Goal: Book appointment/travel/reservation

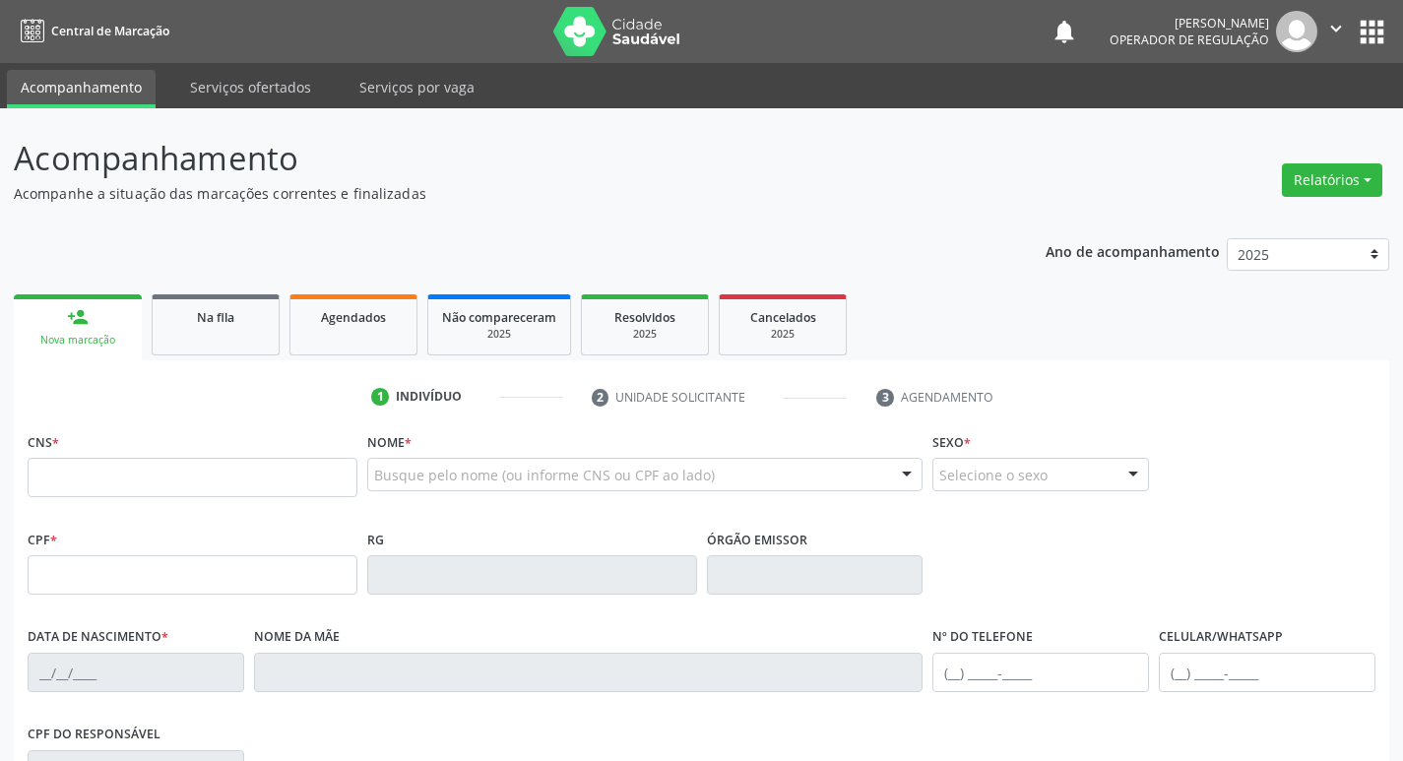
click at [228, 485] on input "text" at bounding box center [193, 477] width 330 height 39
type input "702 8091 4666 4665"
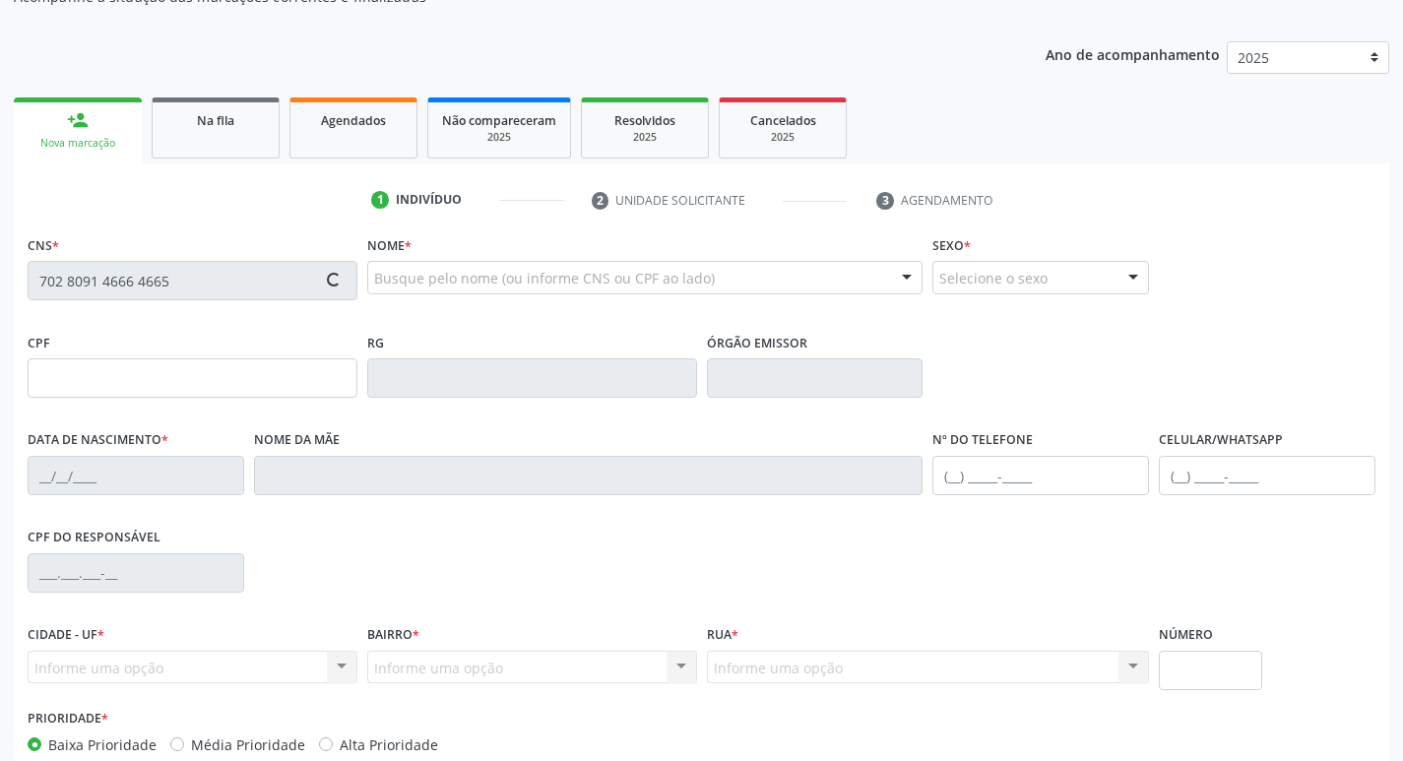
type input "10[DATE]"
type input "[PERSON_NAME] da Conceição"
type input "[PHONE_NUMBER]"
type input "17"
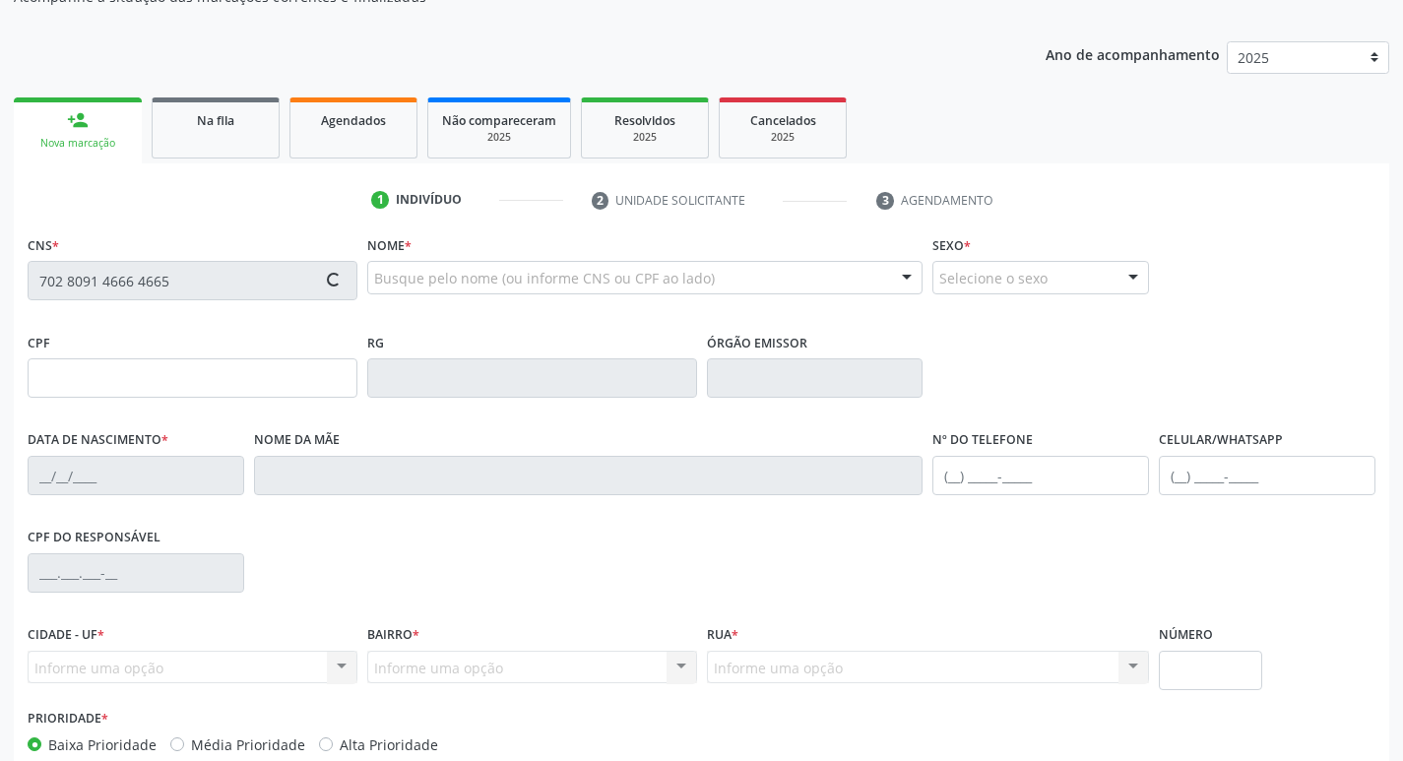
type input "133.310.004-34"
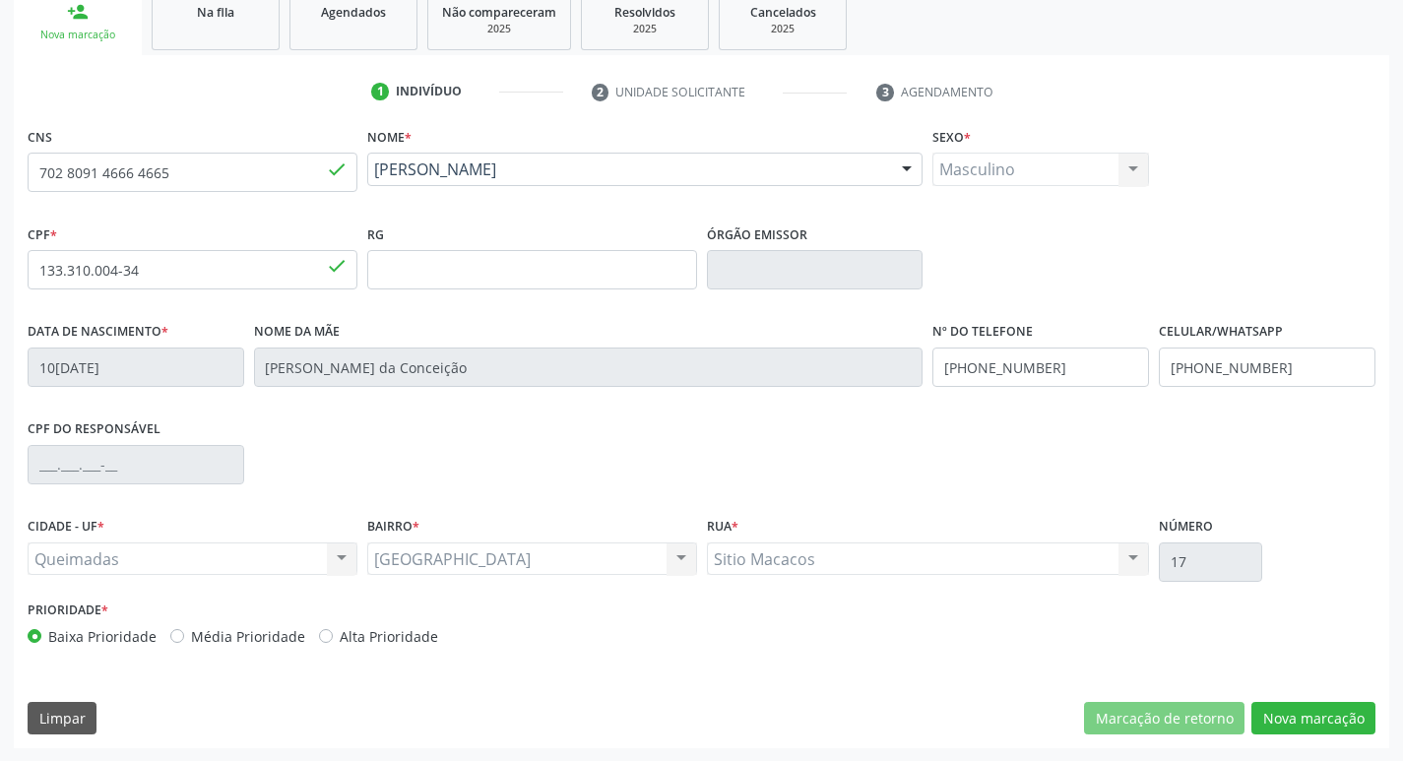
scroll to position [306, 0]
click at [1340, 713] on button "Nova marcação" at bounding box center [1313, 717] width 124 height 33
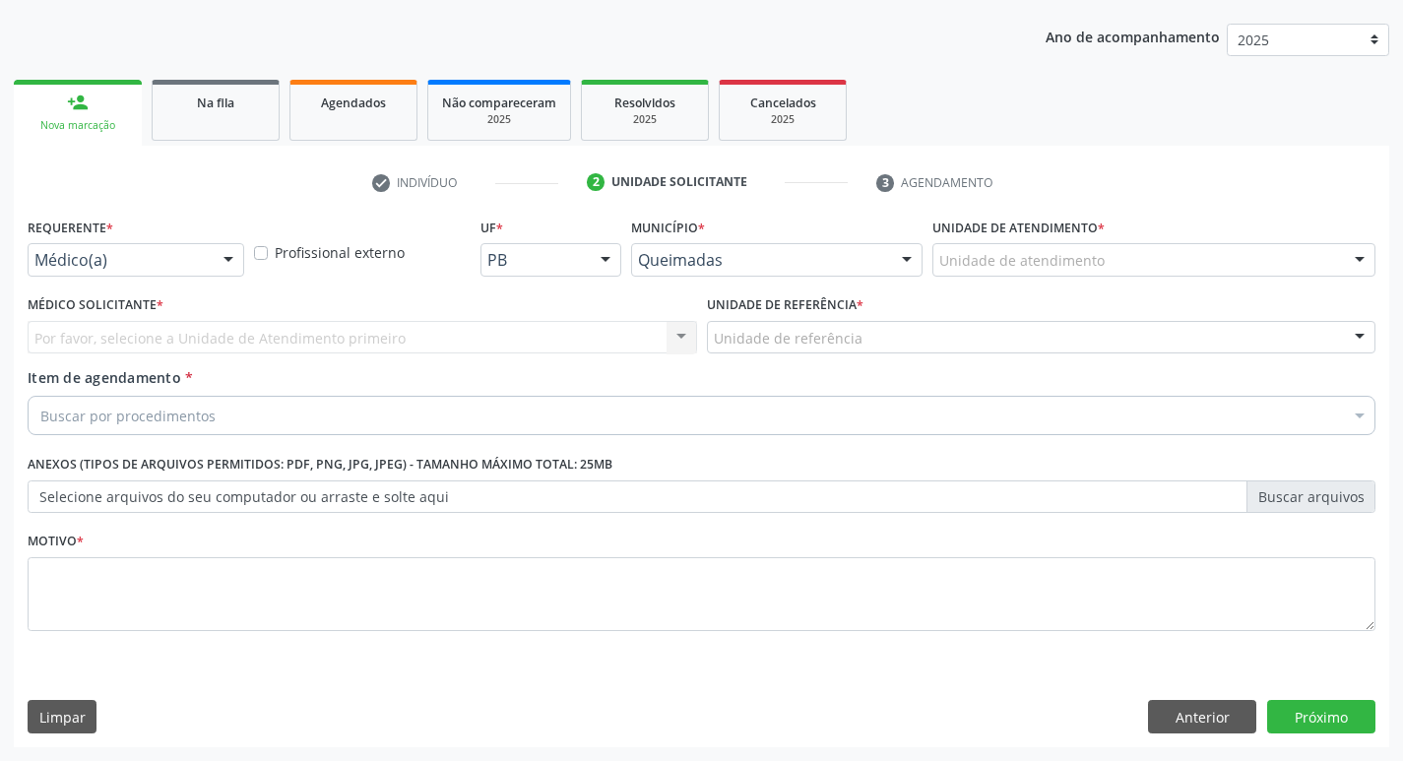
scroll to position [215, 0]
click at [114, 271] on div "Médico(a)" at bounding box center [136, 259] width 217 height 33
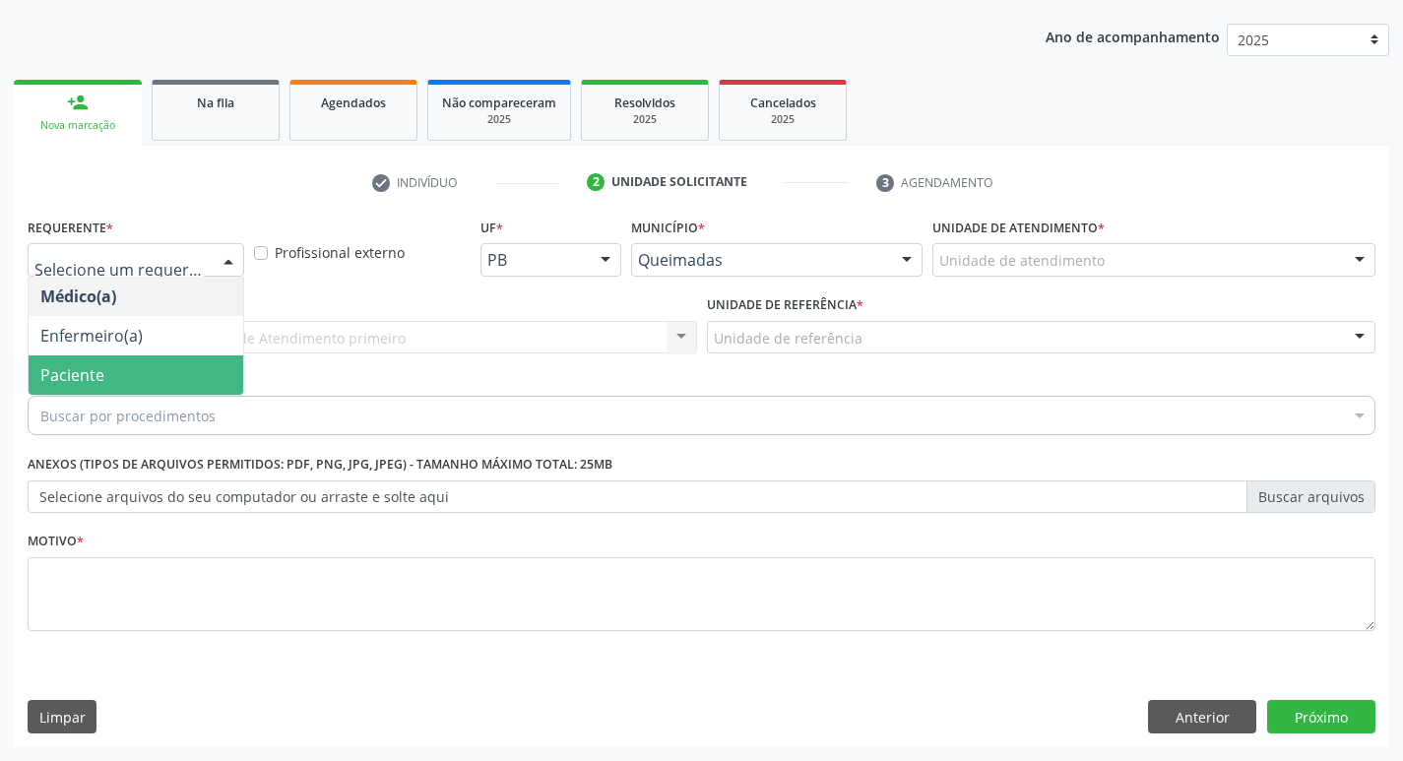
click at [183, 380] on span "Paciente" at bounding box center [136, 374] width 215 height 39
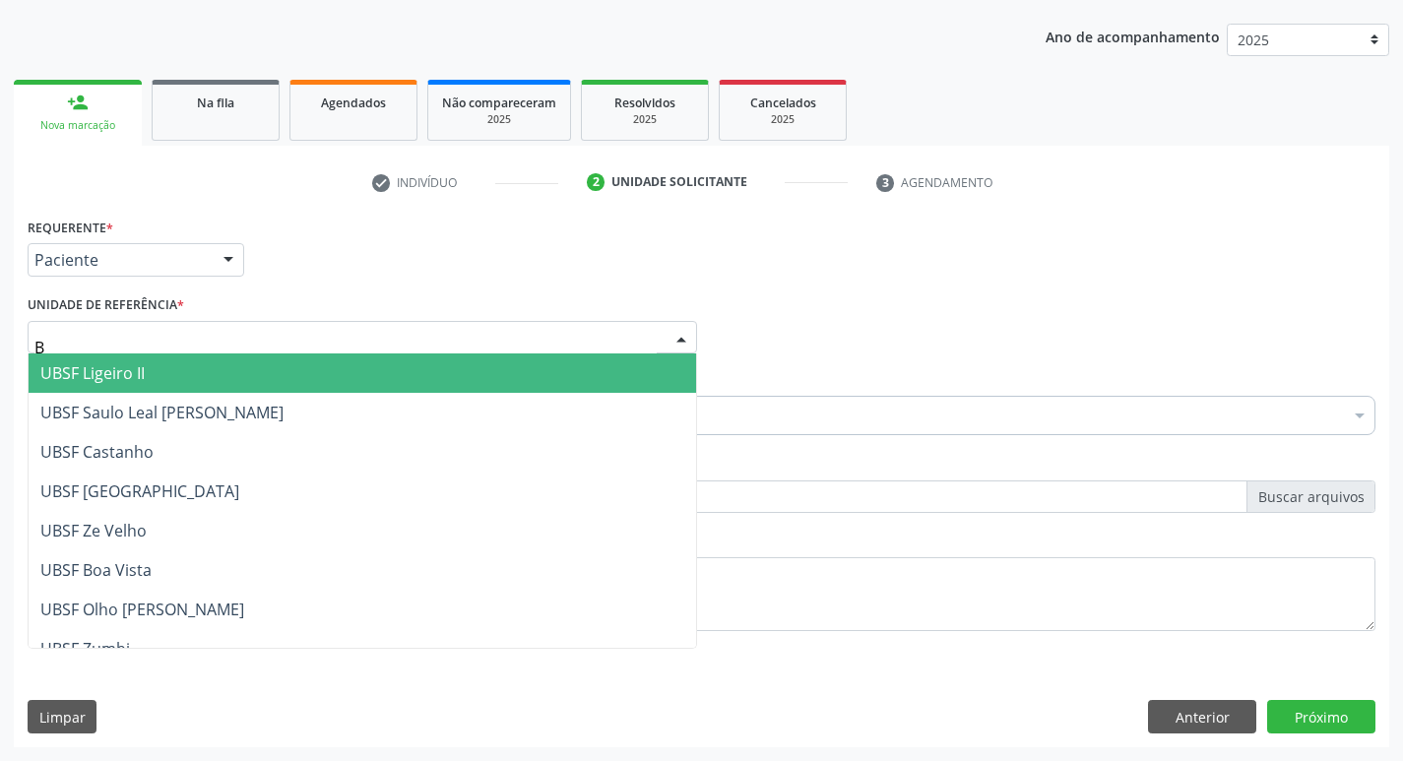
type input "BA"
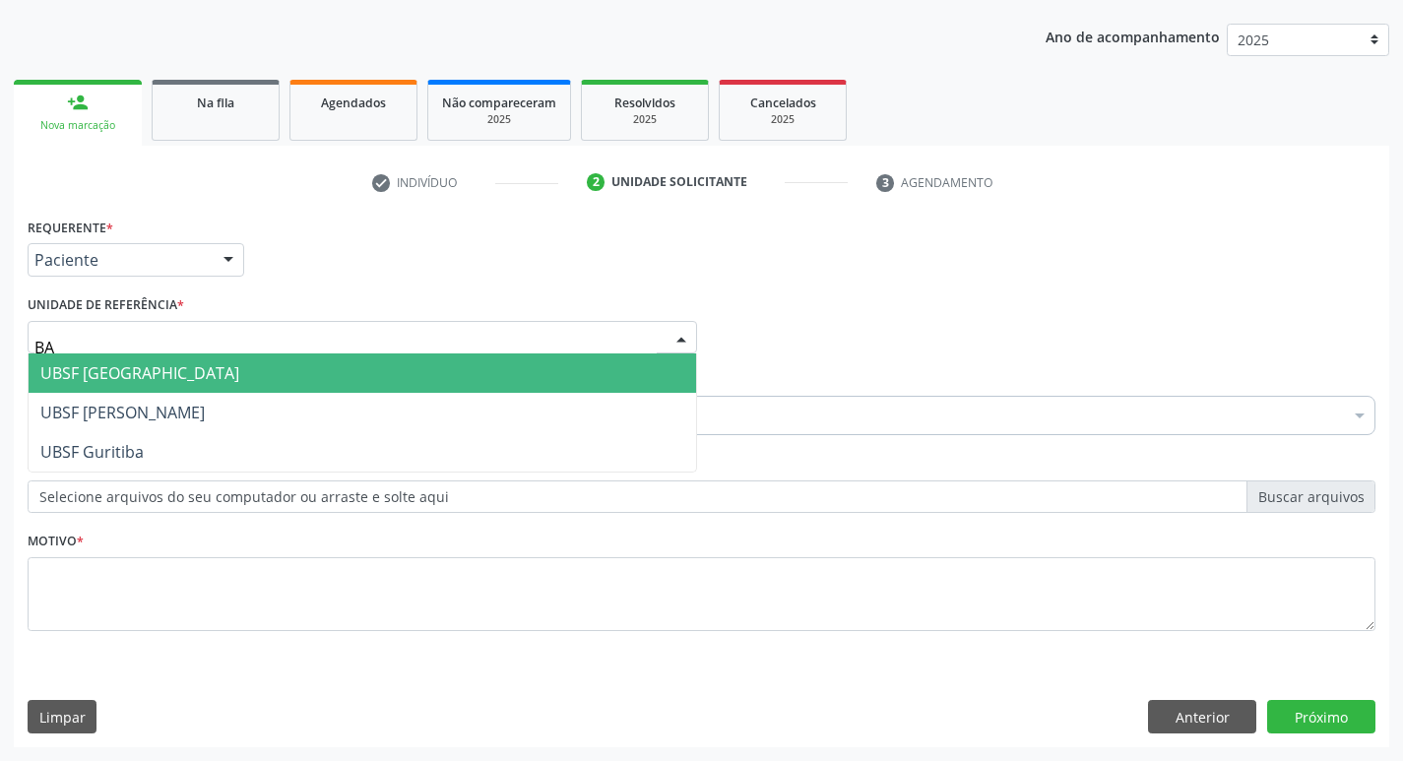
click at [178, 373] on span "UBSF [GEOGRAPHIC_DATA]" at bounding box center [363, 372] width 668 height 39
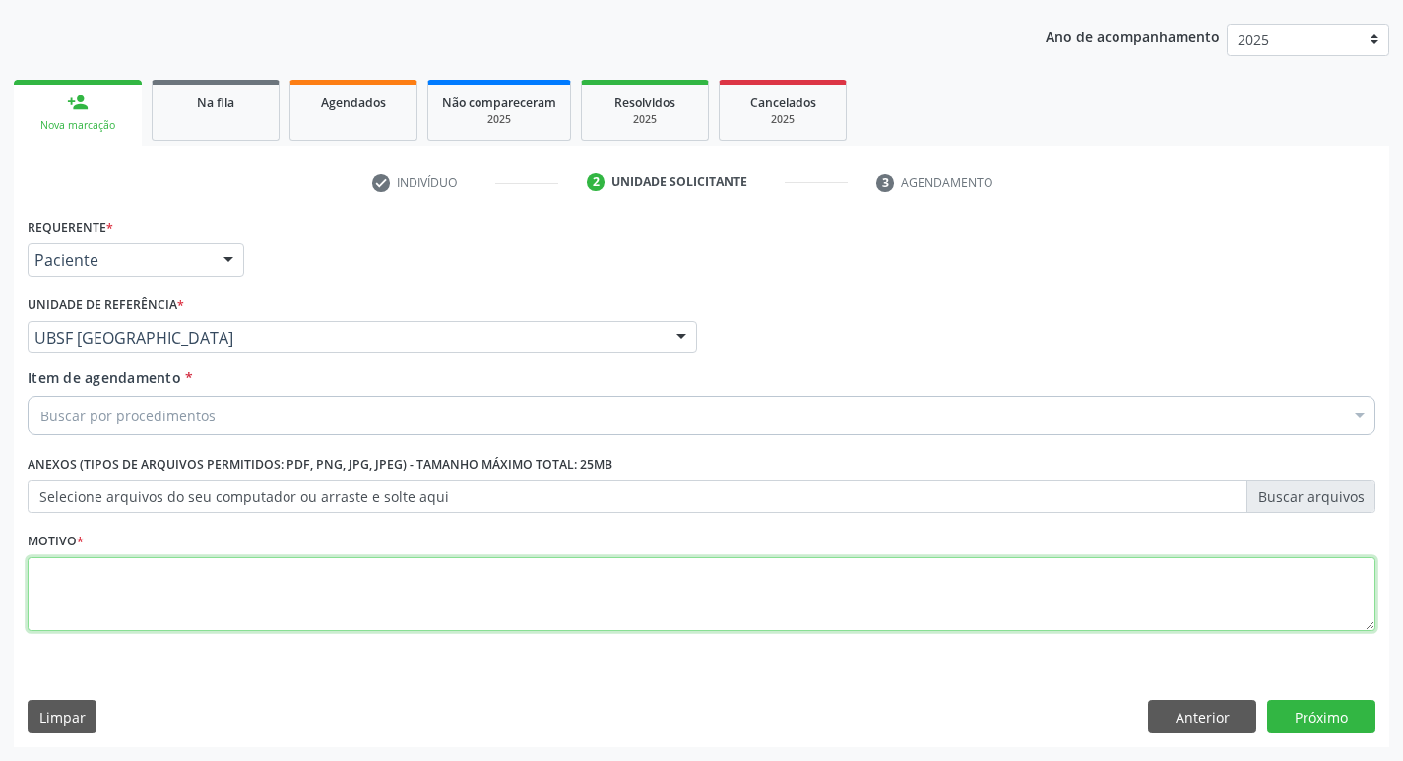
click at [128, 608] on textarea at bounding box center [702, 594] width 1348 height 75
type textarea "AVALIACAO"
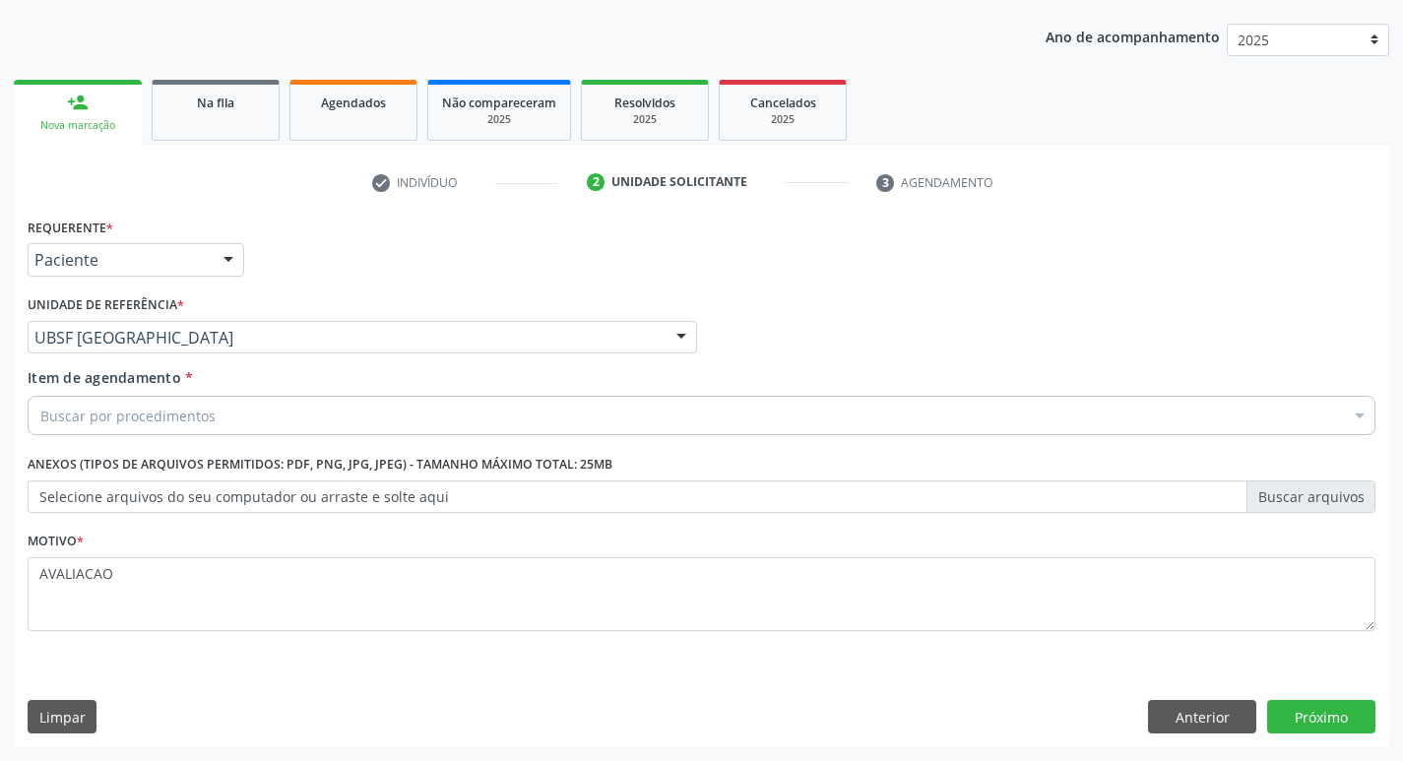
click at [124, 426] on div "Buscar por procedimentos" at bounding box center [702, 415] width 1348 height 39
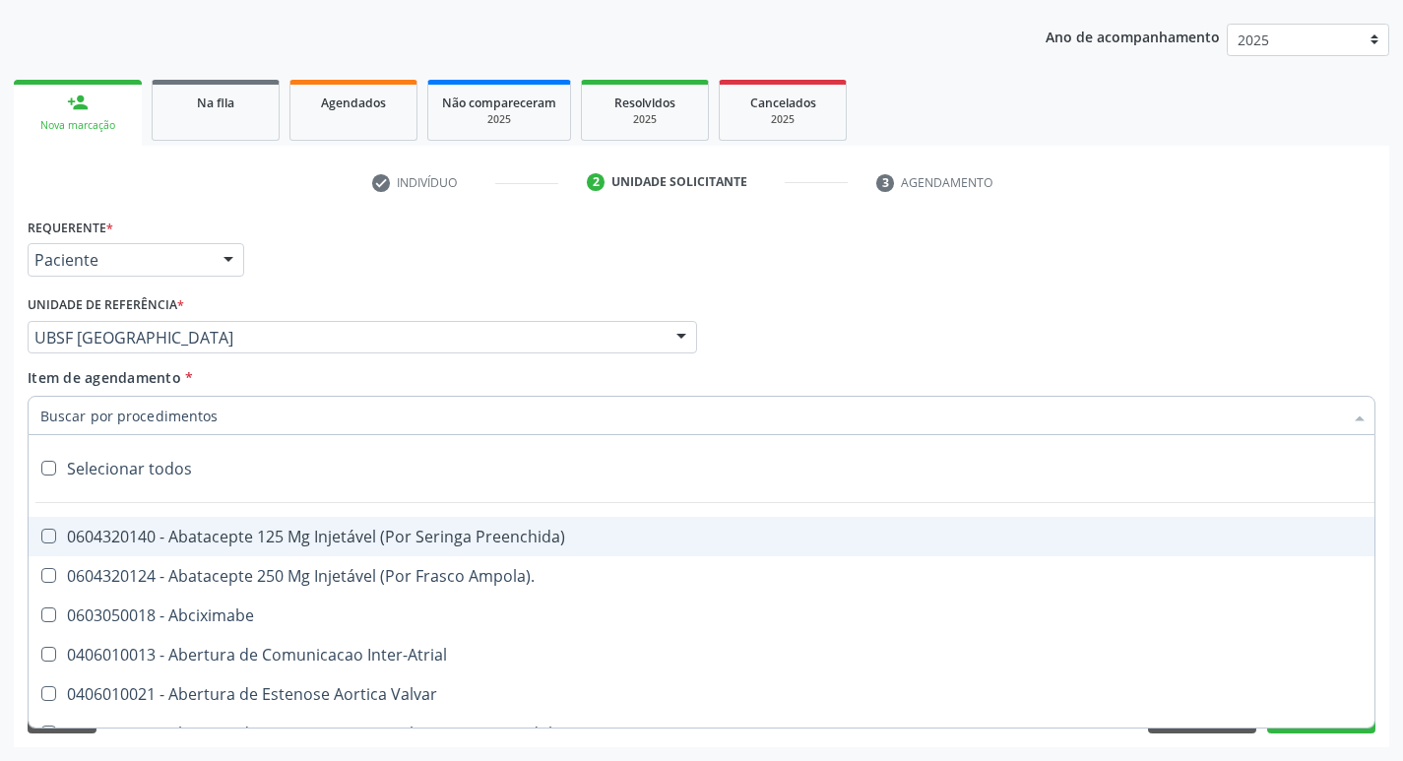
type input "J"
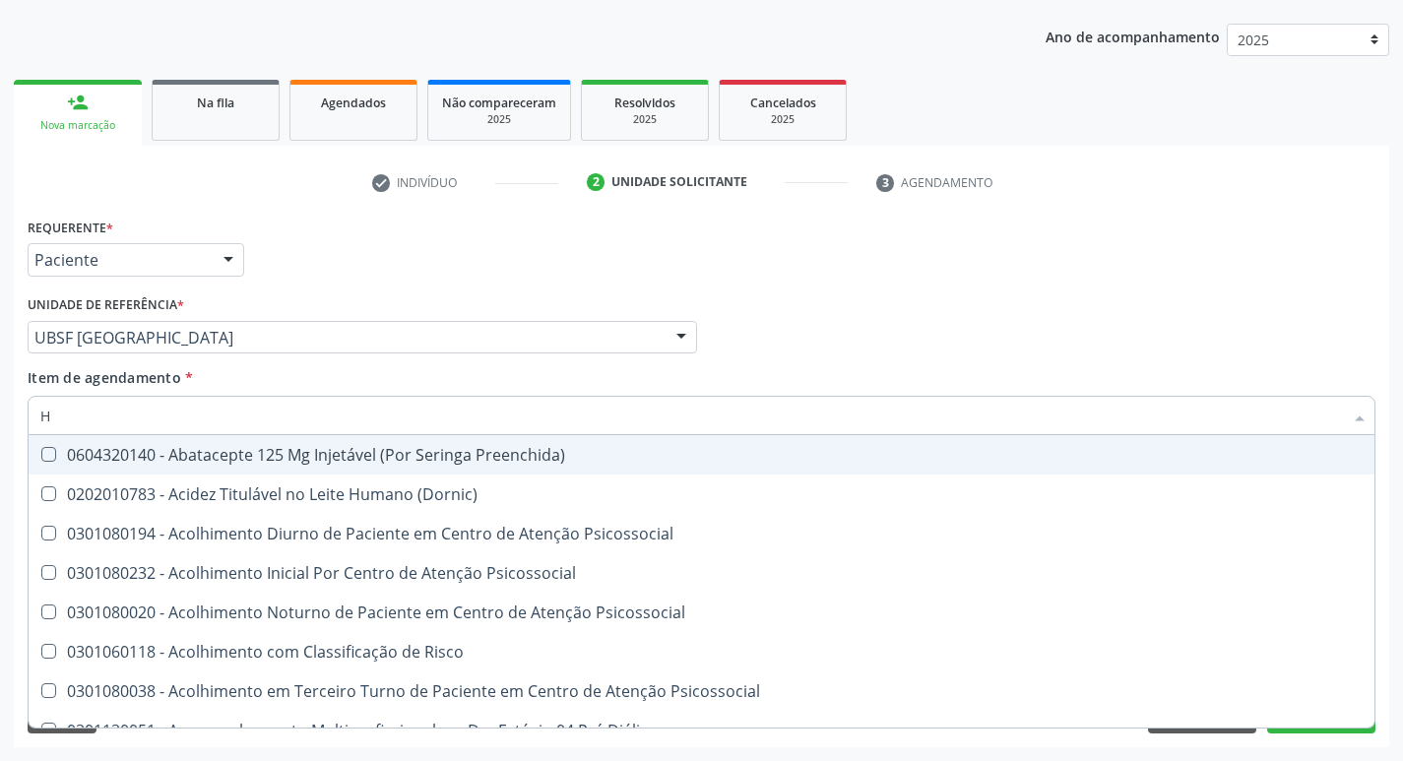
type input "HEMOGR"
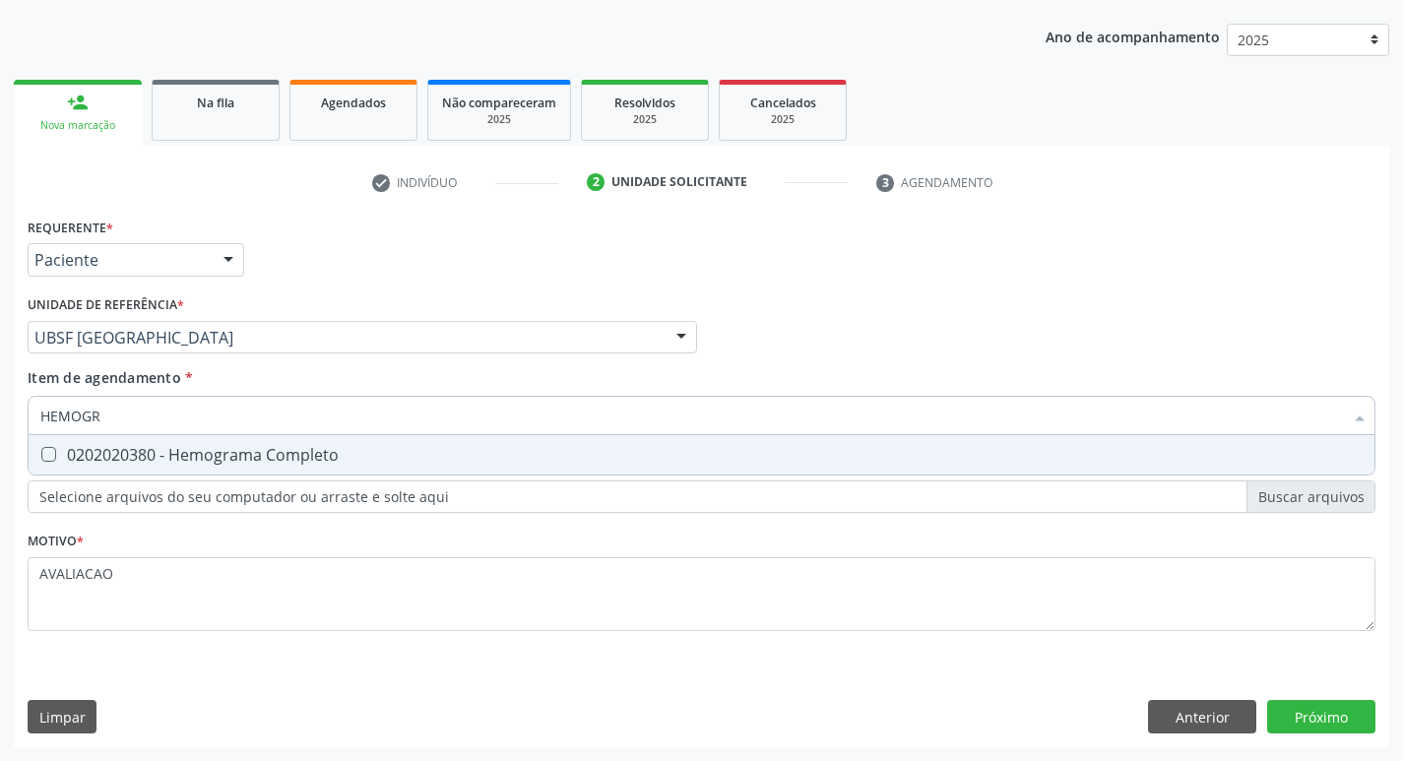
click at [293, 453] on div "0202020380 - Hemograma Completo" at bounding box center [701, 455] width 1322 height 16
checkbox Completo "true"
type input "HEMOG"
checkbox Completo "false"
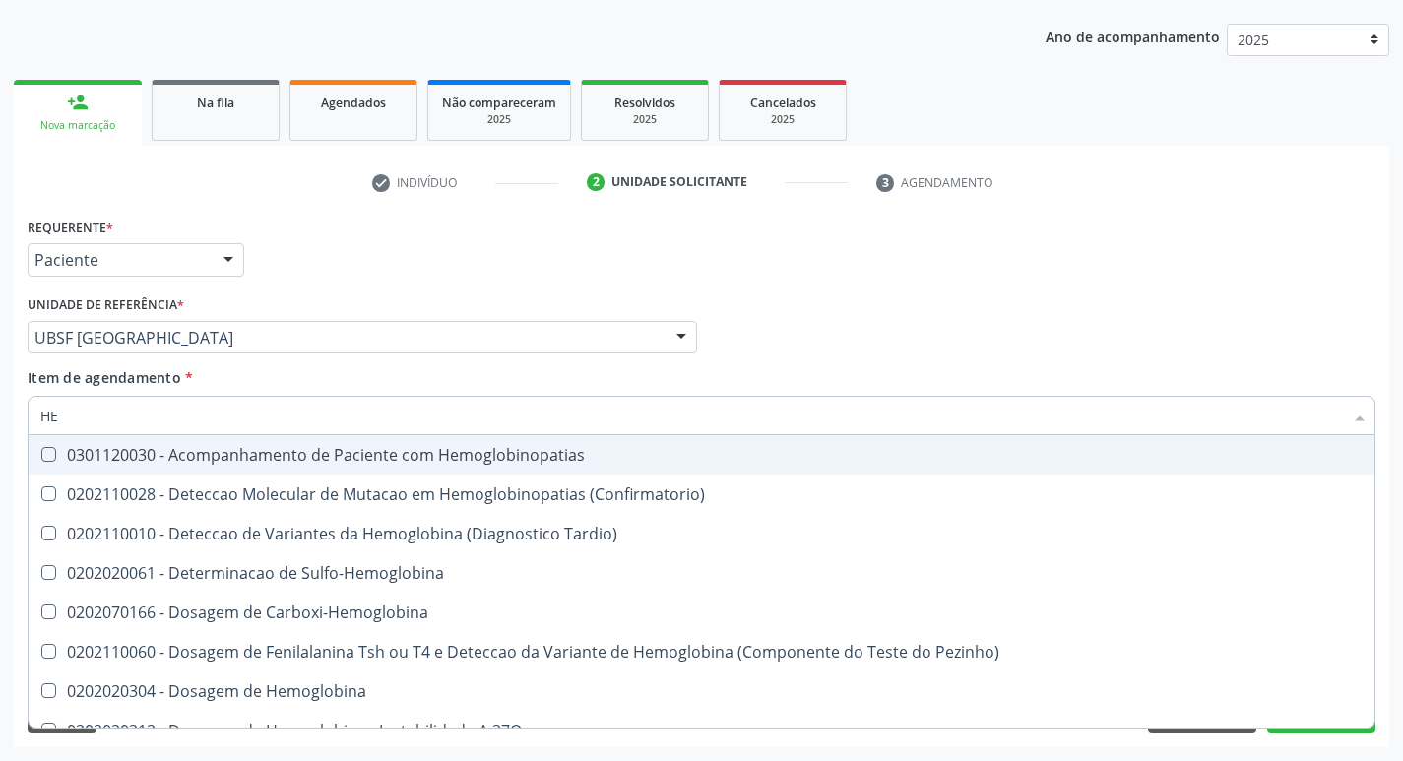
type input "H"
checkbox Completo "false"
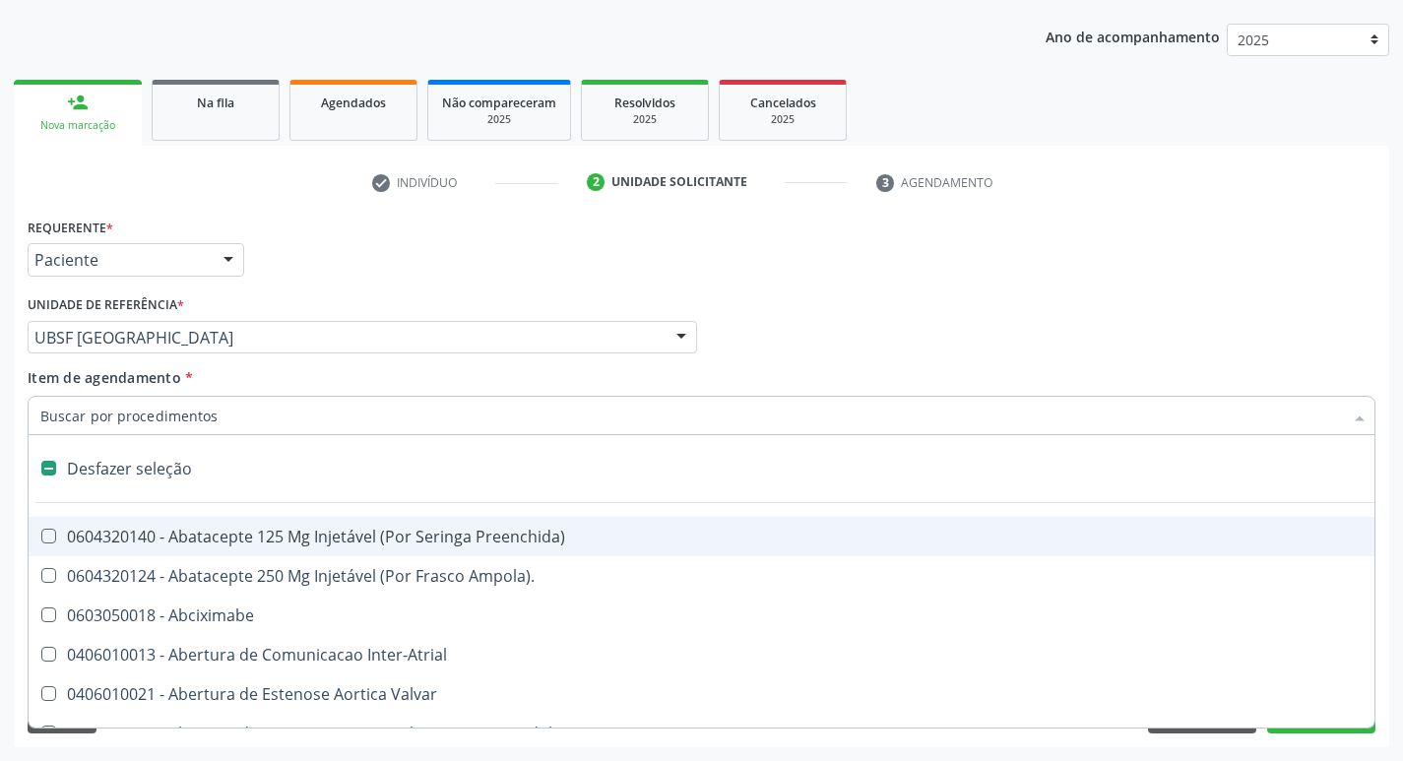
type input "H"
checkbox Convencional\) "true"
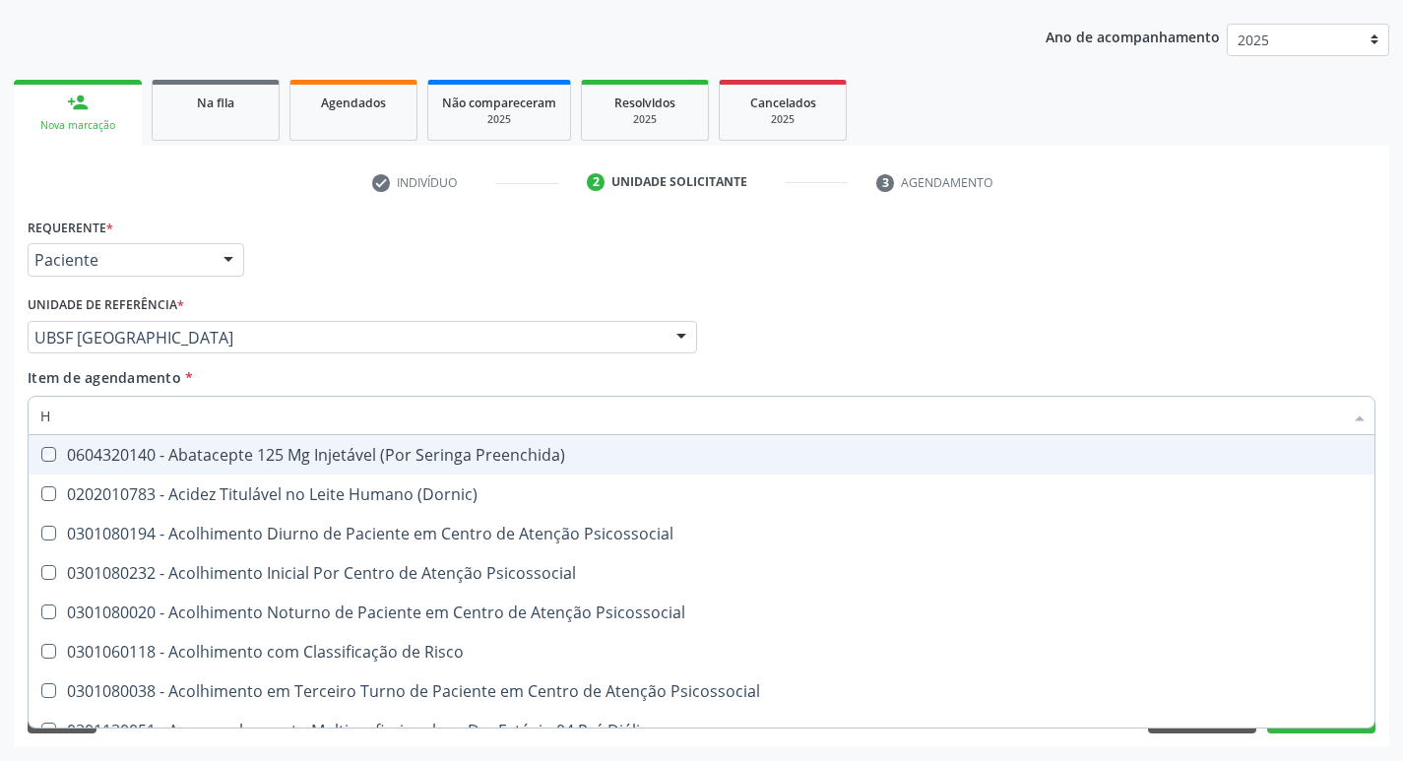
type input "HEMOGR"
checkbox Preenchida\) "true"
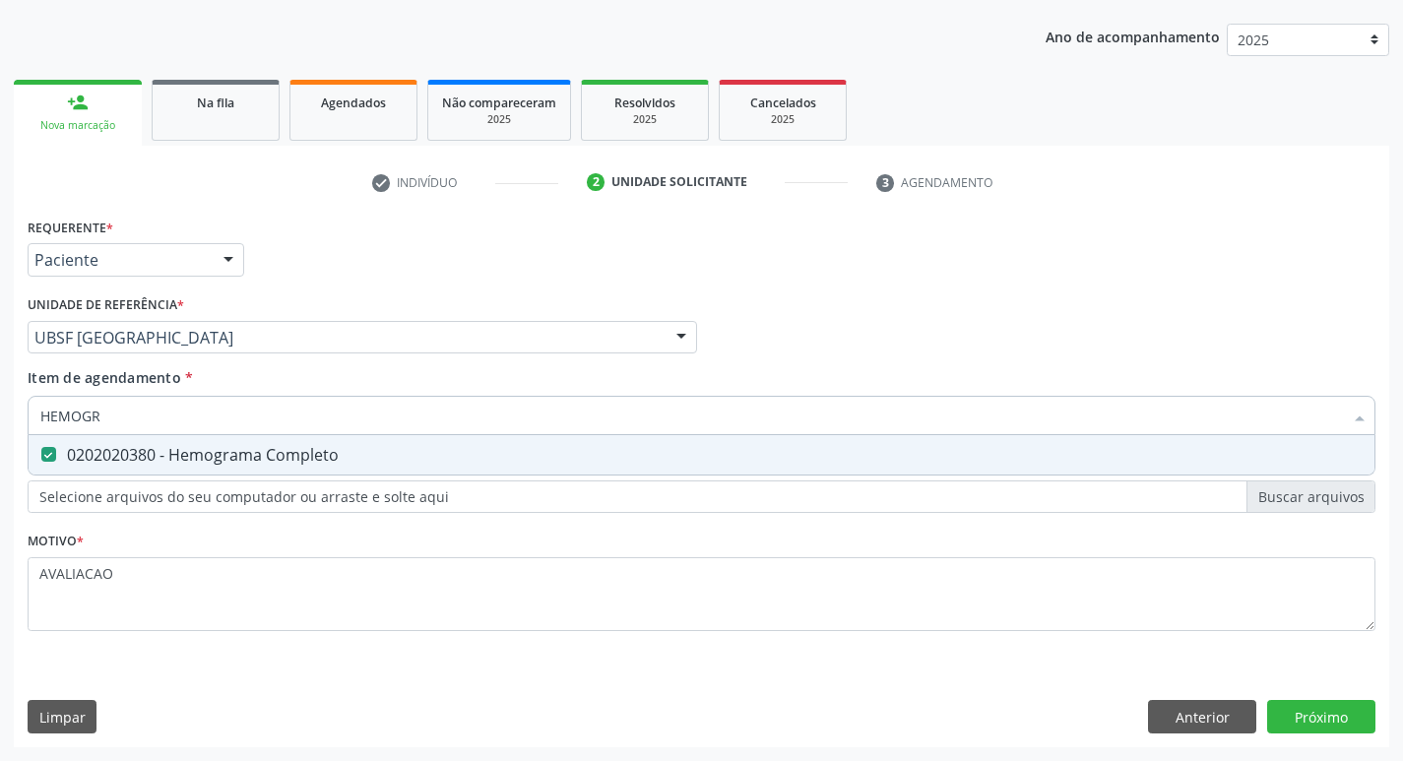
type input "HEMOG"
checkbox Completo "false"
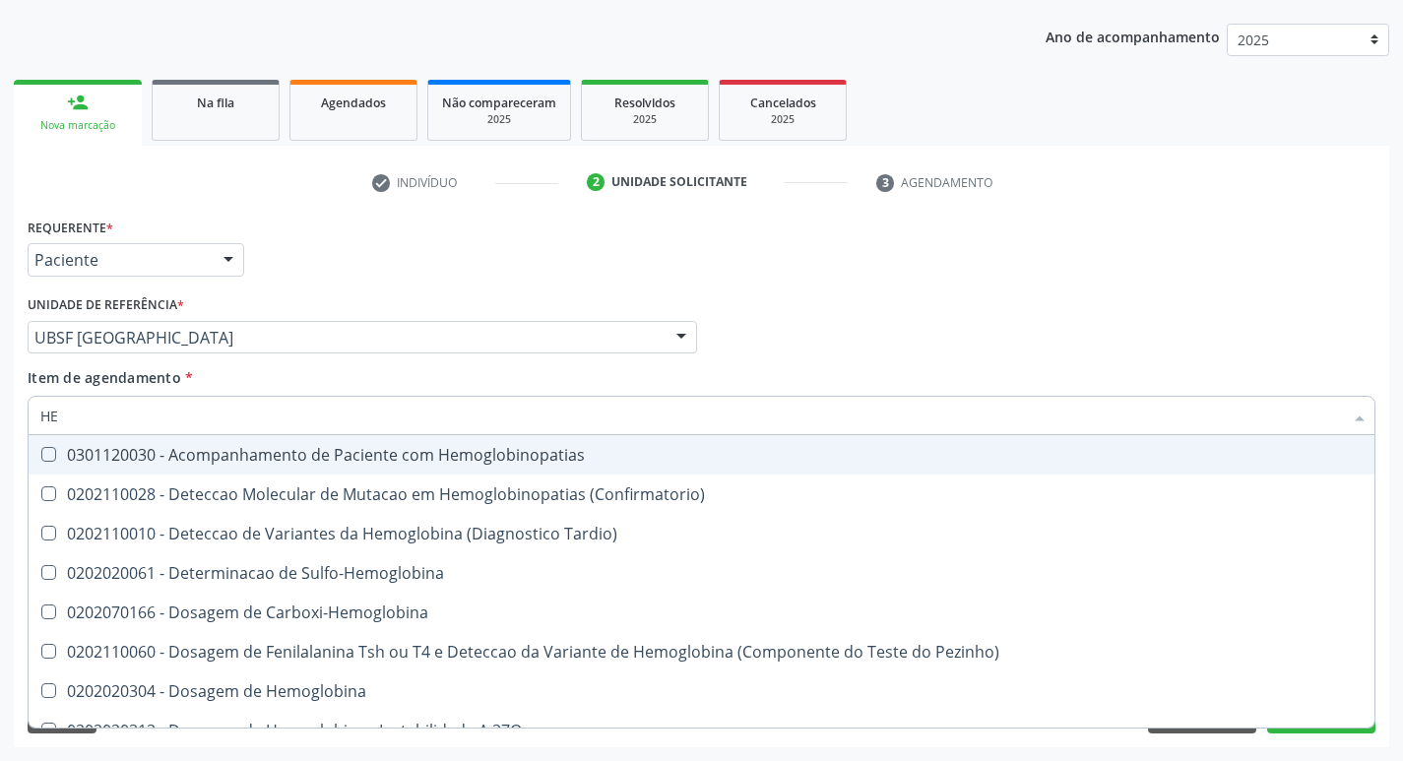
type input "H"
checkbox Completo "false"
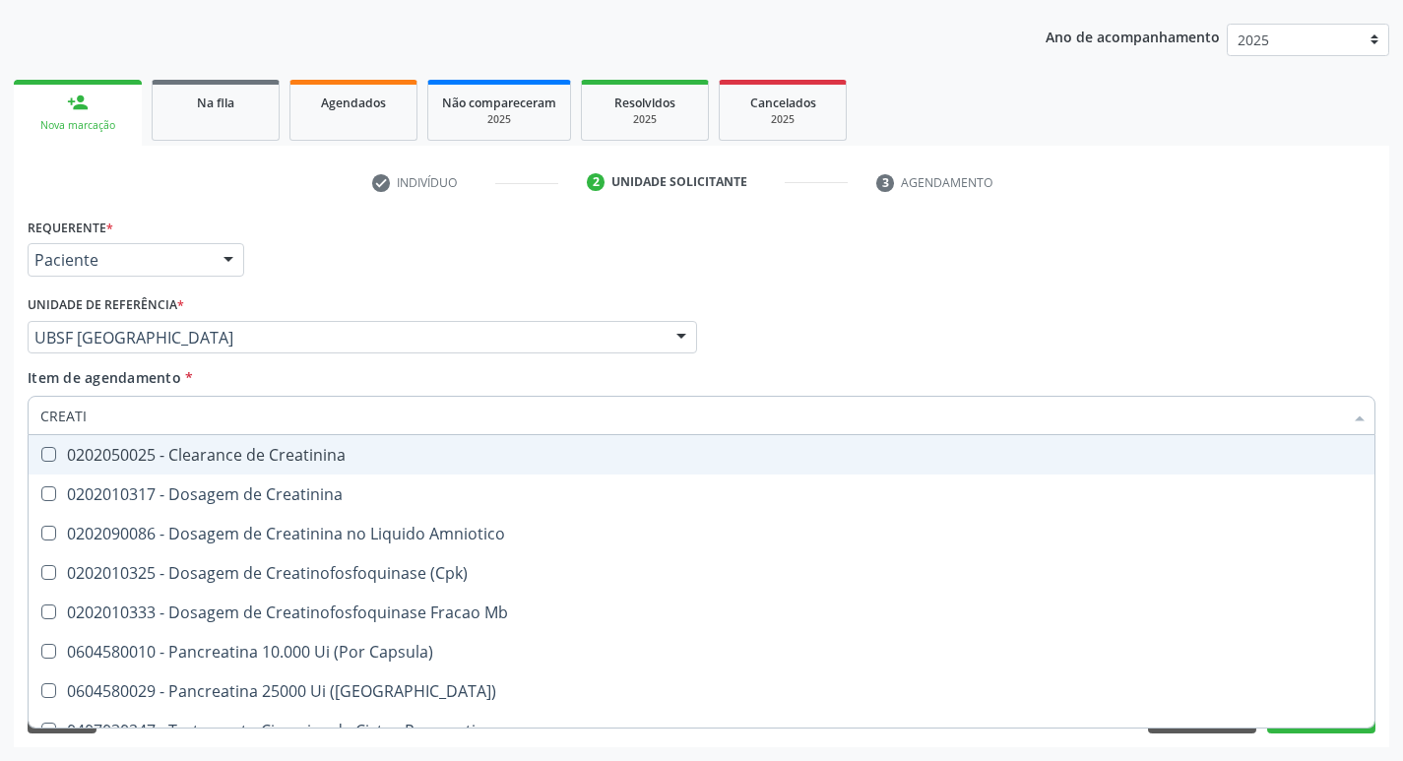
type input "CREATIN"
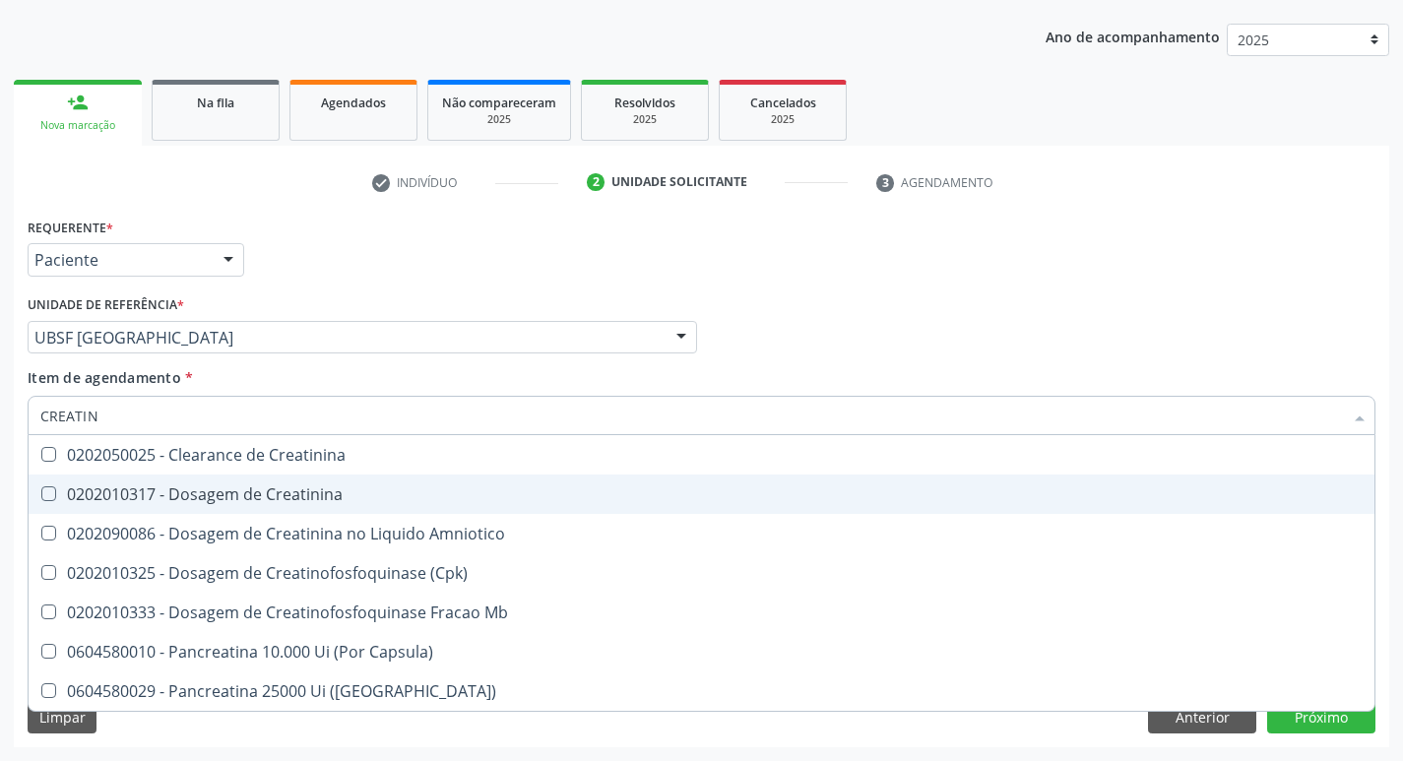
click at [250, 486] on div "0202010317 - Dosagem de Creatinina" at bounding box center [701, 494] width 1322 height 16
checkbox Creatinina "true"
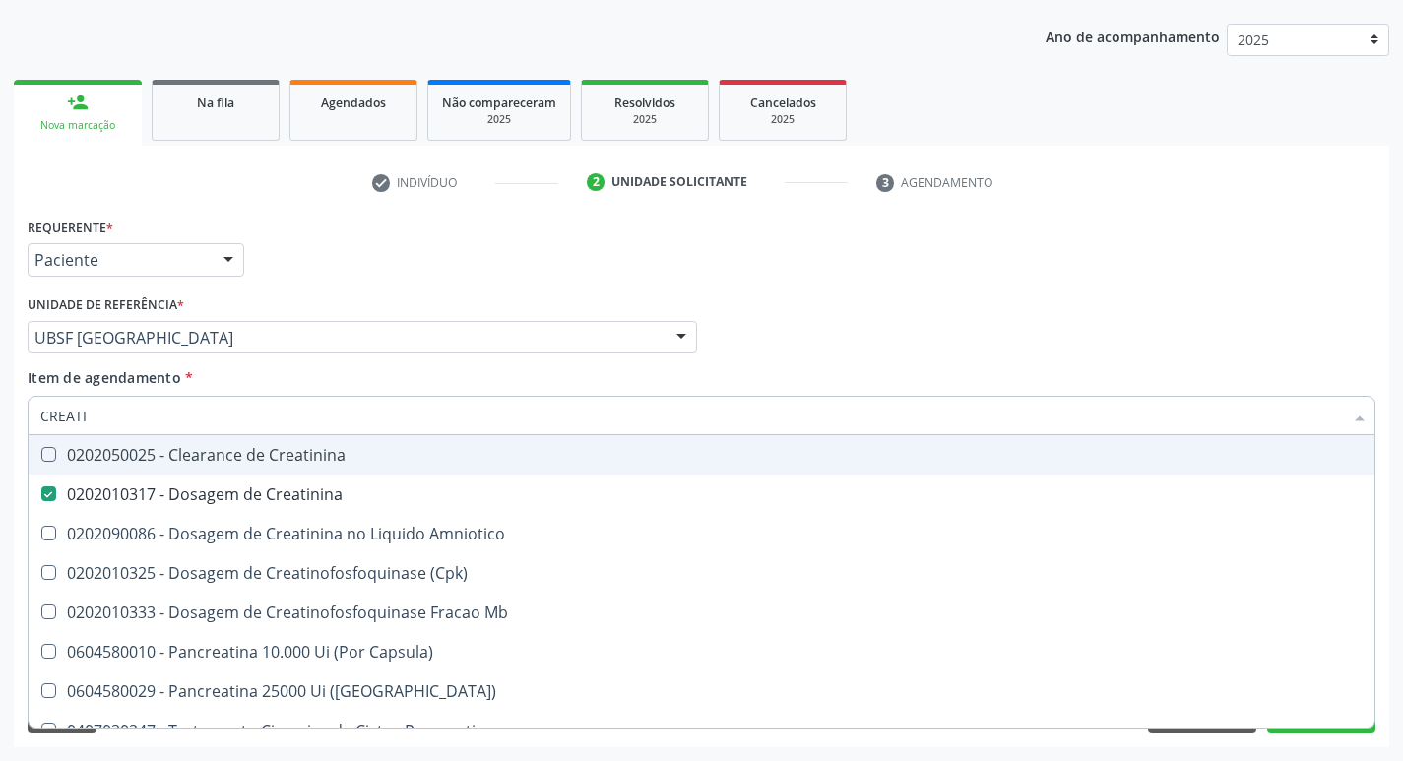
type input "CREAT"
checkbox Creatinina "false"
checkbox Amniotico "true"
type input "C"
checkbox Amniotico "false"
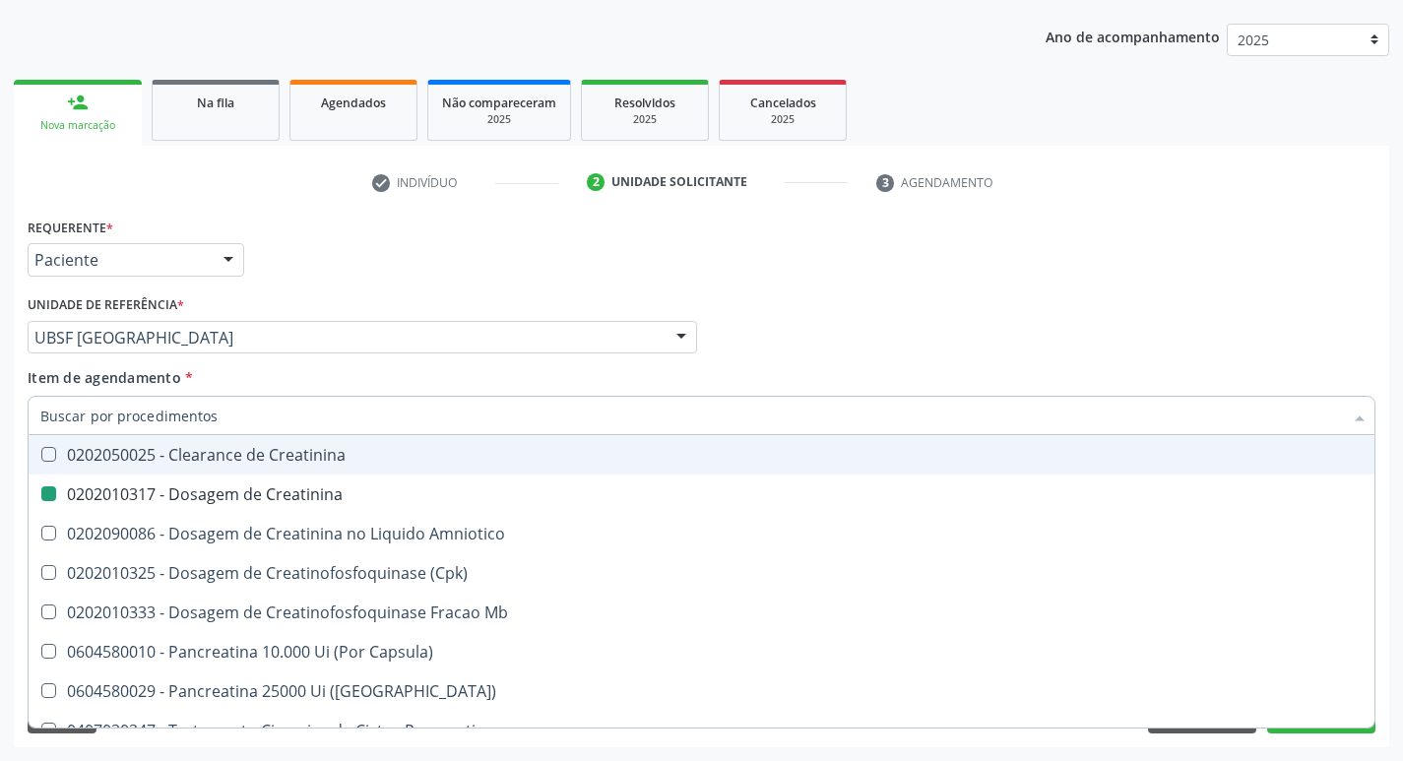
checkbox Mb "false"
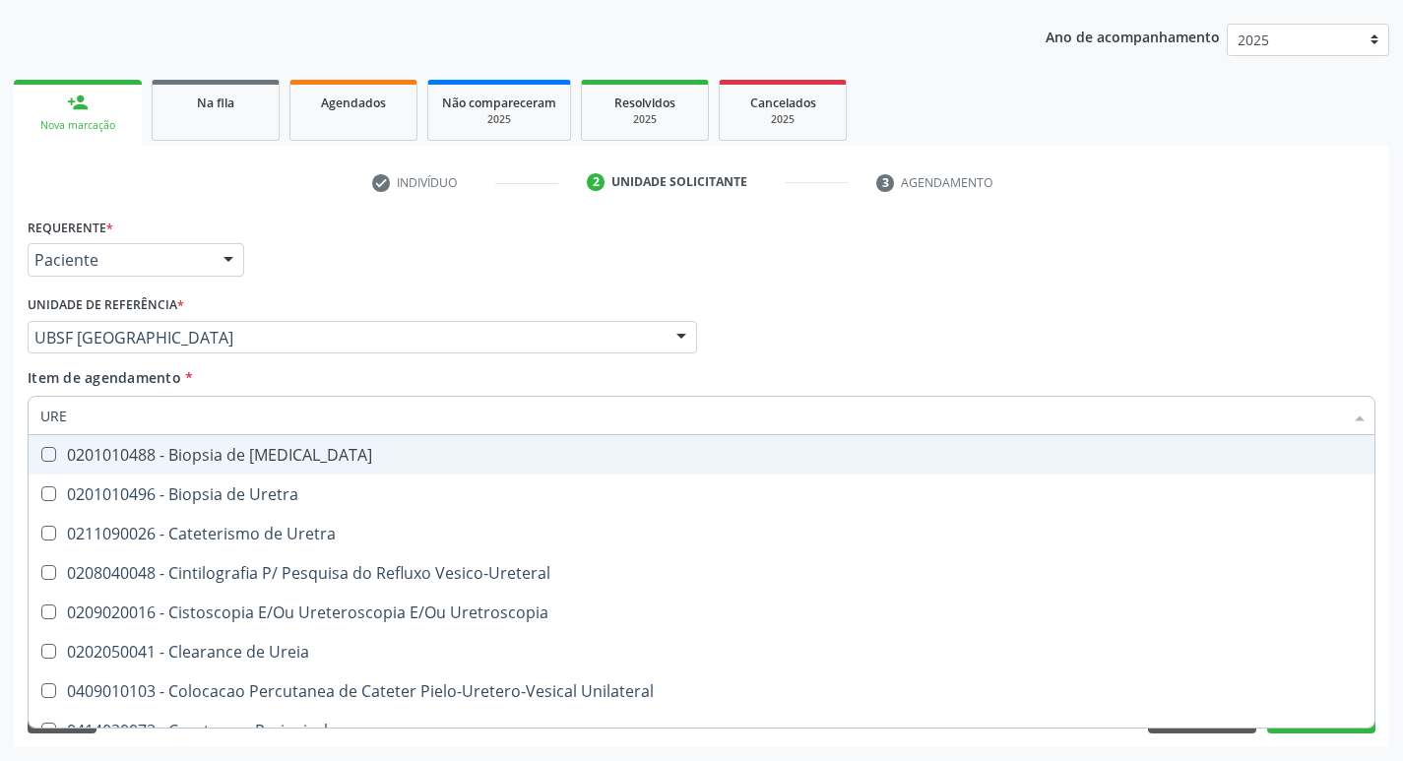
type input "UREI"
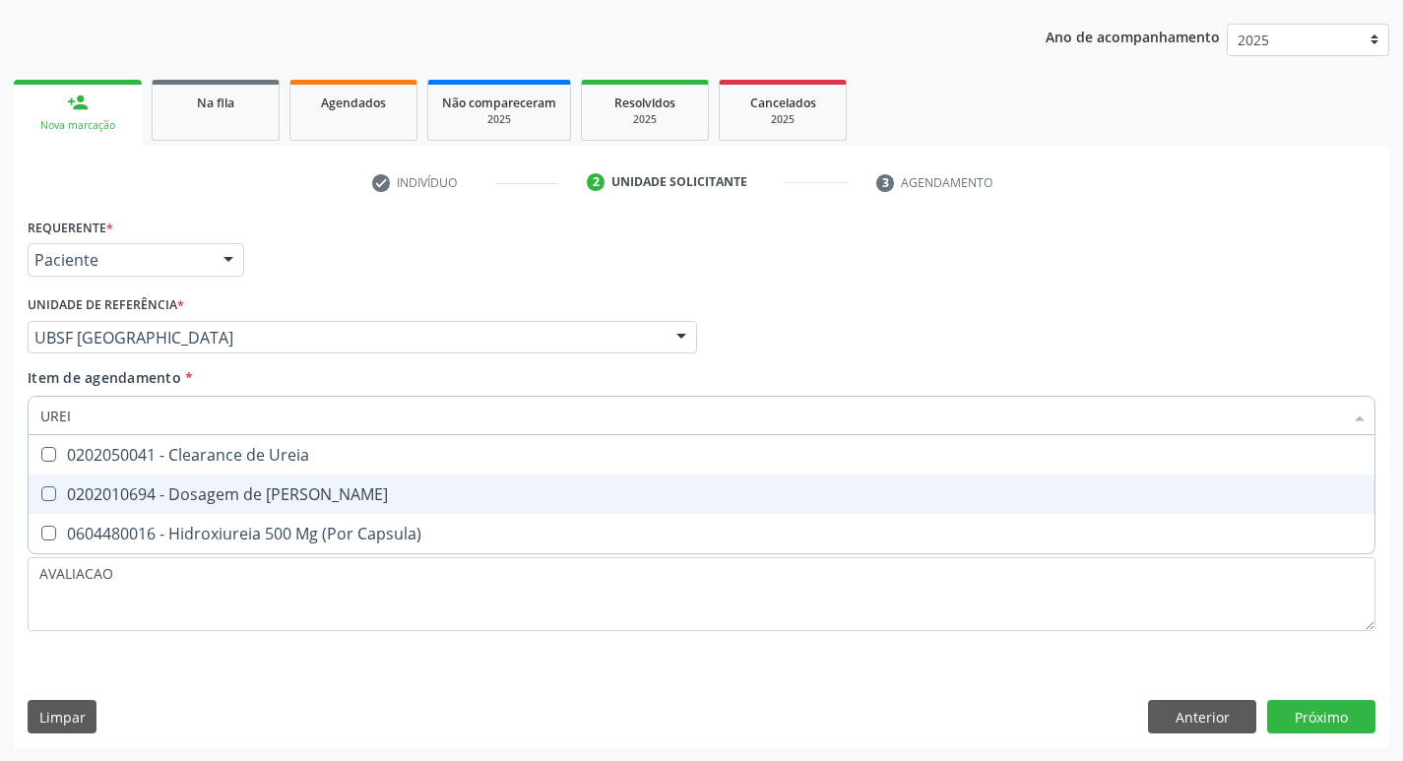
click at [269, 493] on div "0202010694 - Dosagem de [PERSON_NAME]" at bounding box center [701, 494] width 1322 height 16
checkbox Ureia "true"
type input "URE"
checkbox Ureia "false"
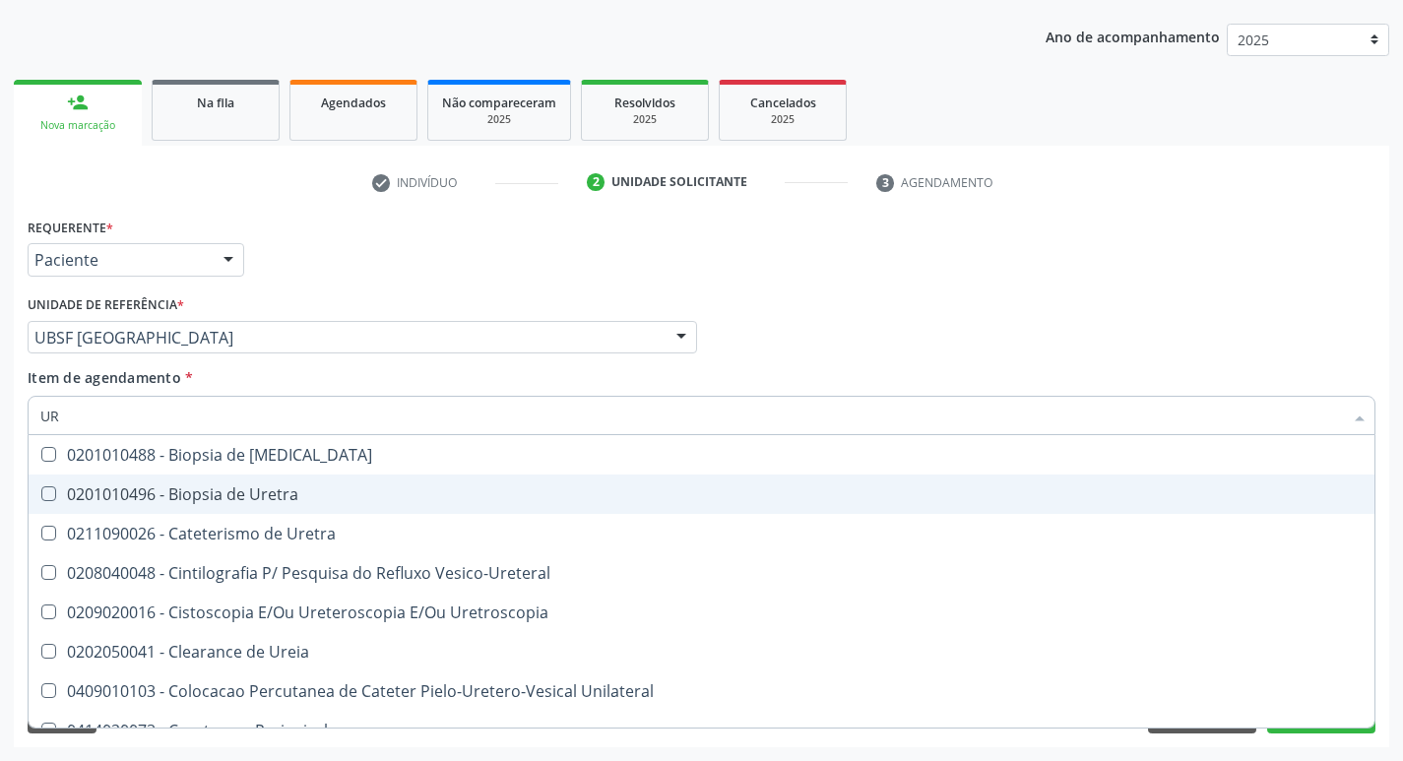
type input "U"
checkbox Ureia "false"
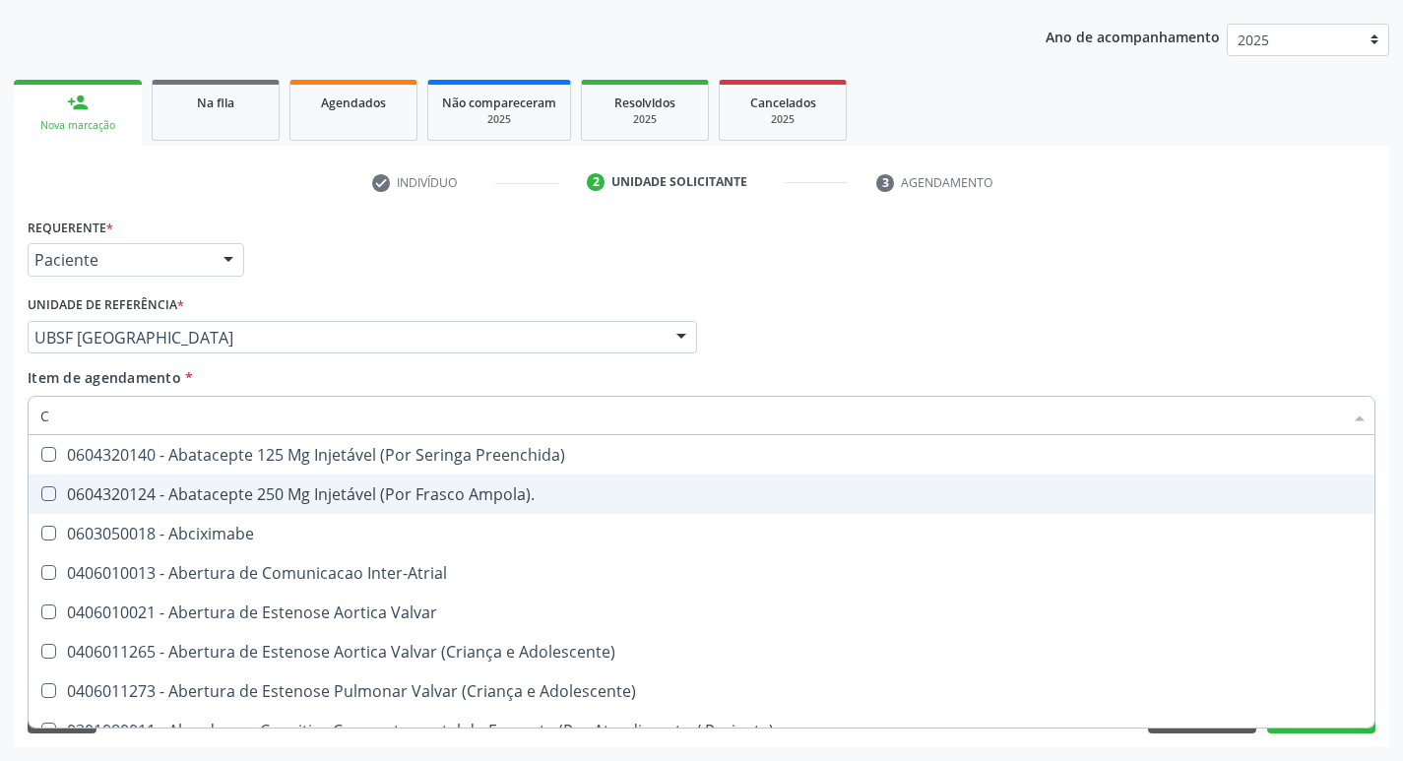
type input "CO"
checkbox Osseo "true"
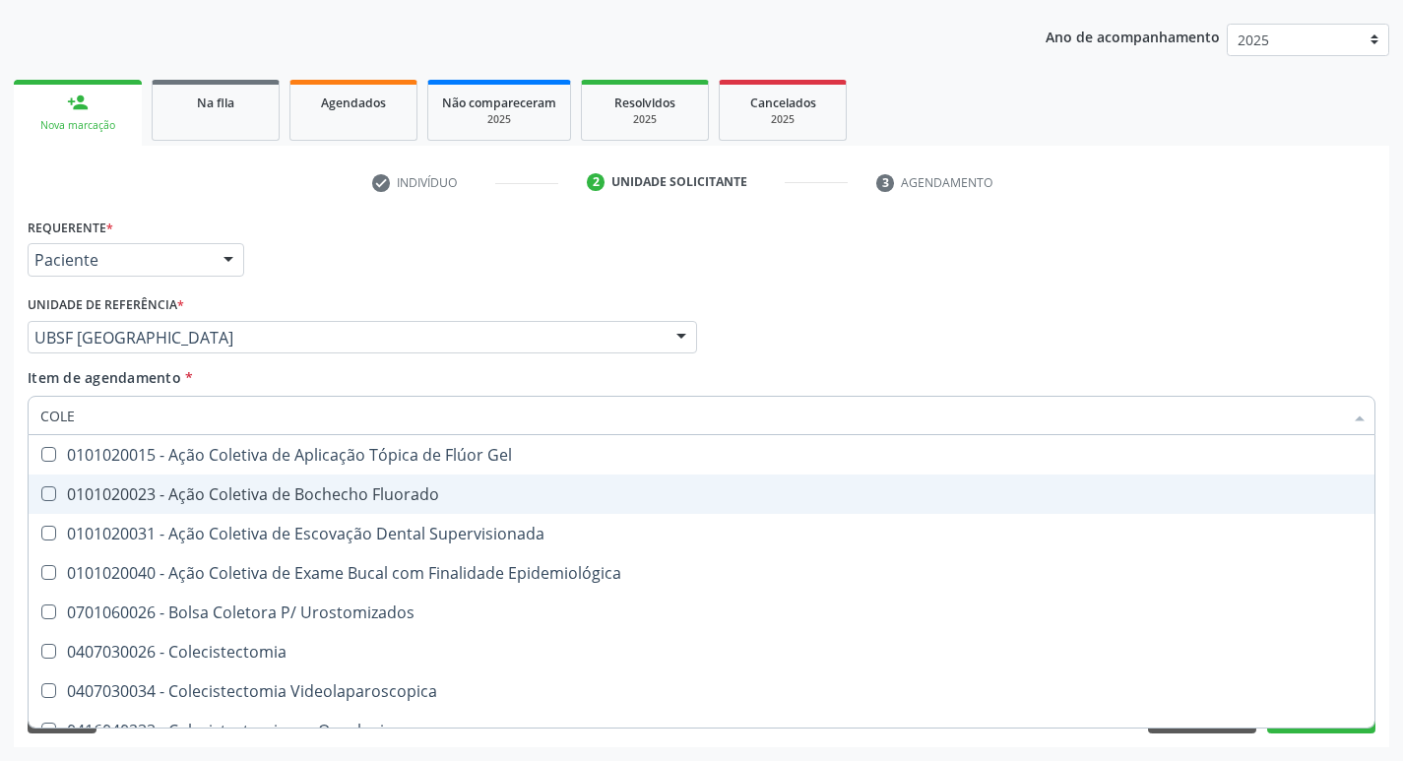
type input "COLES"
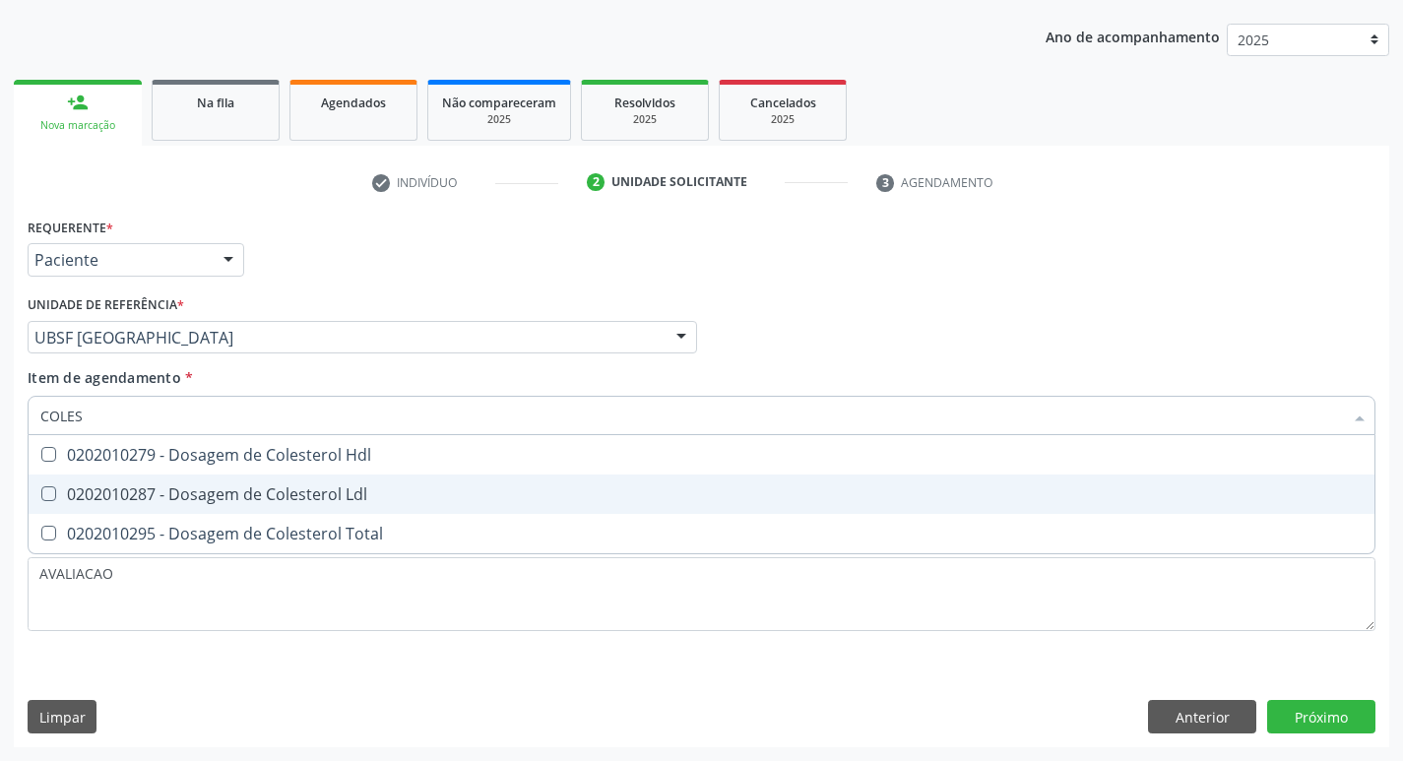
click at [269, 493] on div "0202010287 - Dosagem de Colesterol Ldl" at bounding box center [701, 494] width 1322 height 16
checkbox Ldl "true"
click at [271, 471] on span "0202010279 - Dosagem de Colesterol Hdl" at bounding box center [702, 454] width 1346 height 39
checkbox Hdl "true"
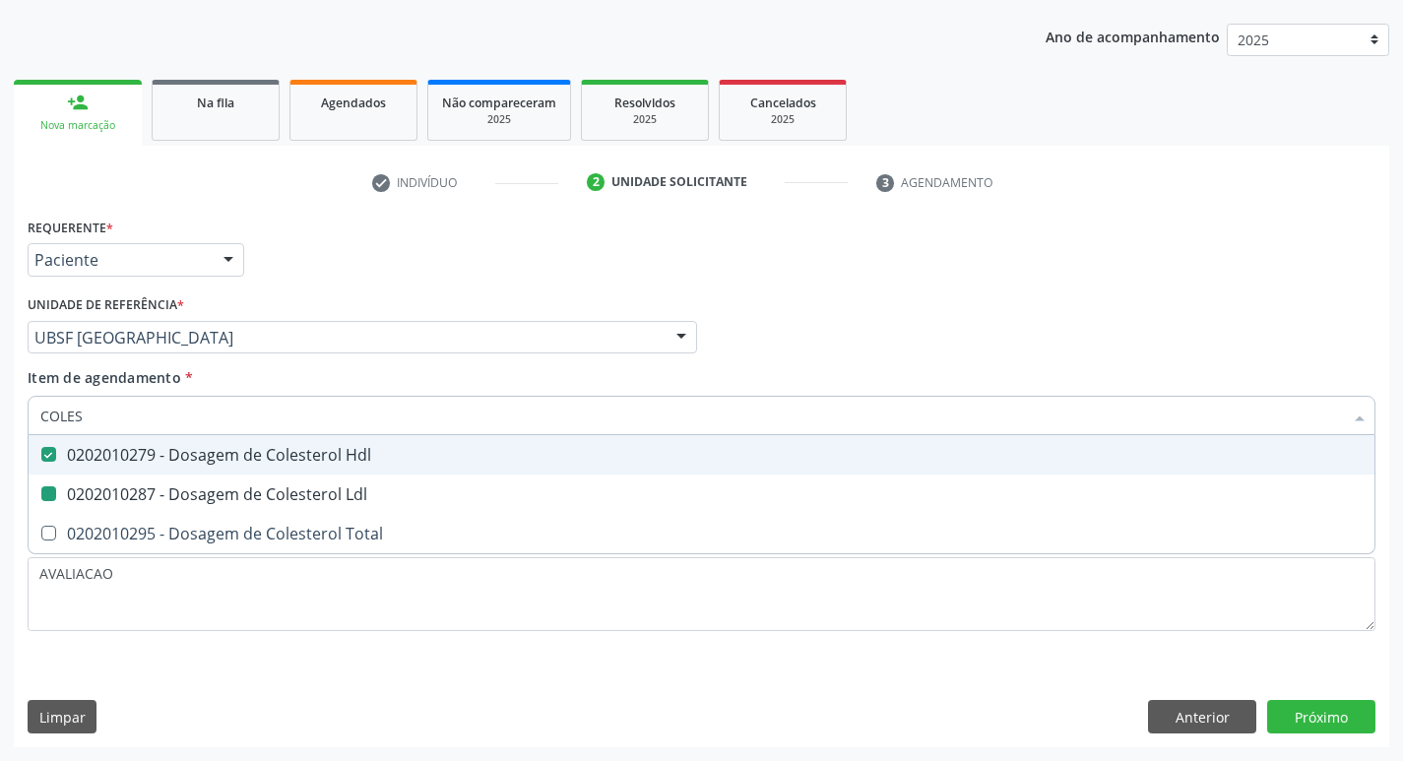
type input "COLE"
checkbox Hdl "false"
checkbox Ldl "false"
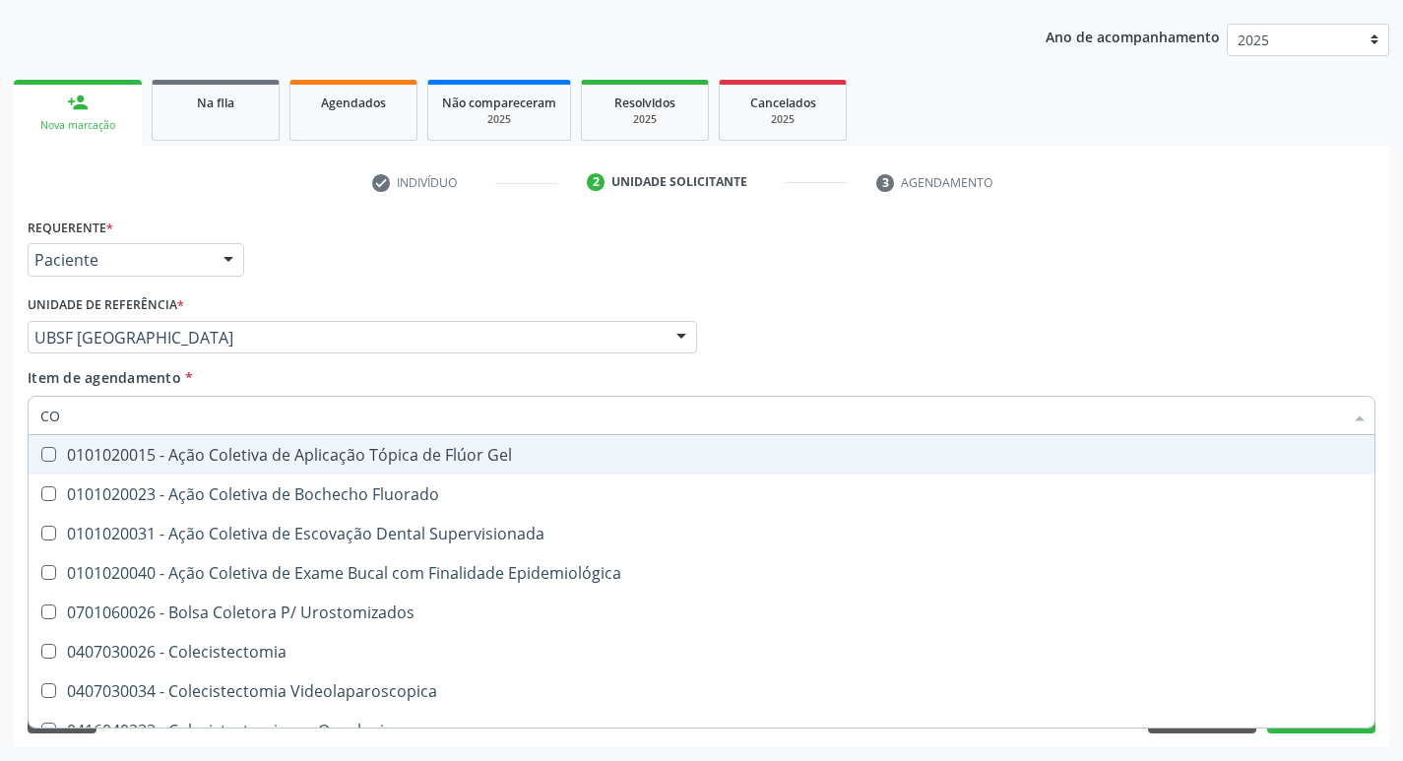
type input "C"
checkbox Hdl "false"
checkbox Ldl "false"
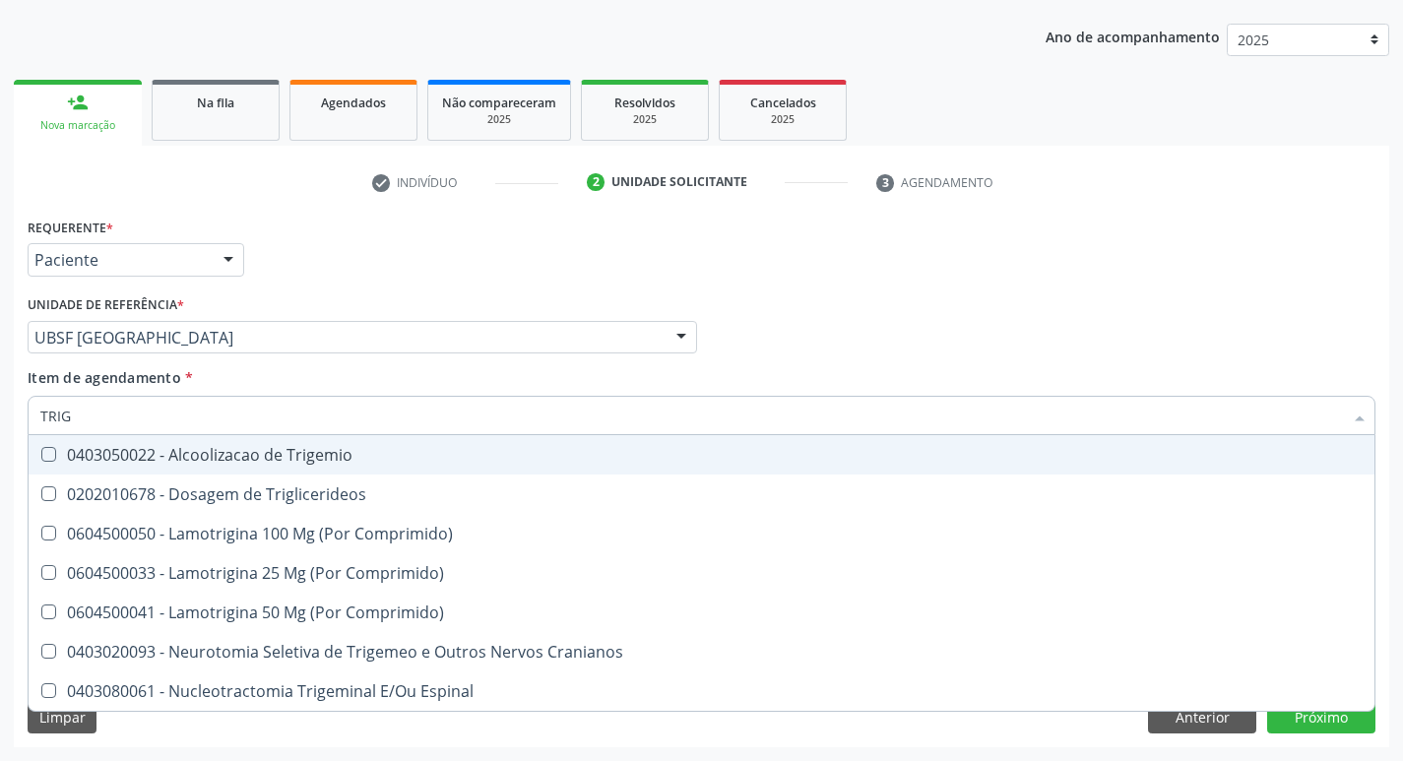
type input "TRIGL"
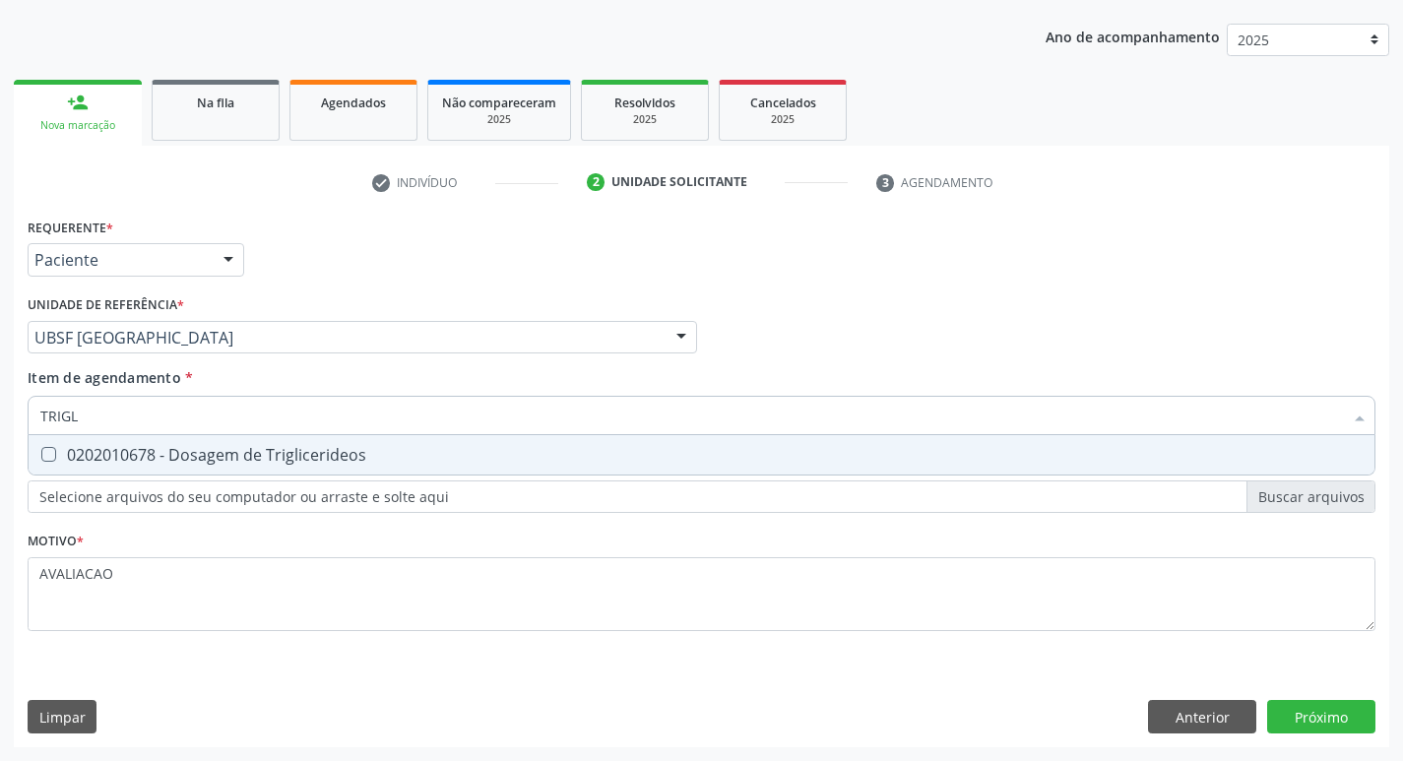
click at [271, 471] on span "0202010678 - Dosagem de Triglicerideos" at bounding box center [702, 454] width 1346 height 39
checkbox Triglicerideos "true"
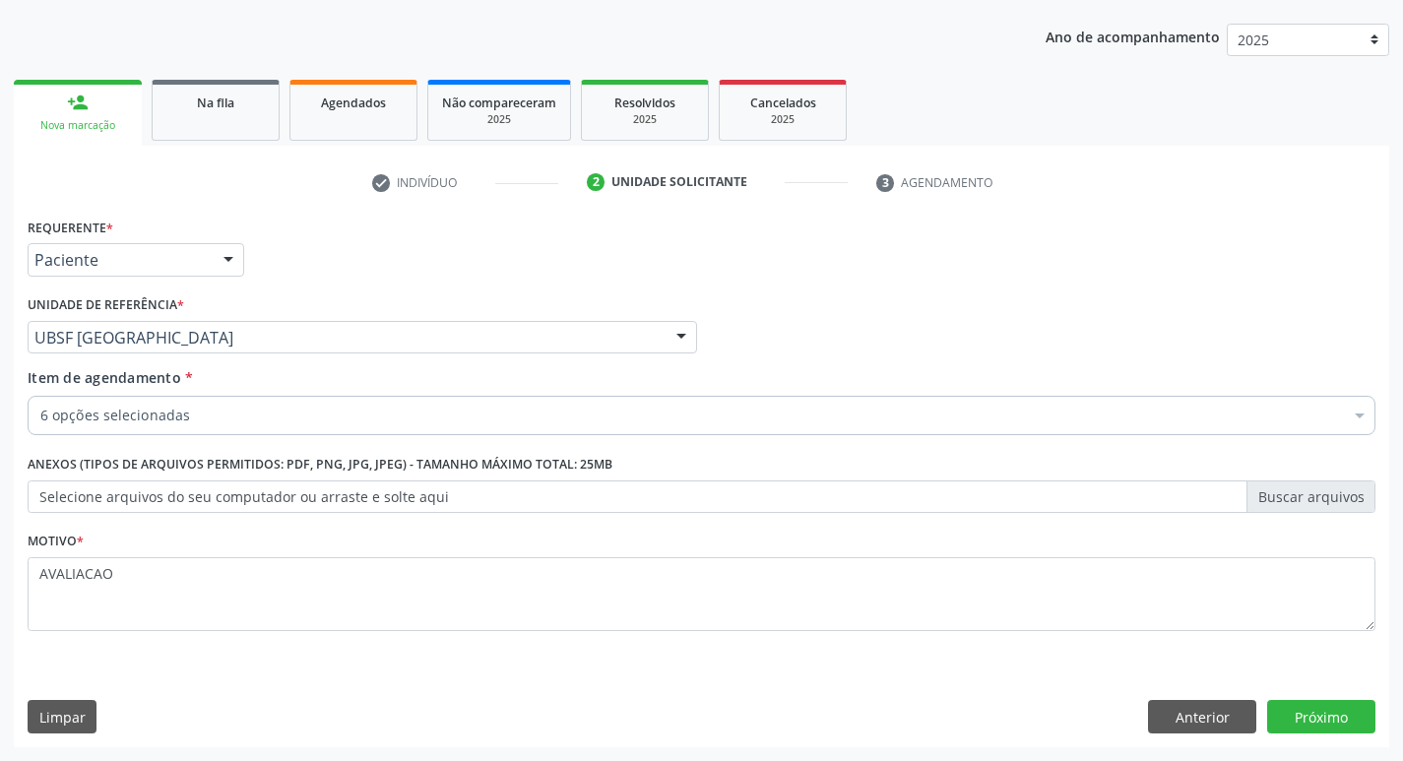
click at [144, 404] on div "6 opções selecionadas" at bounding box center [702, 415] width 1348 height 39
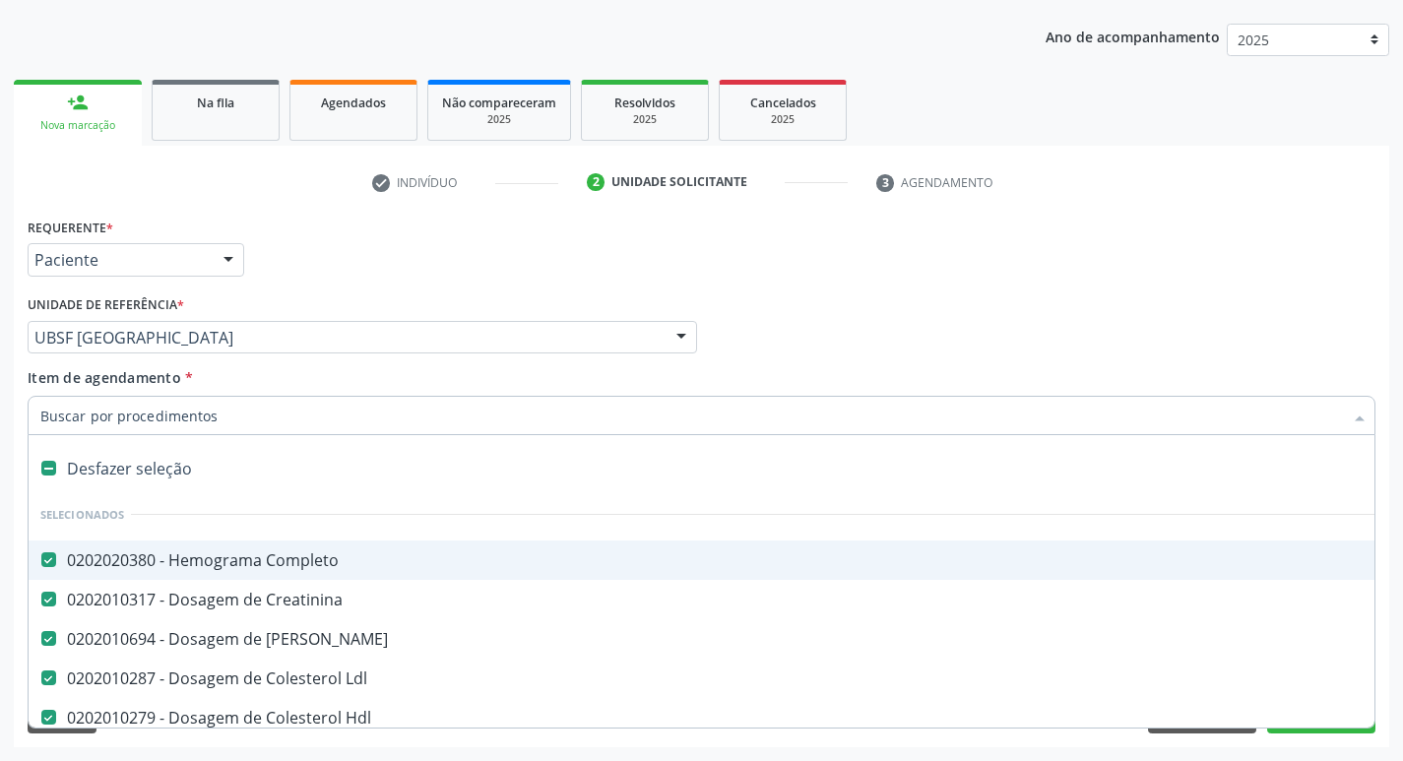
type input "G"
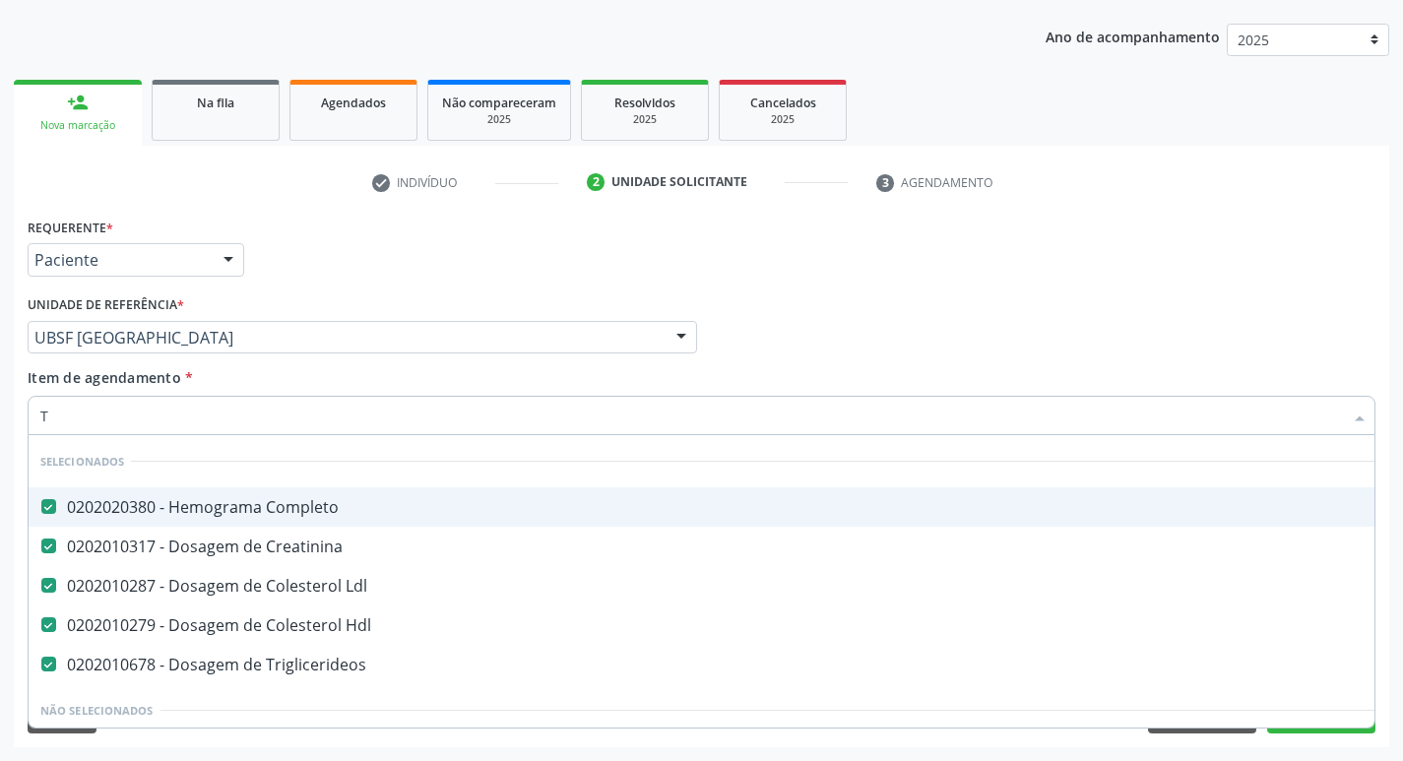
type input "TG"
checkbox Completo "false"
checkbox Creatinina "false"
checkbox Ldl "false"
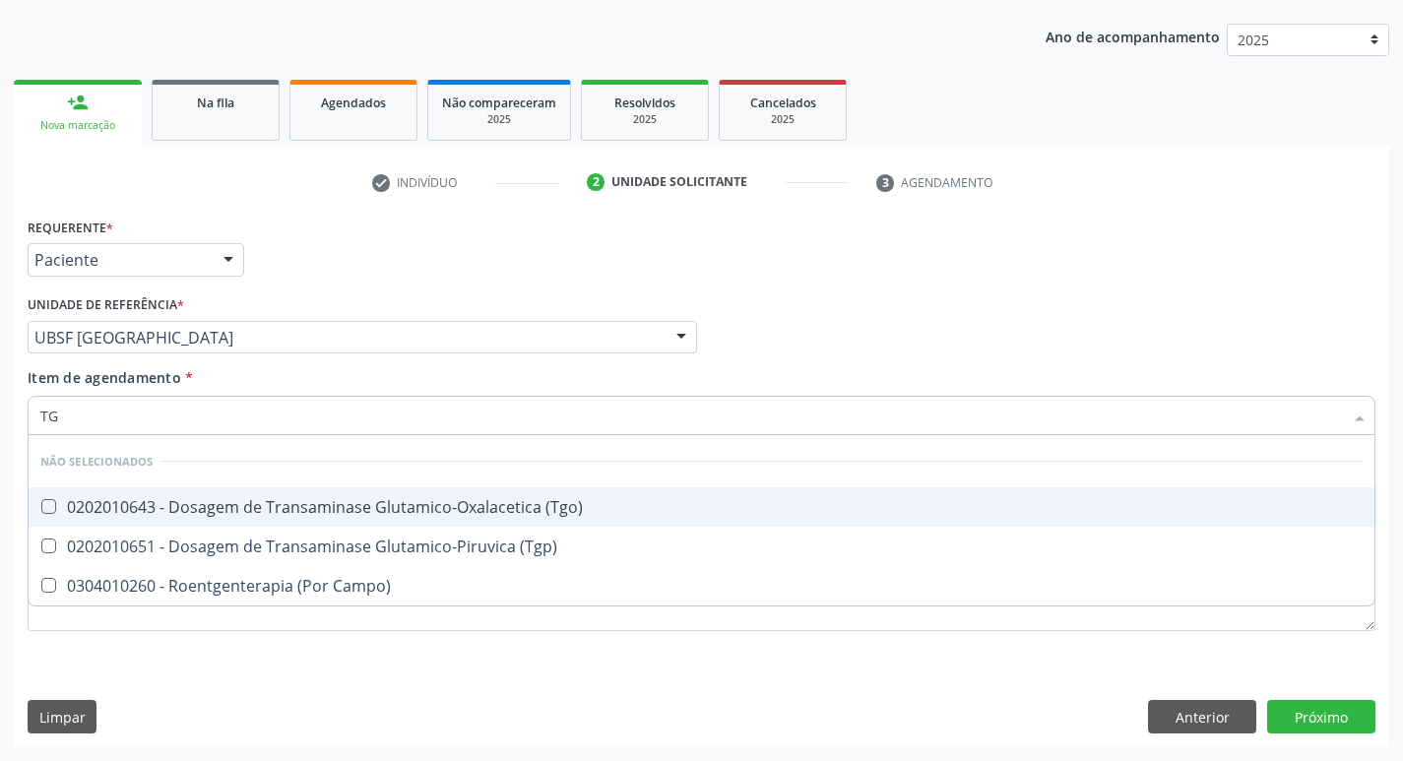
click at [438, 504] on div "0202010643 - Dosagem de Transaminase Glutamico-Oxalacetica (Tgo)" at bounding box center [701, 507] width 1322 height 16
checkbox \(Tgo\) "true"
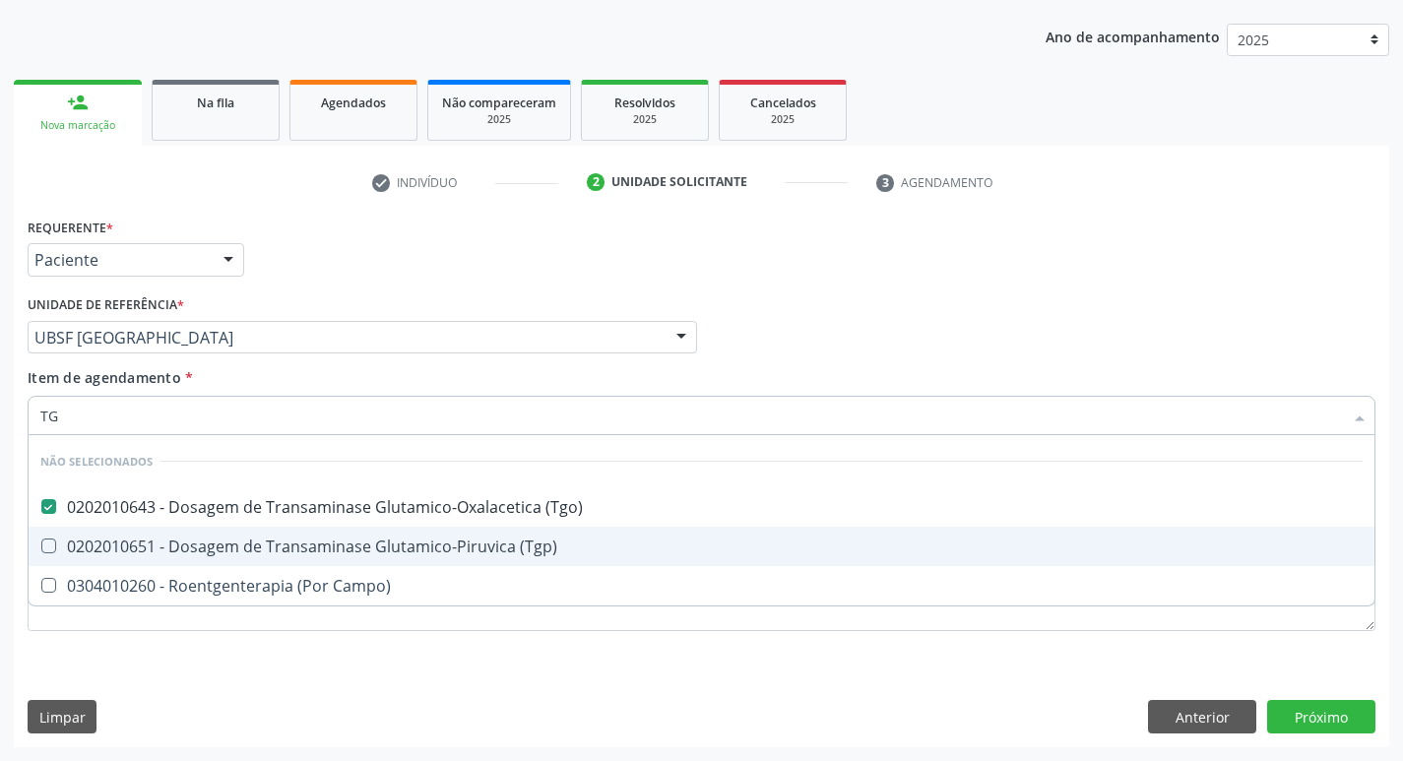
click at [444, 547] on div "0202010651 - Dosagem de Transaminase Glutamico-Piruvica (Tgp)" at bounding box center [701, 547] width 1322 height 16
checkbox \(Tgp\) "true"
type input "T"
checkbox Campo\) "true"
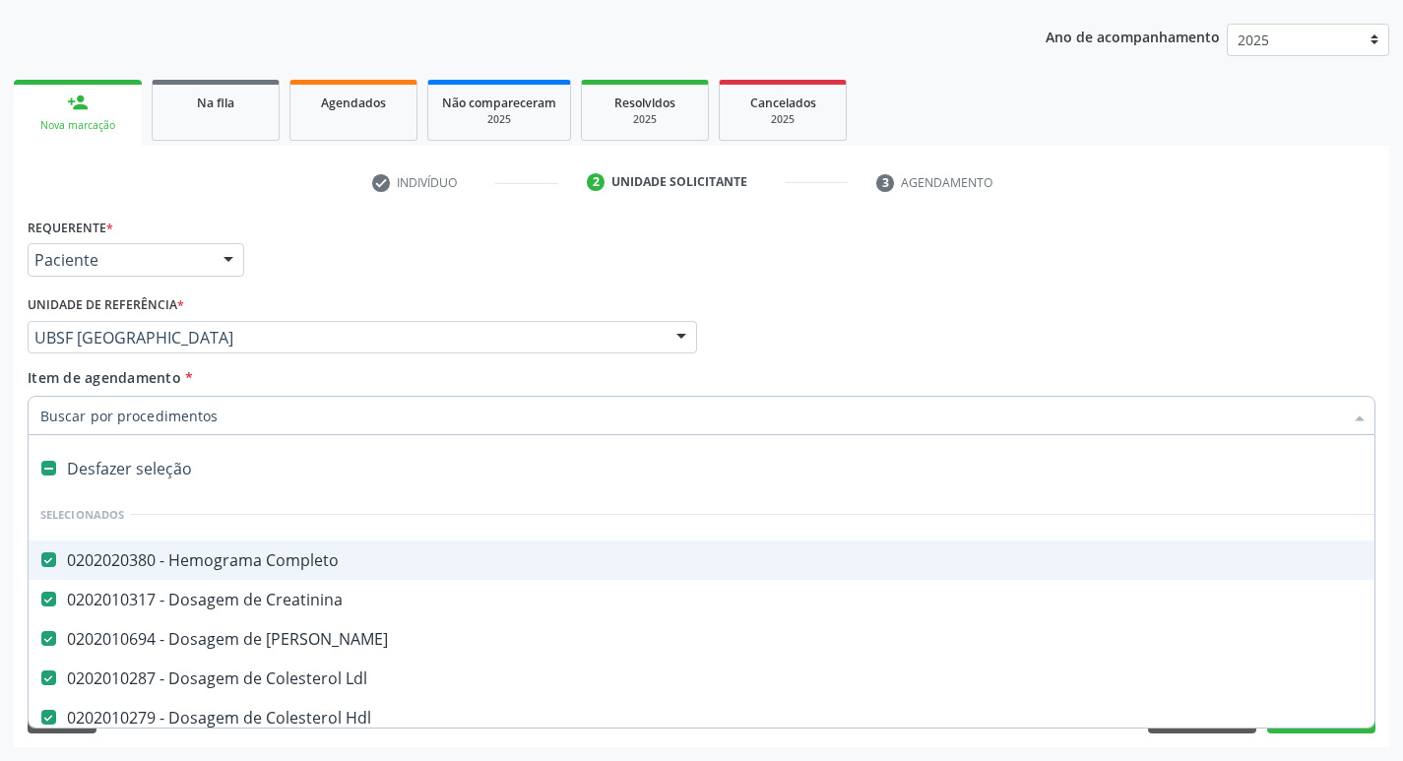
type input "G"
checkbox Vesico-Ureteral "true"
checkbox Extracardiaco "true"
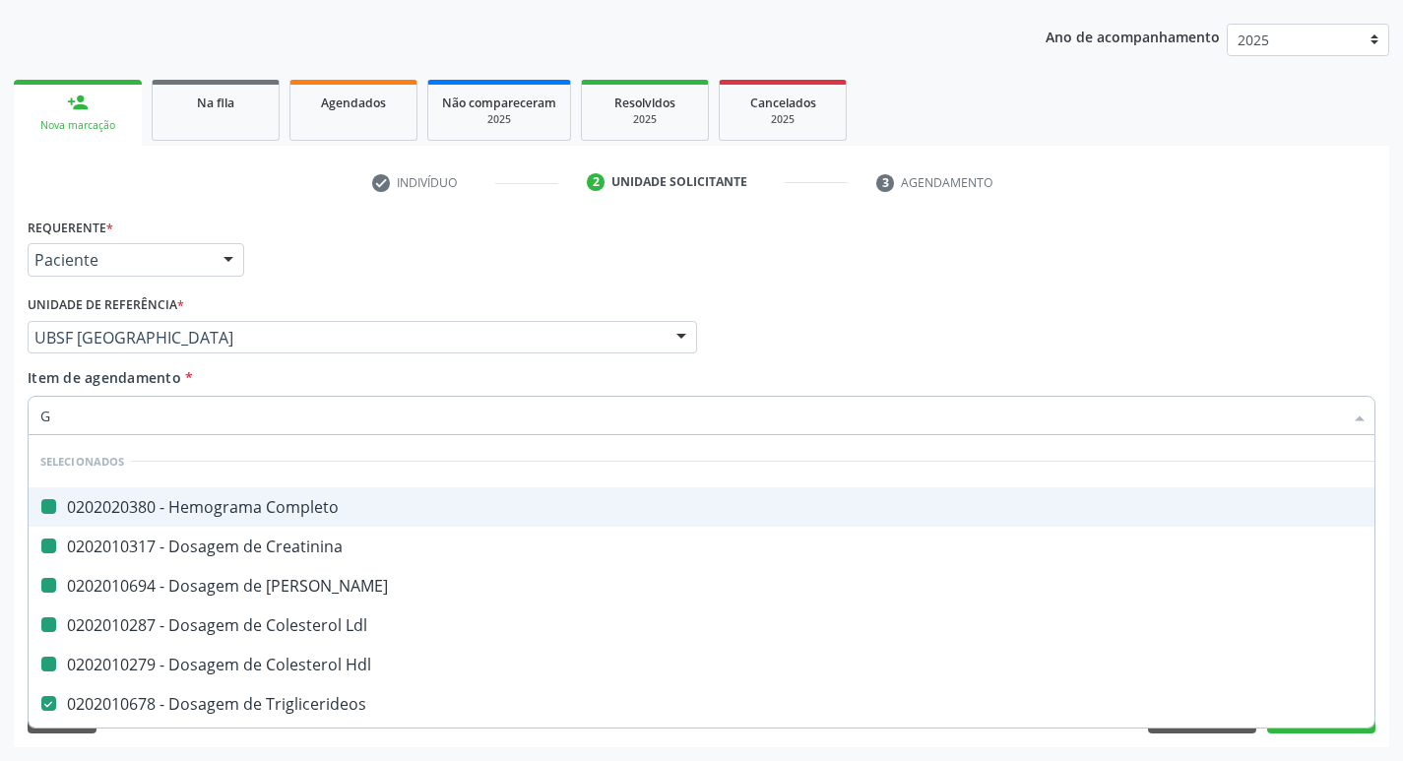
type input "GLICOSE"
checkbox Completo "false"
checkbox Creatinina "false"
checkbox Ureia "false"
checkbox Ldl "false"
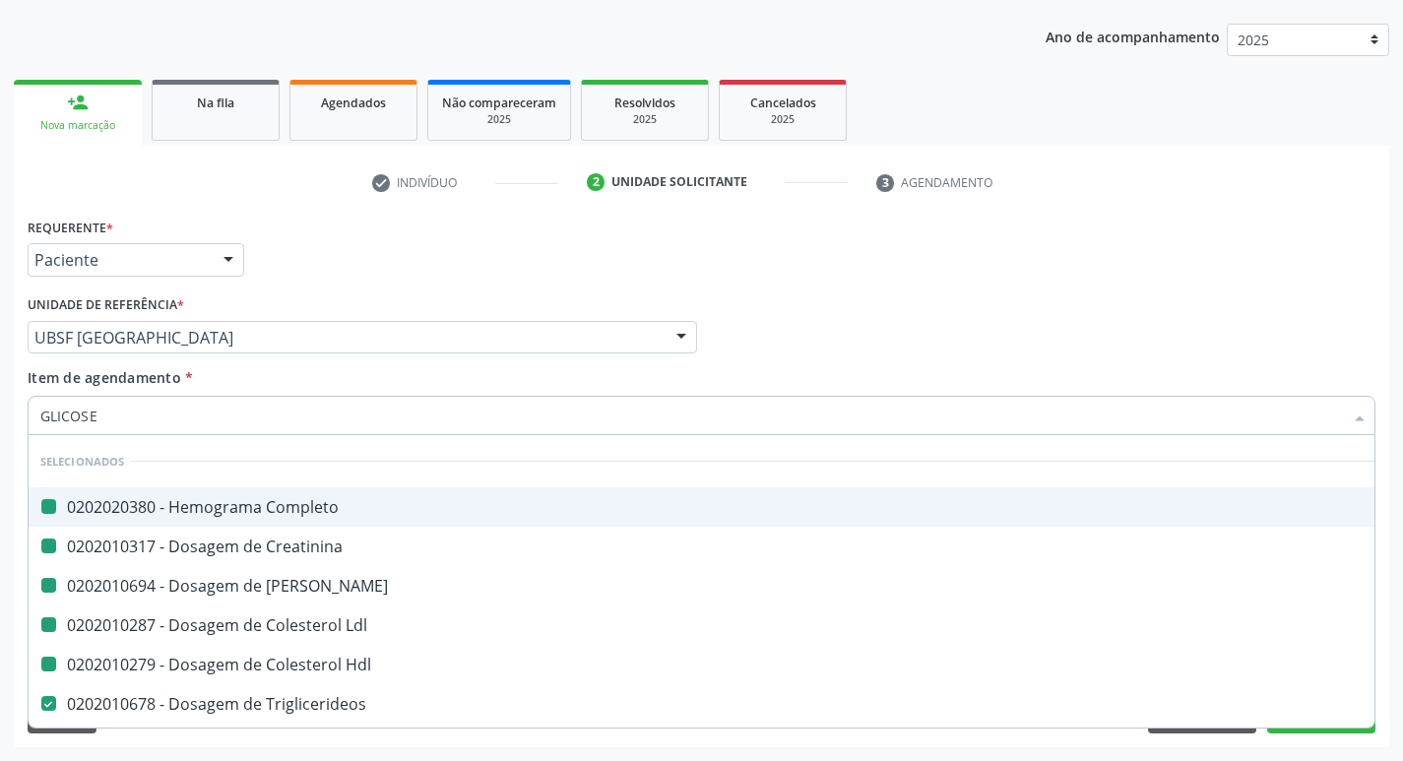
checkbox Hdl "false"
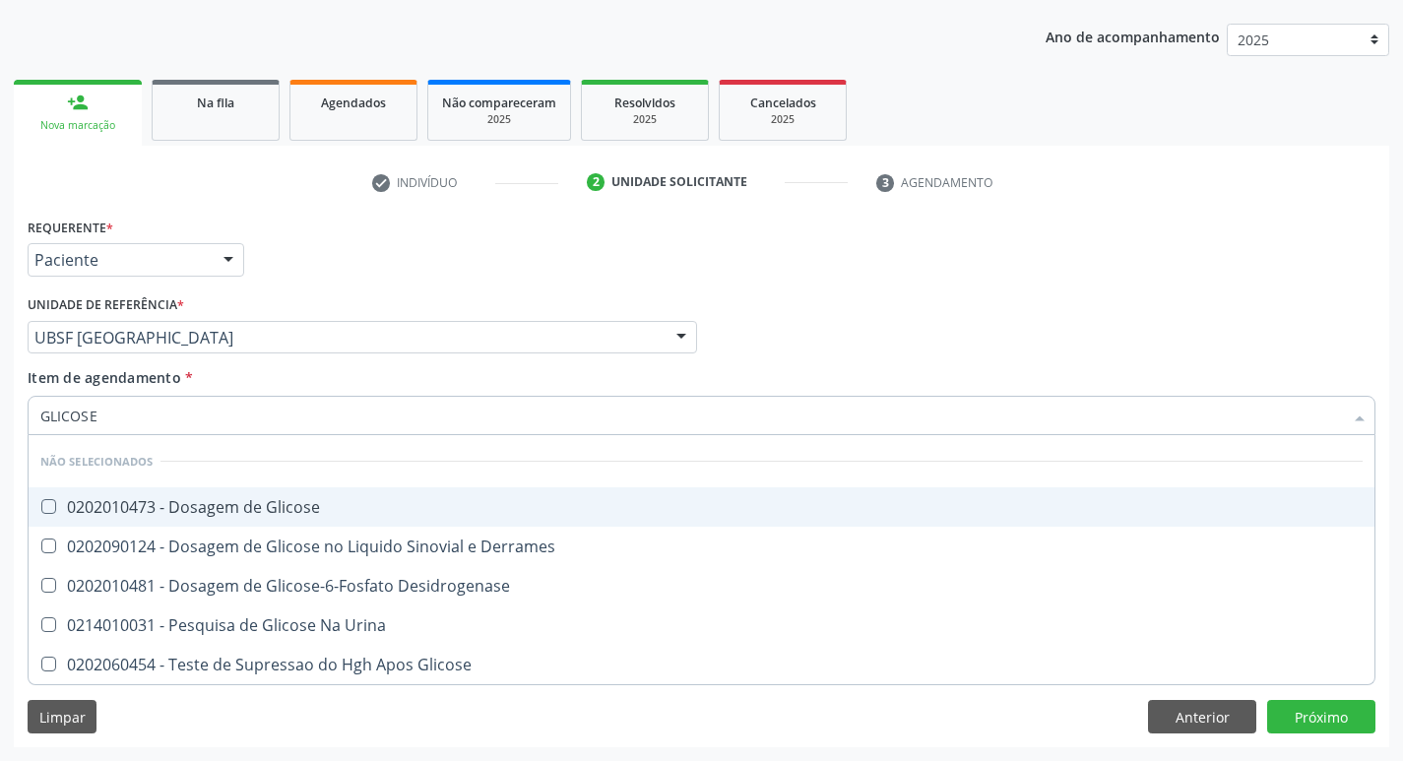
click at [239, 520] on span "0202010473 - Dosagem de Glicose" at bounding box center [702, 506] width 1346 height 39
checkbox Glicose "true"
type input "GLICOS"
checkbox Glicose "false"
checkbox Derrames "true"
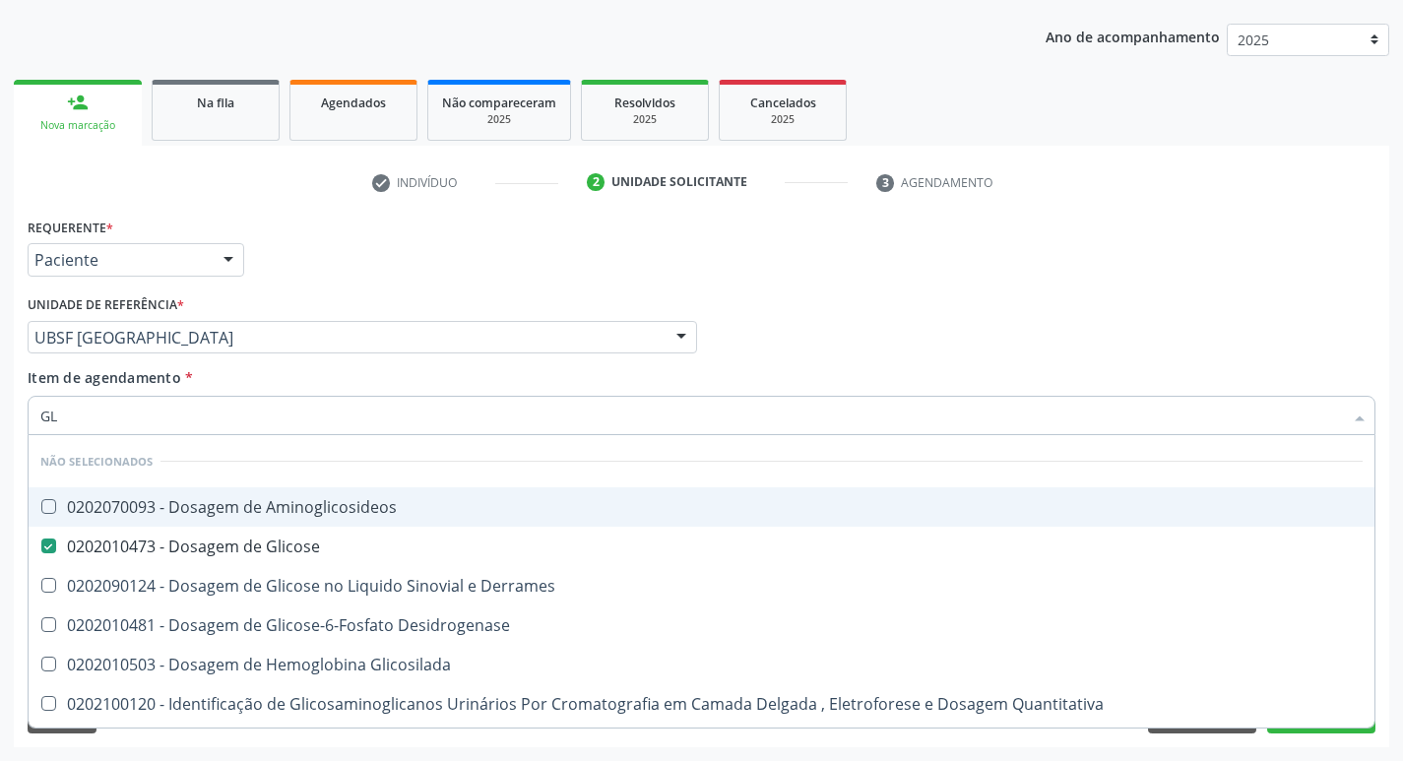
type input "G"
checkbox Aminoglicosideos "true"
checkbox Derrames "true"
checkbox Desidrogenase "true"
checkbox Glicosilada "true"
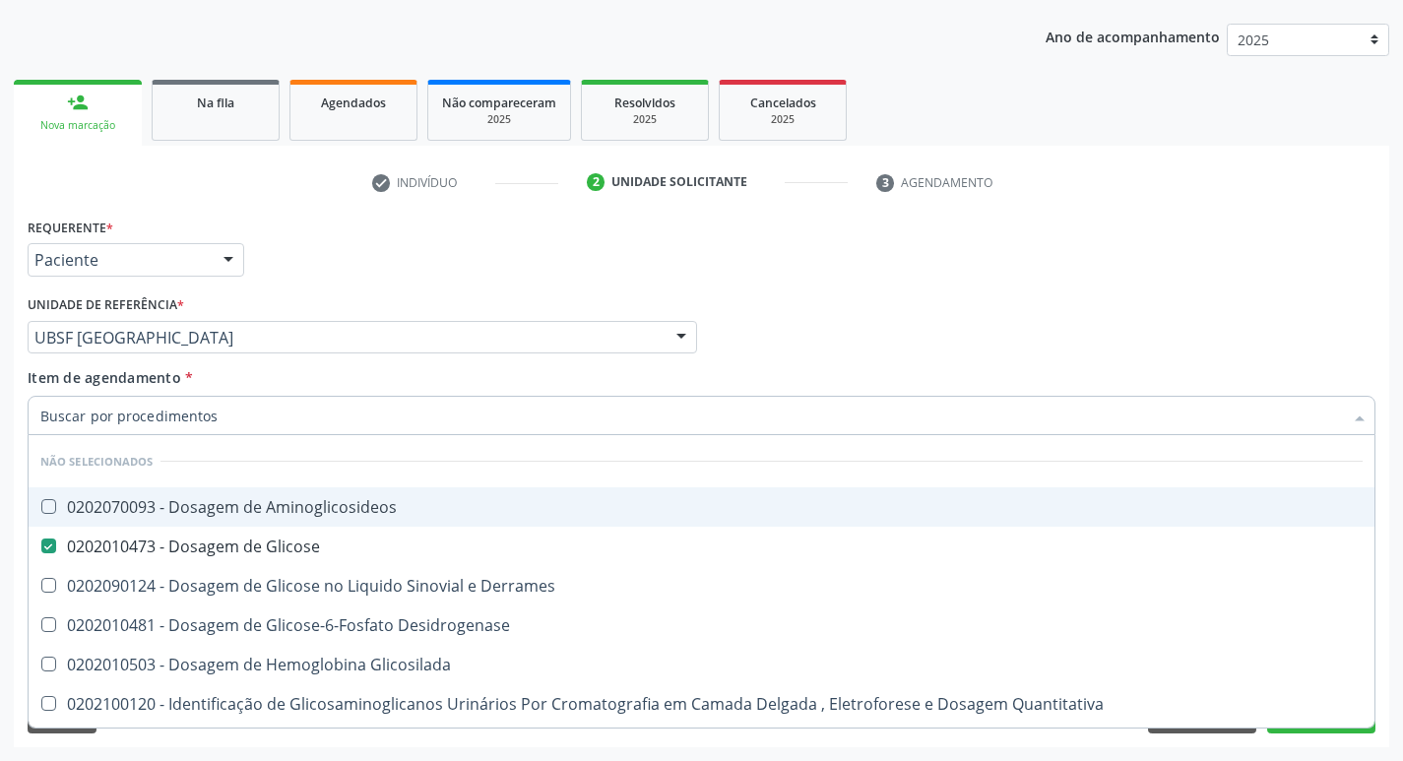
checkbox Quantitativa "true"
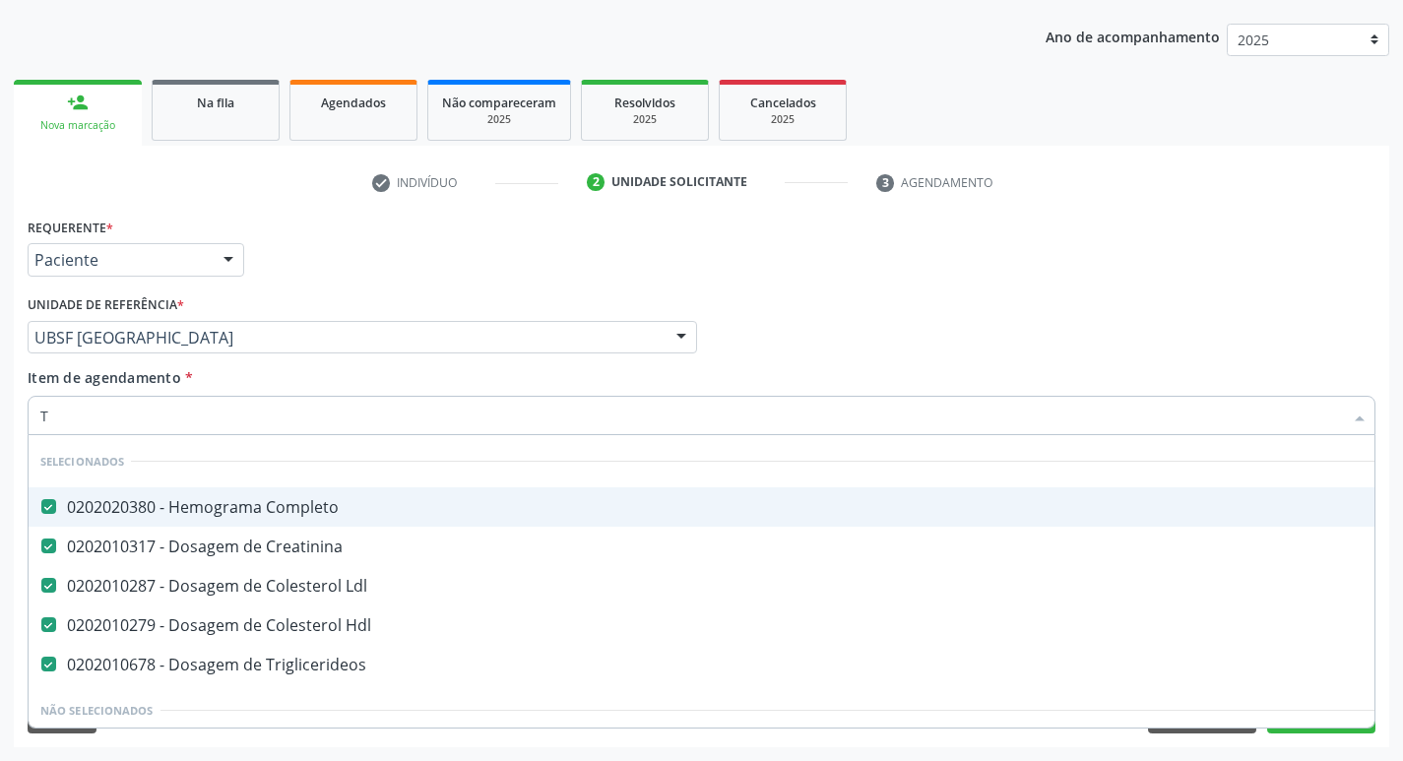
type input "TS"
checkbox Completo "false"
checkbox Ldl "false"
checkbox Hdl "false"
checkbox Triglicerideos "false"
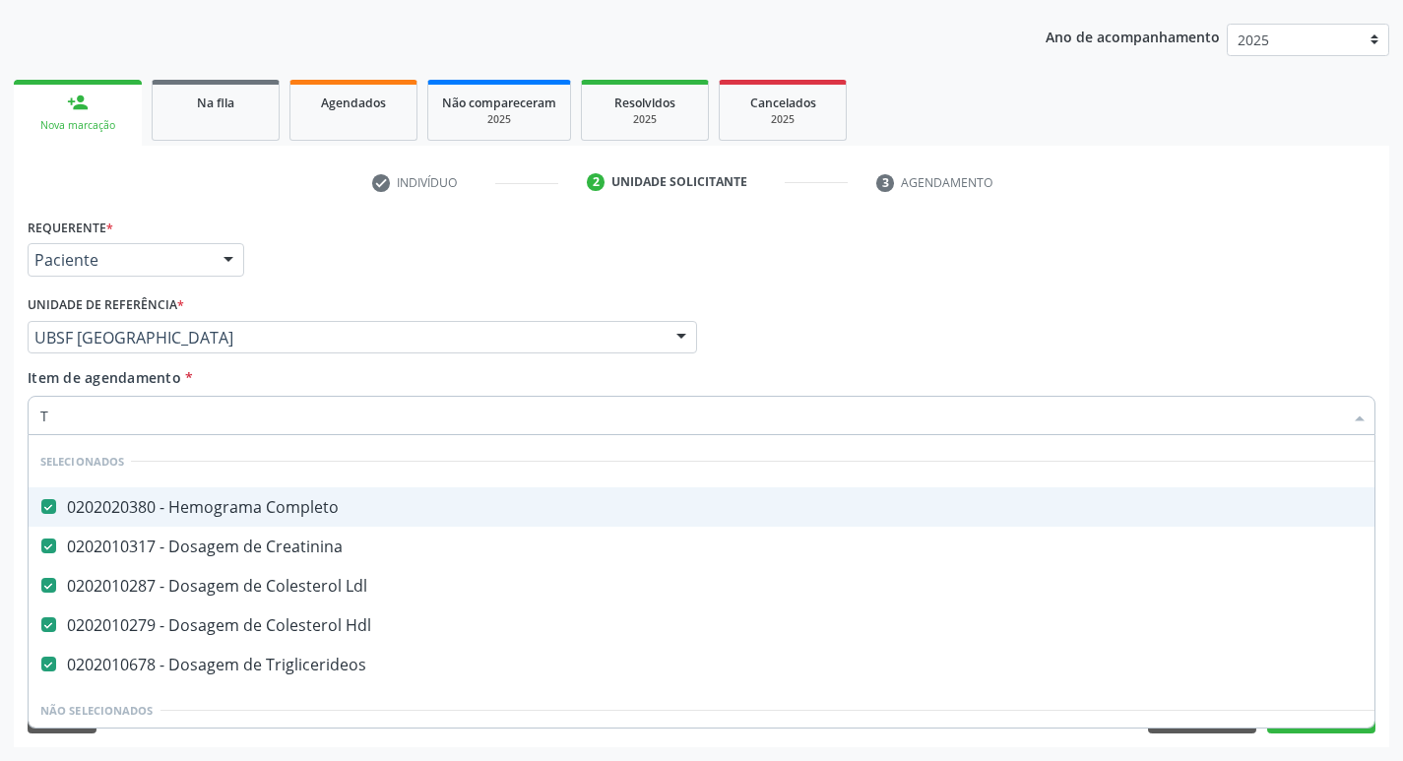
checkbox Creatinina "false"
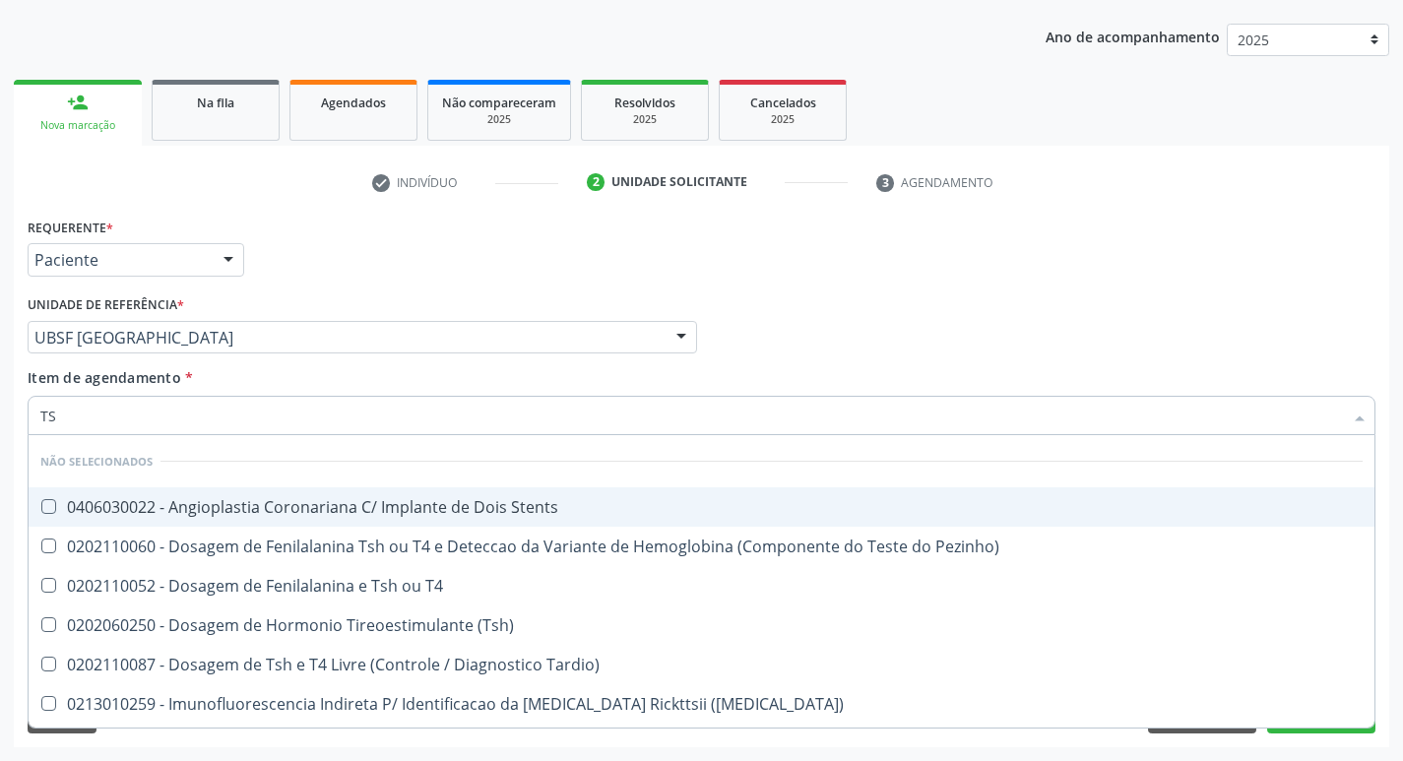
type input "TSH"
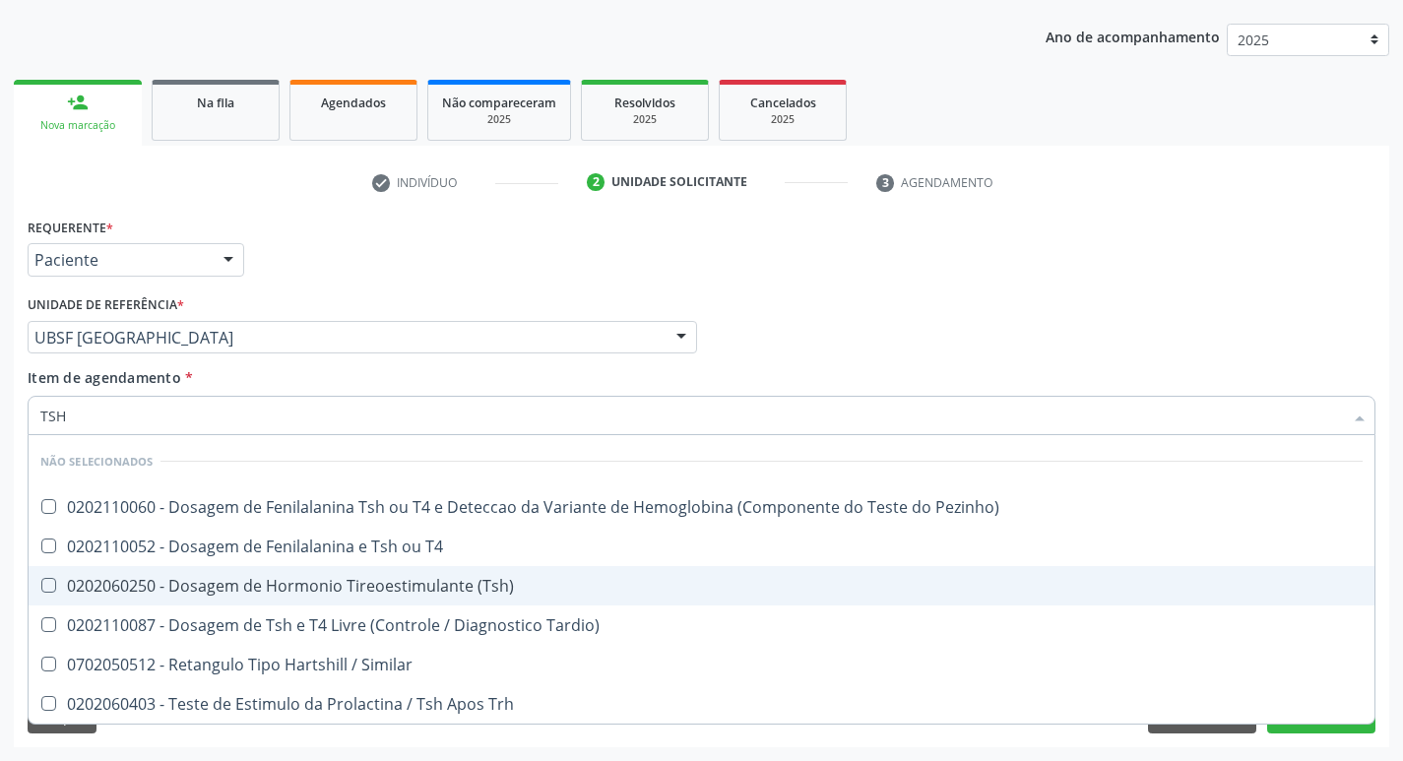
click at [326, 571] on span "0202060250 - Dosagem de Hormonio Tireoestimulante (Tsh)" at bounding box center [702, 585] width 1346 height 39
checkbox \(Tsh\) "true"
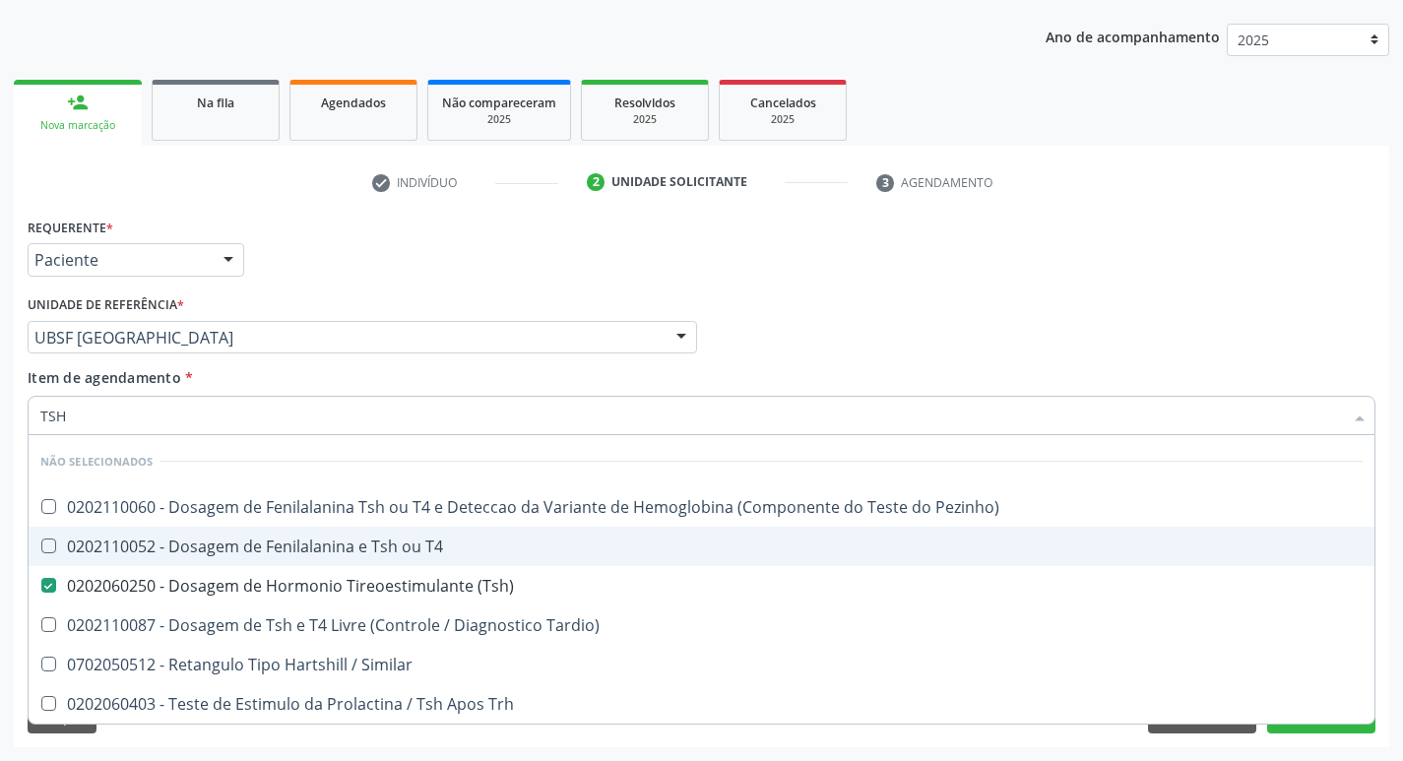
type input "TS"
checkbox \(Tsh\) "false"
checkbox Tardio\) "true"
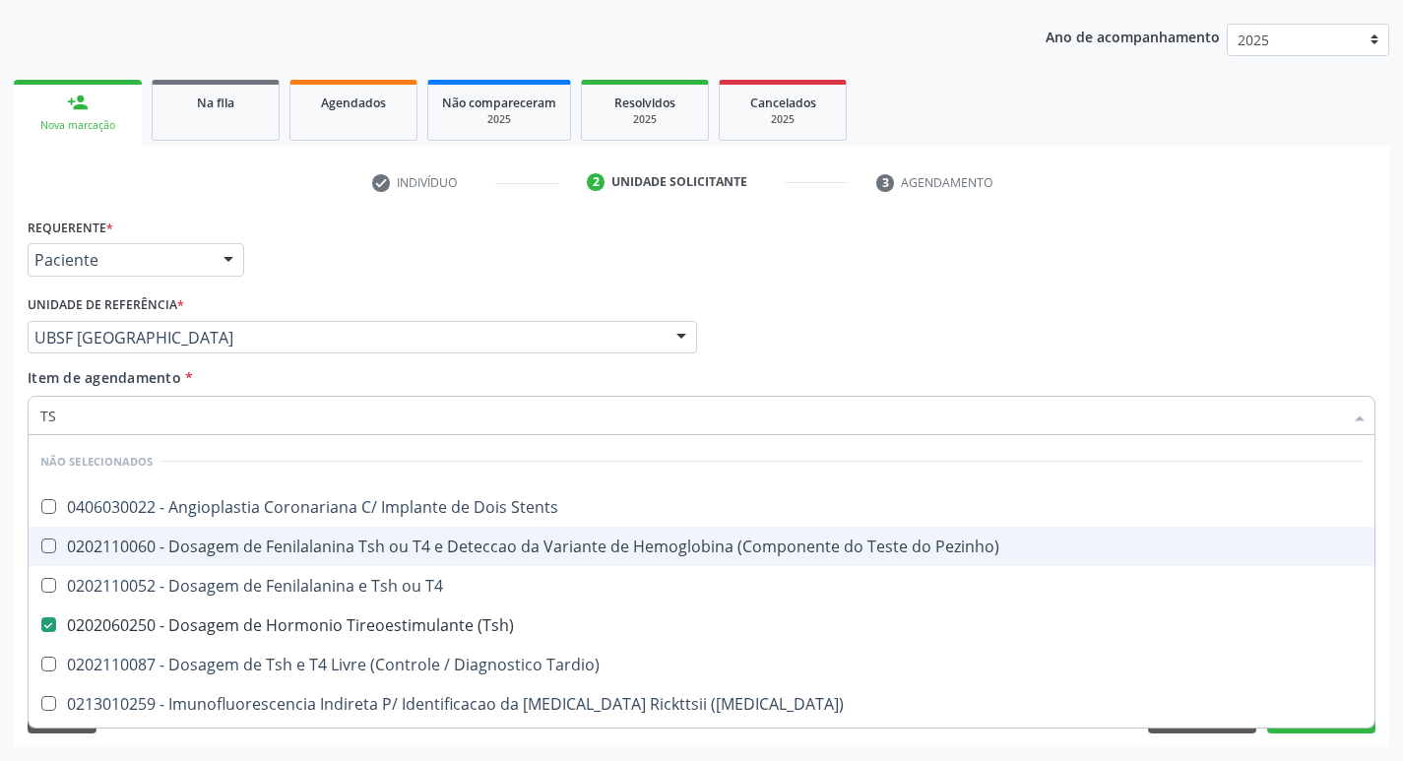
type input "T"
checkbox Stents "true"
checkbox T4 "true"
checkbox Tardio\) "true"
checkbox Pezinho\) "true"
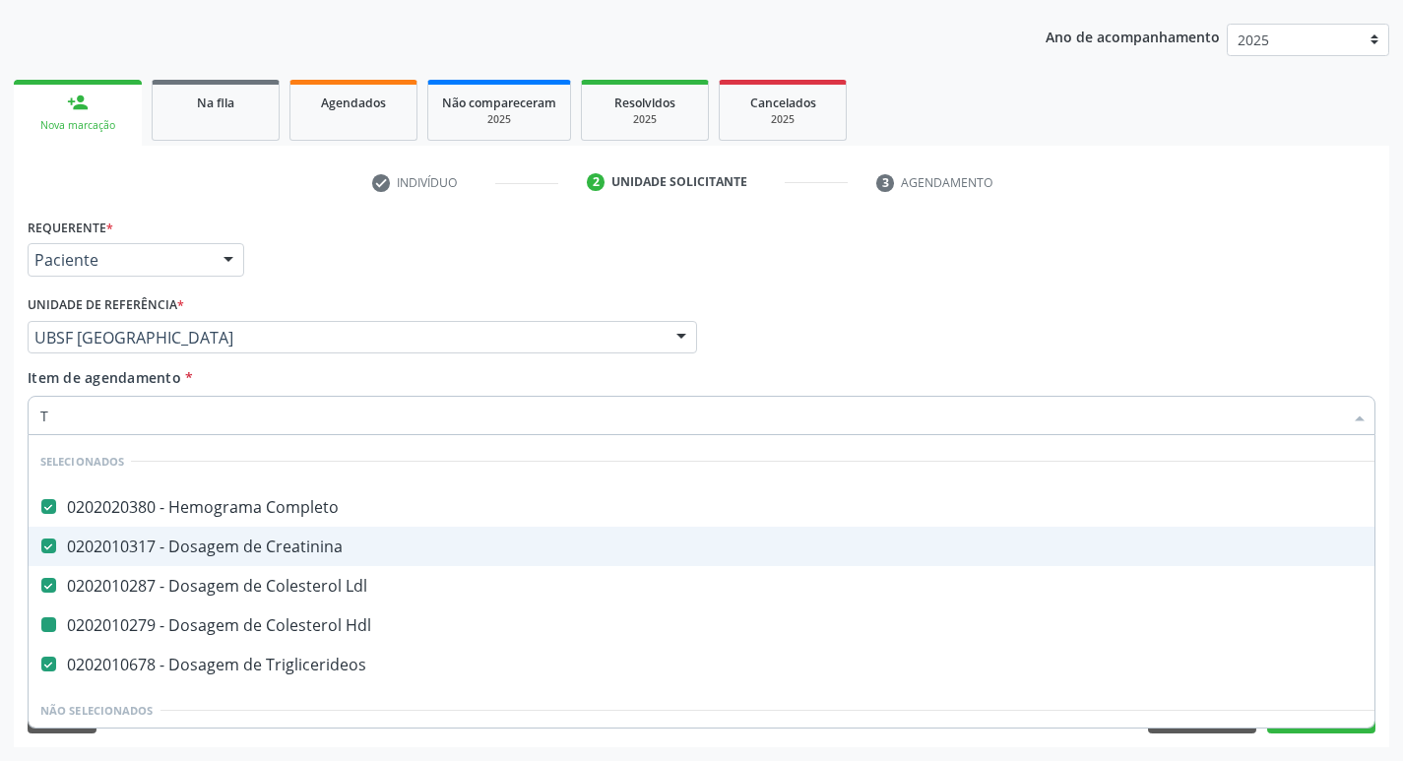
type input "T4"
checkbox Completo "false"
checkbox Ldl "false"
checkbox Hdl "false"
checkbox Triglicerideos "false"
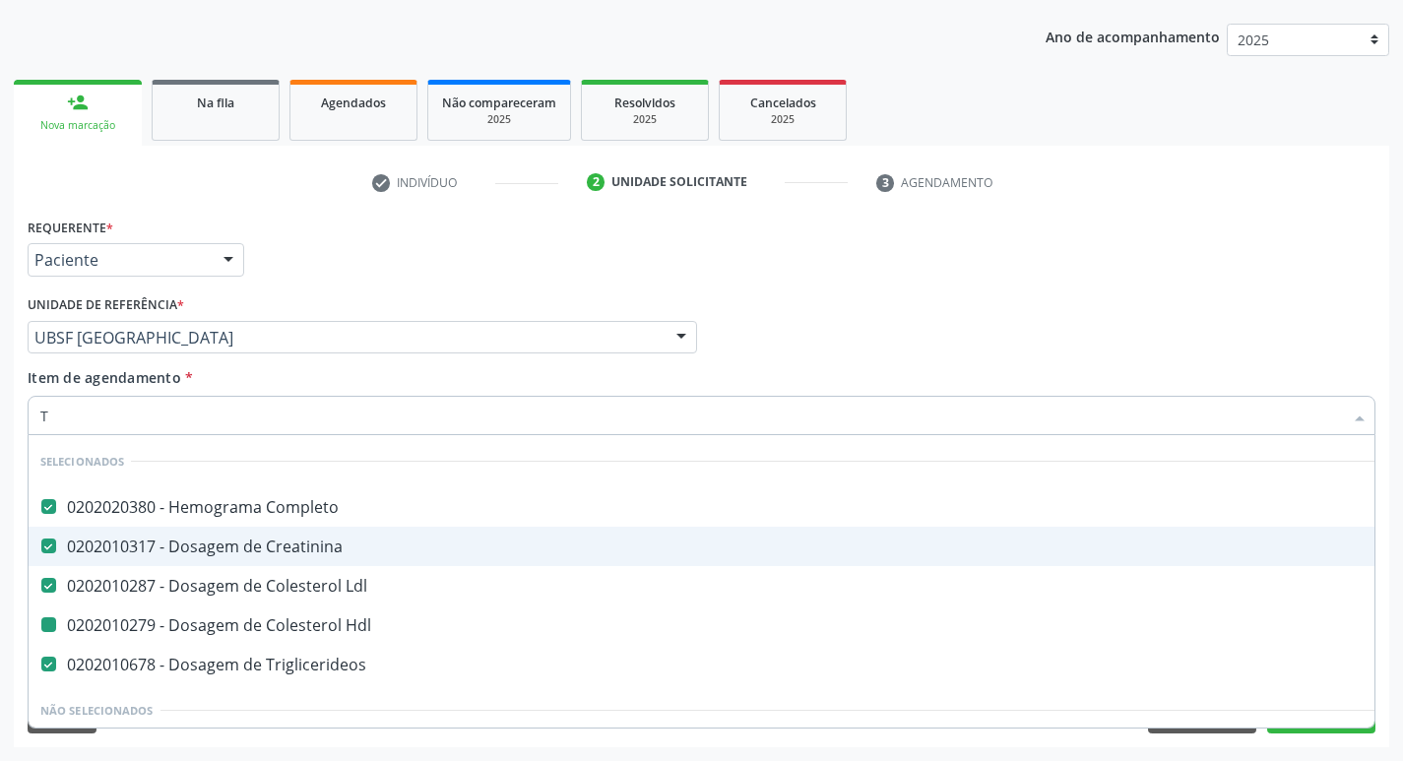
checkbox Creatinina "false"
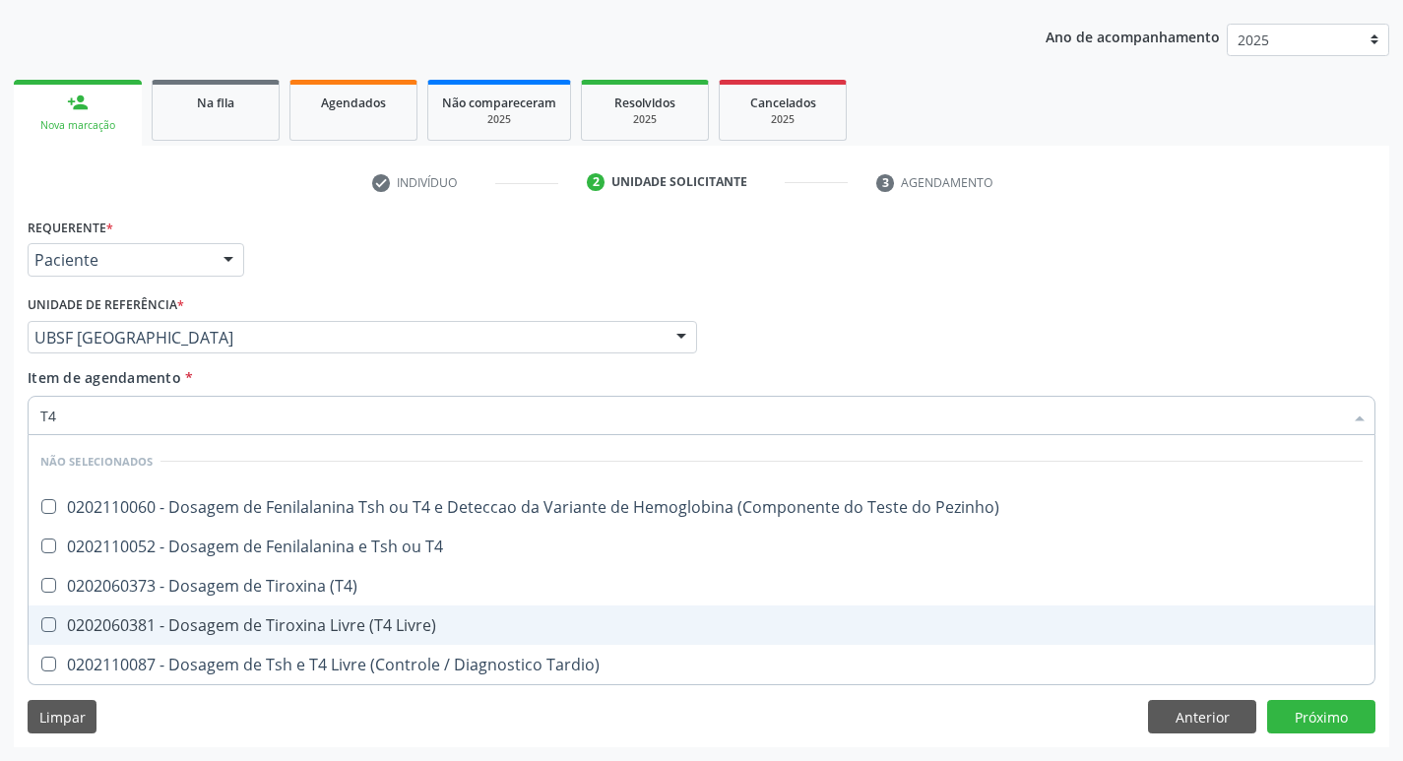
click at [415, 619] on div "0202060381 - Dosagem de Tiroxina Livre (T4 Livre)" at bounding box center [701, 625] width 1322 height 16
checkbox Livre\) "true"
type input "T"
checkbox Pezinho\) "true"
checkbox \(T4\) "true"
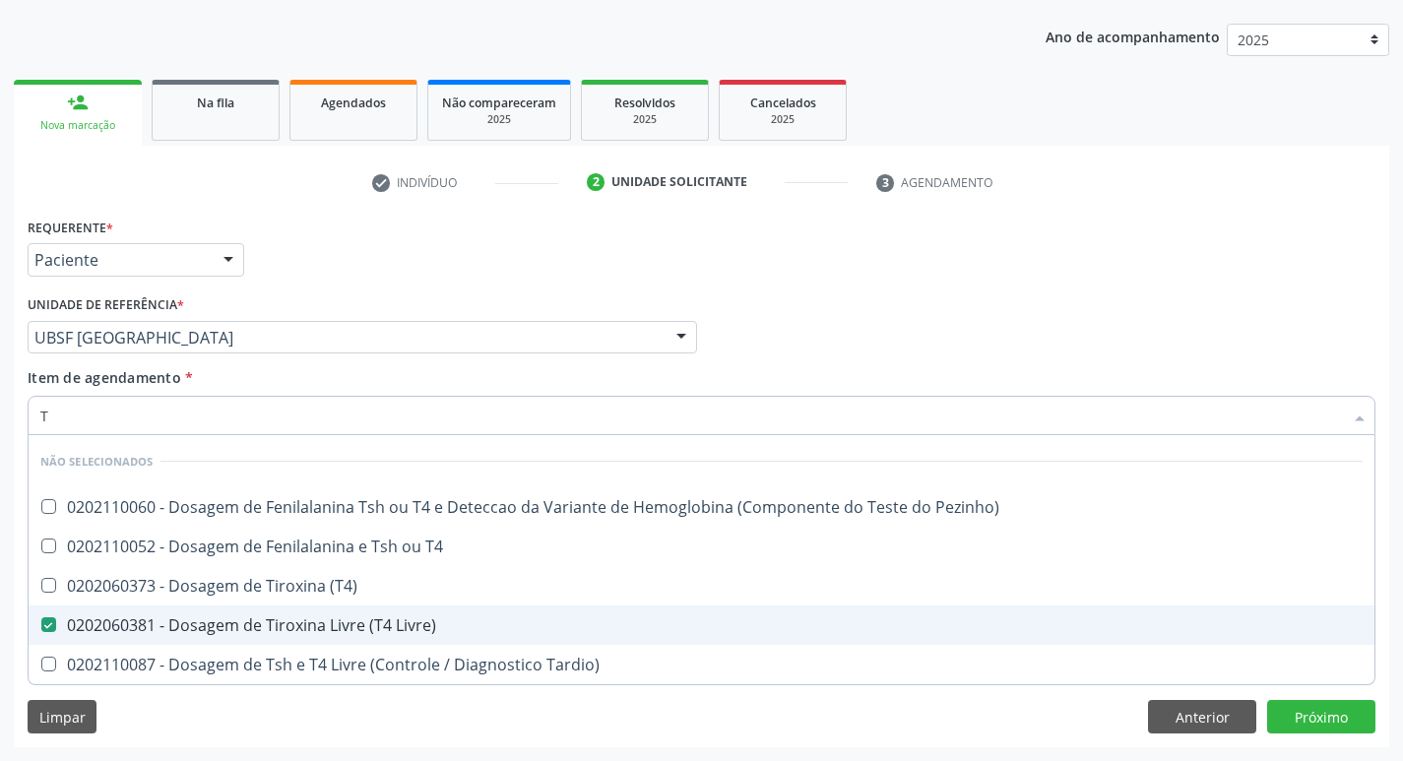
checkbox Tardio\) "true"
checkbox T4 "true"
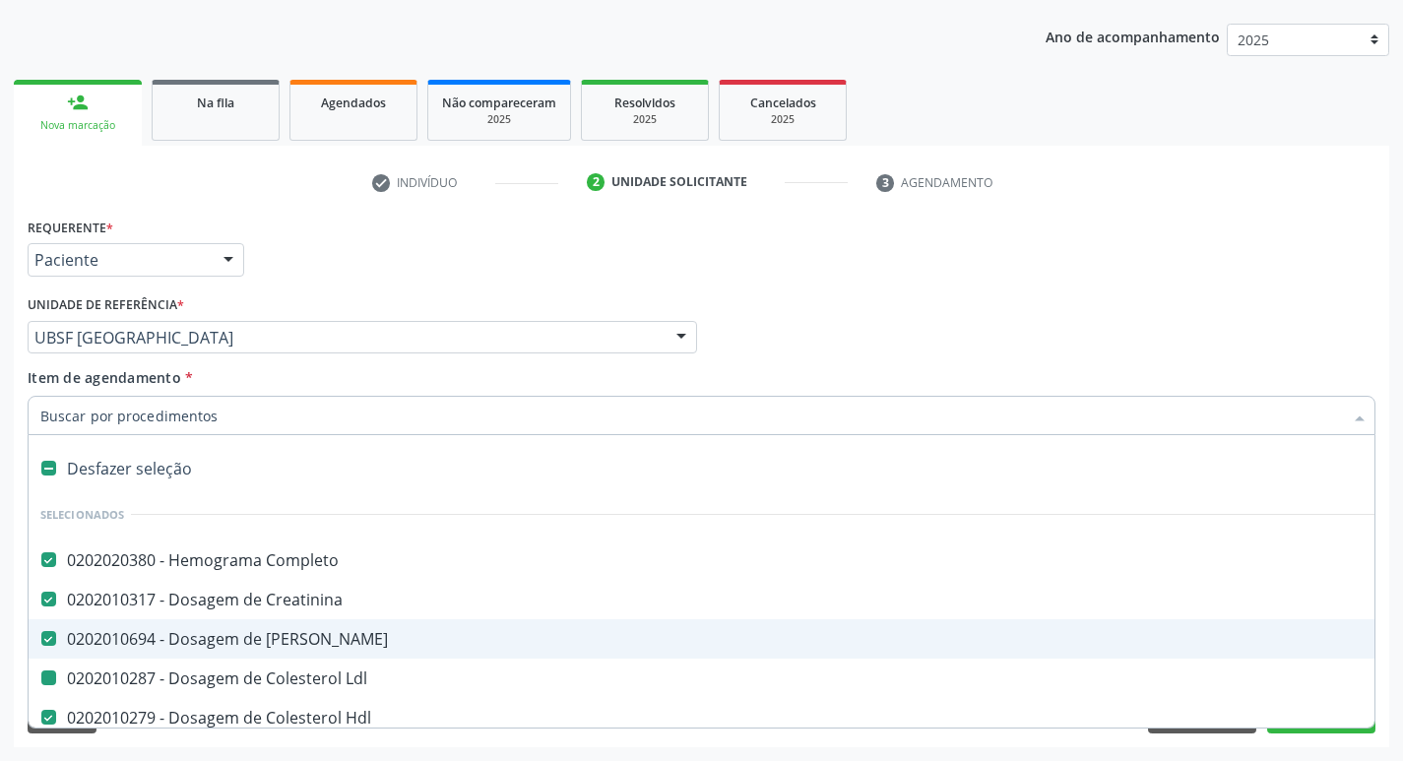
type input "H"
checkbox Ldl "false"
checkbox Hdl "false"
checkbox A "true"
checkbox Triglicerideos "false"
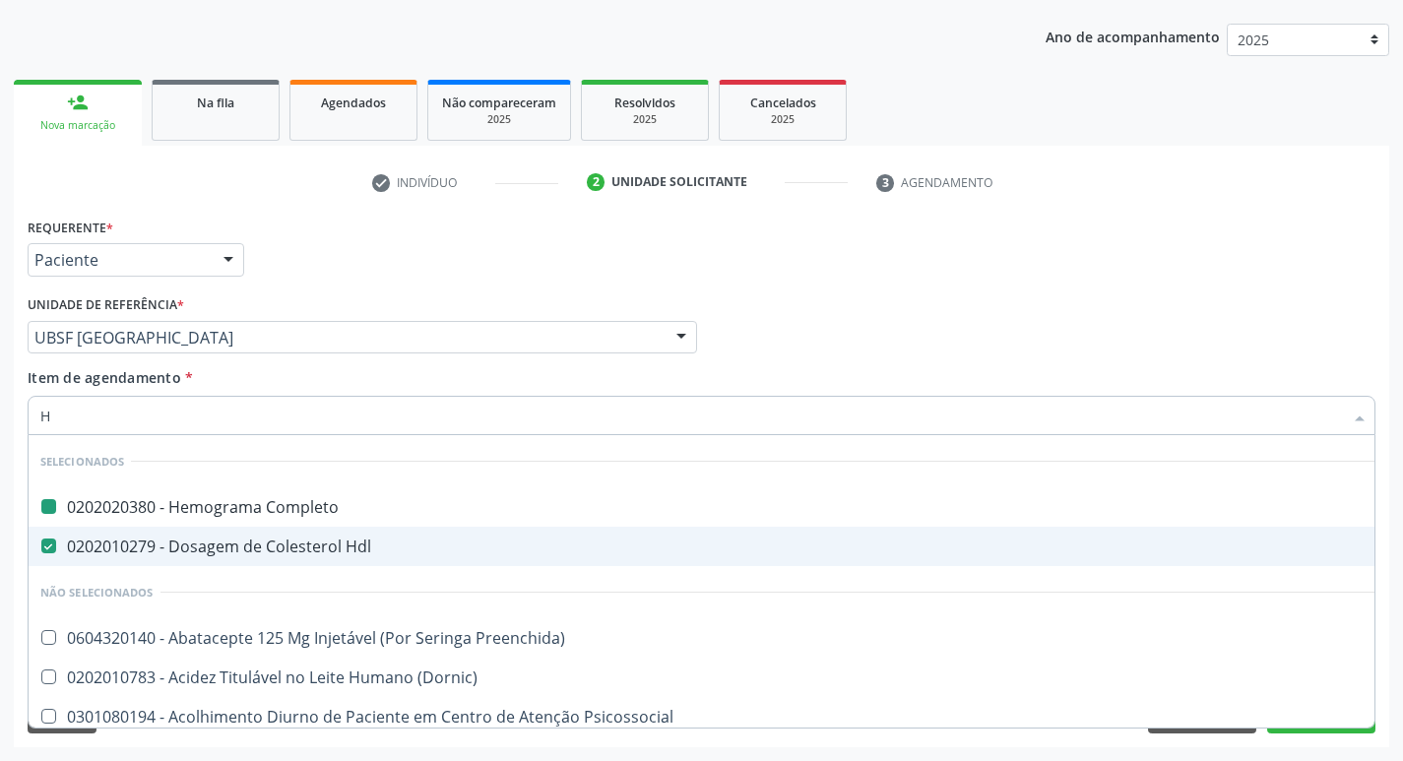
type input "HEMOGLOBINA G"
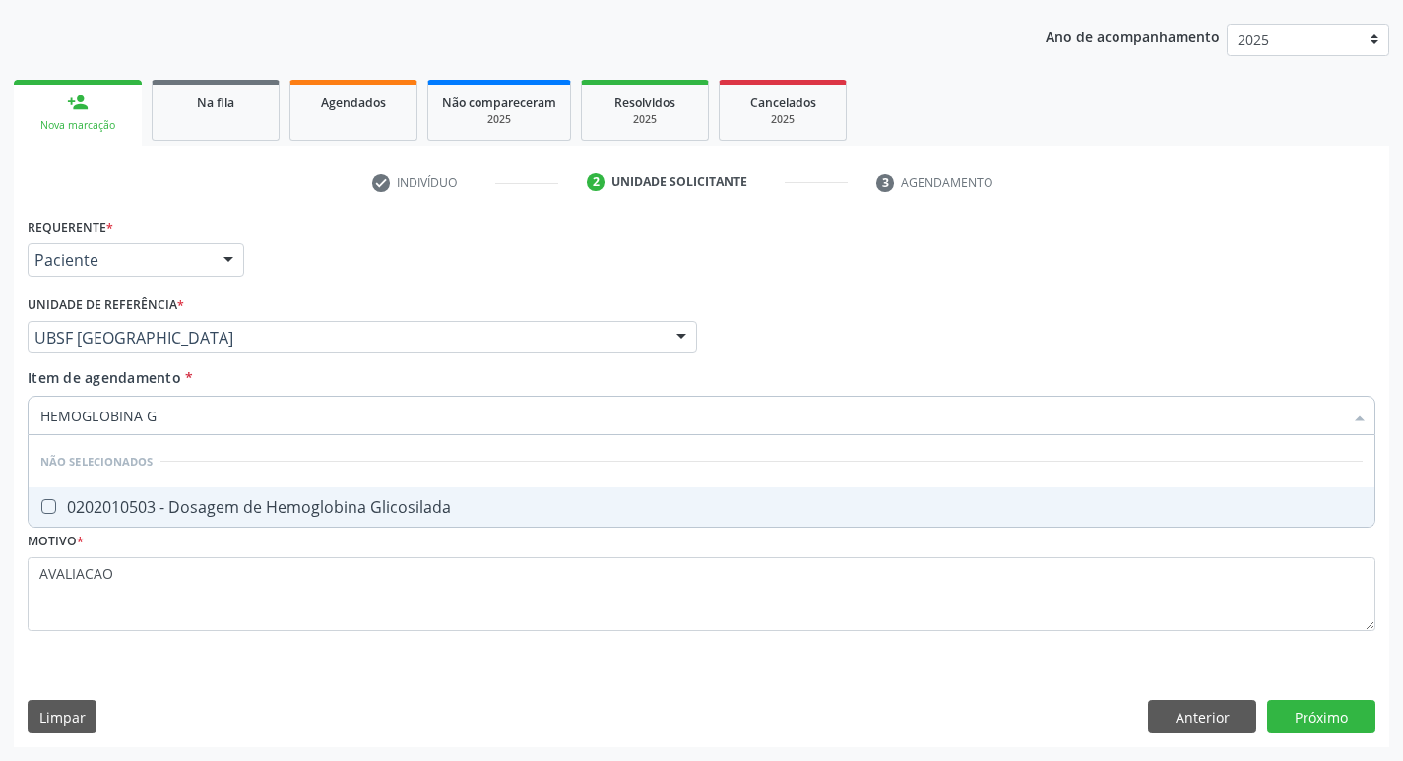
click at [295, 510] on div "0202010503 - Dosagem de Hemoglobina Glicosilada" at bounding box center [701, 507] width 1322 height 16
checkbox Glicosilada "true"
type input "HEMOGLOBINA"
checkbox Glicosilada "false"
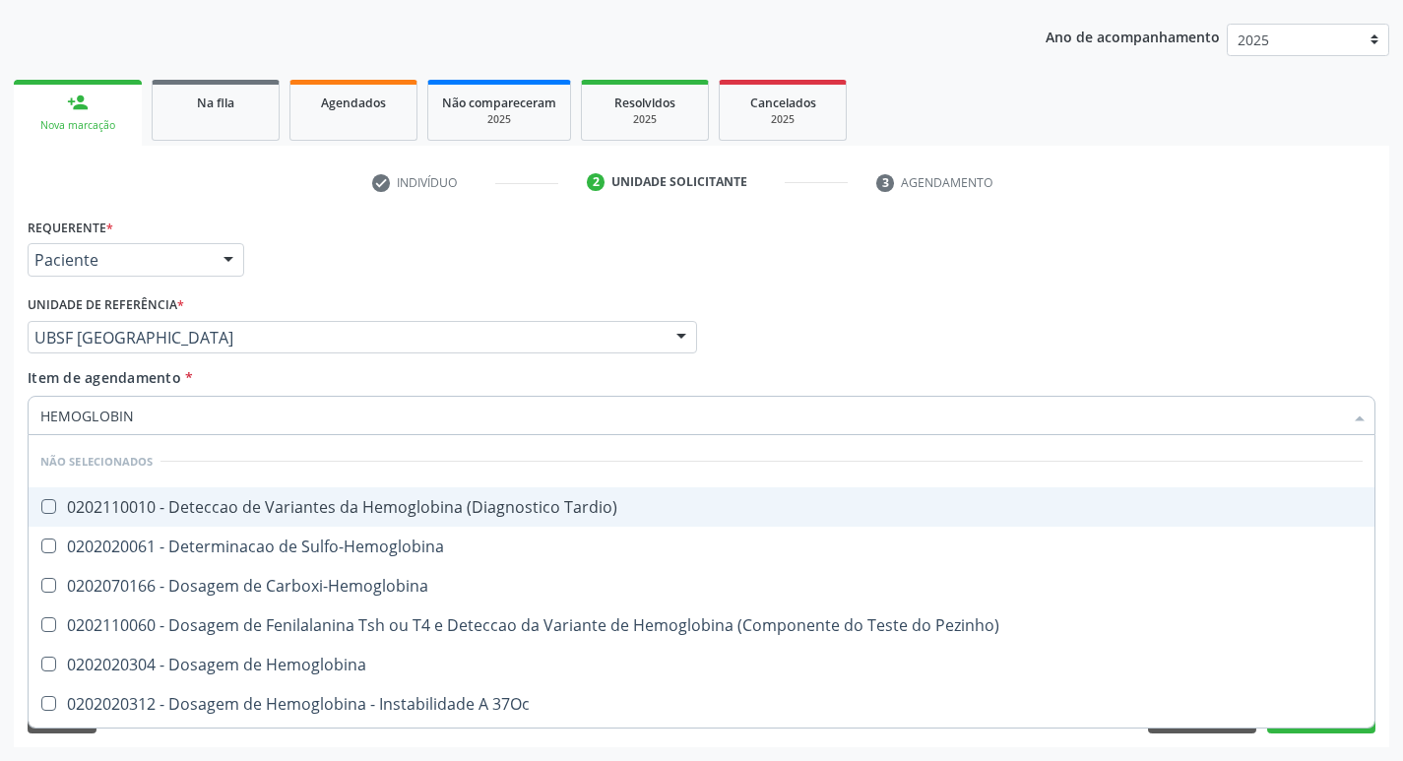
type input "HEMOGLOBI"
checkbox Glicosilada "false"
checkbox Hemoglobina "true"
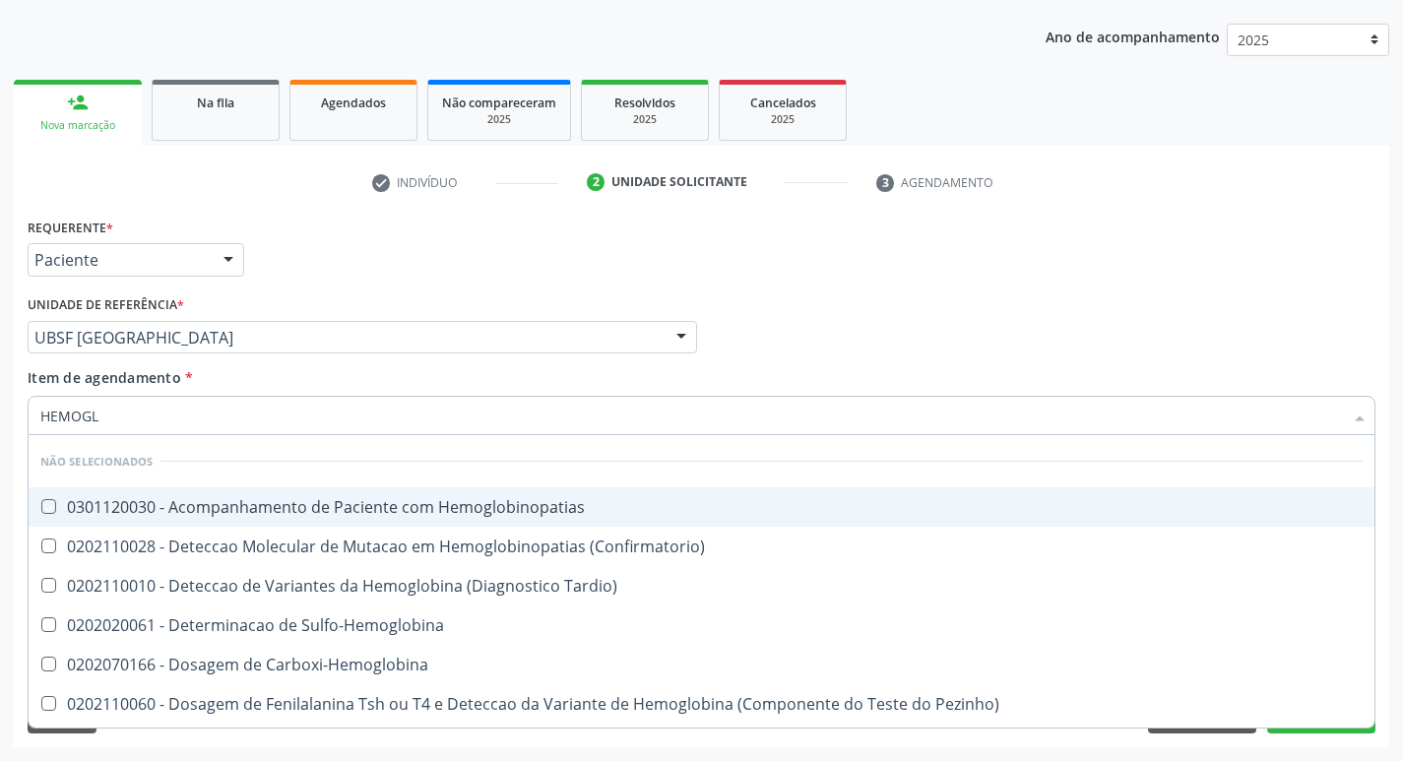
type input "HEMOG"
checkbox Hemoglobinopatias "true"
checkbox Glicosilada "false"
checkbox Hemoglobina "true"
type input "H"
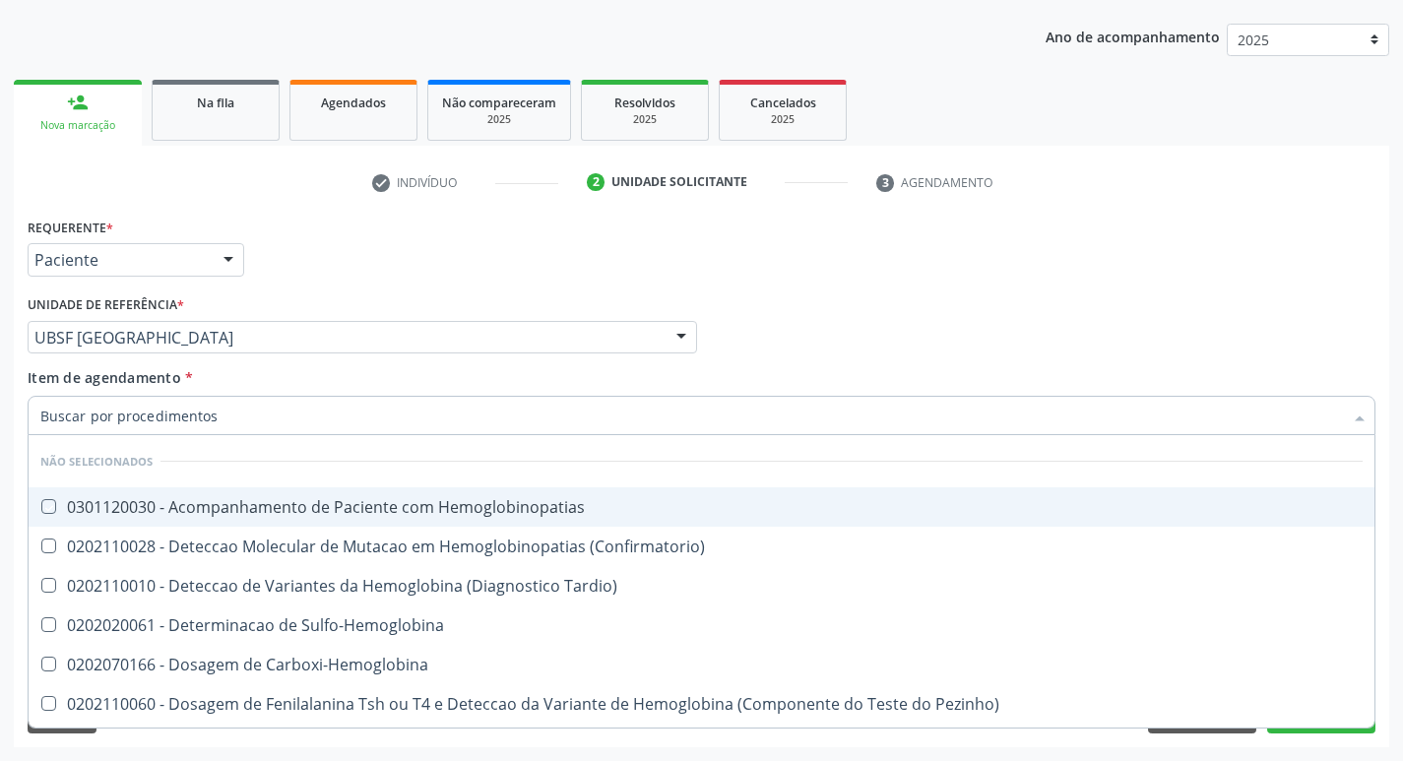
checkbox Sulfo-Hemoglobina "true"
checkbox Carboxi-Hemoglobina "true"
checkbox Pezinho\) "true"
checkbox Hemoglobina "false"
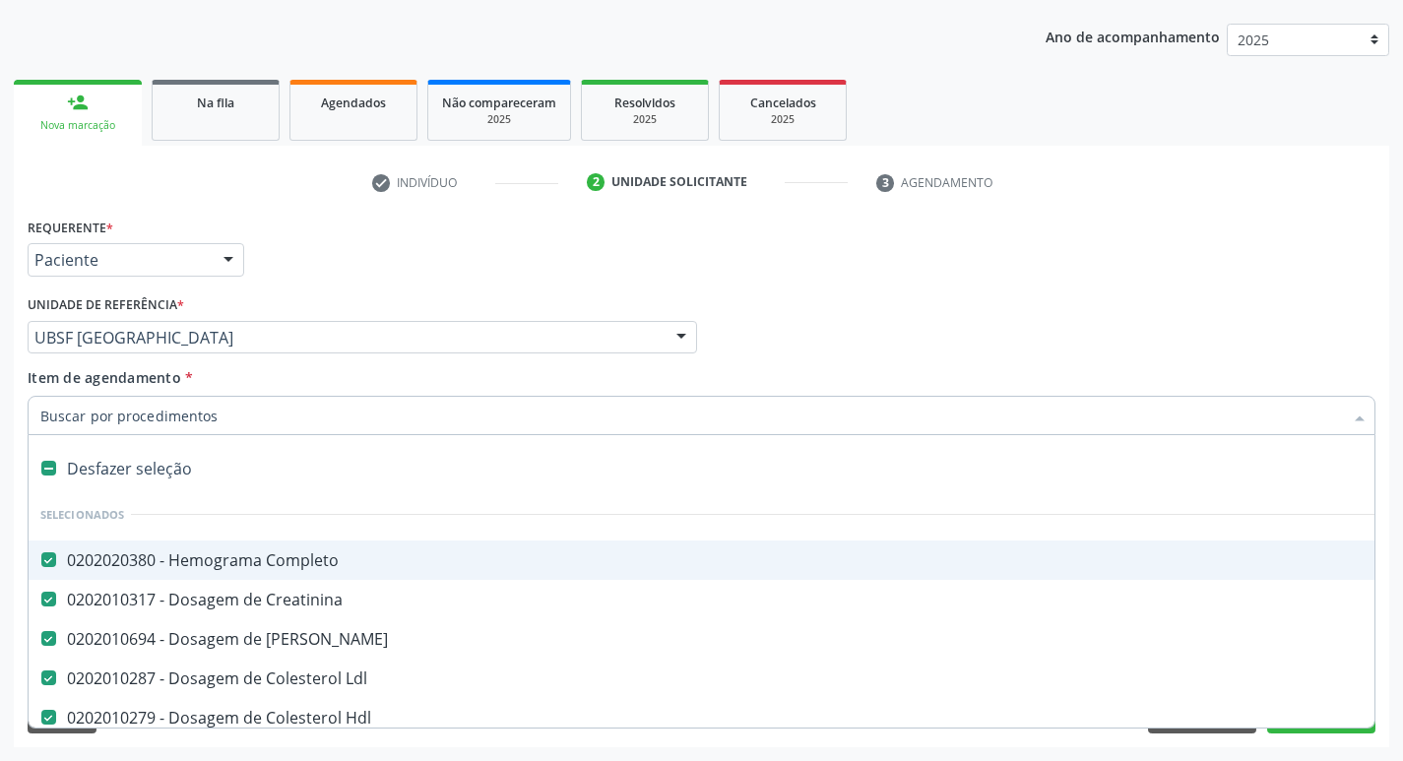
type input "2"
checkbox Coclear "true"
checkbox Campimetria\) "true"
checkbox Médico\) "true"
checkbox Direito "true"
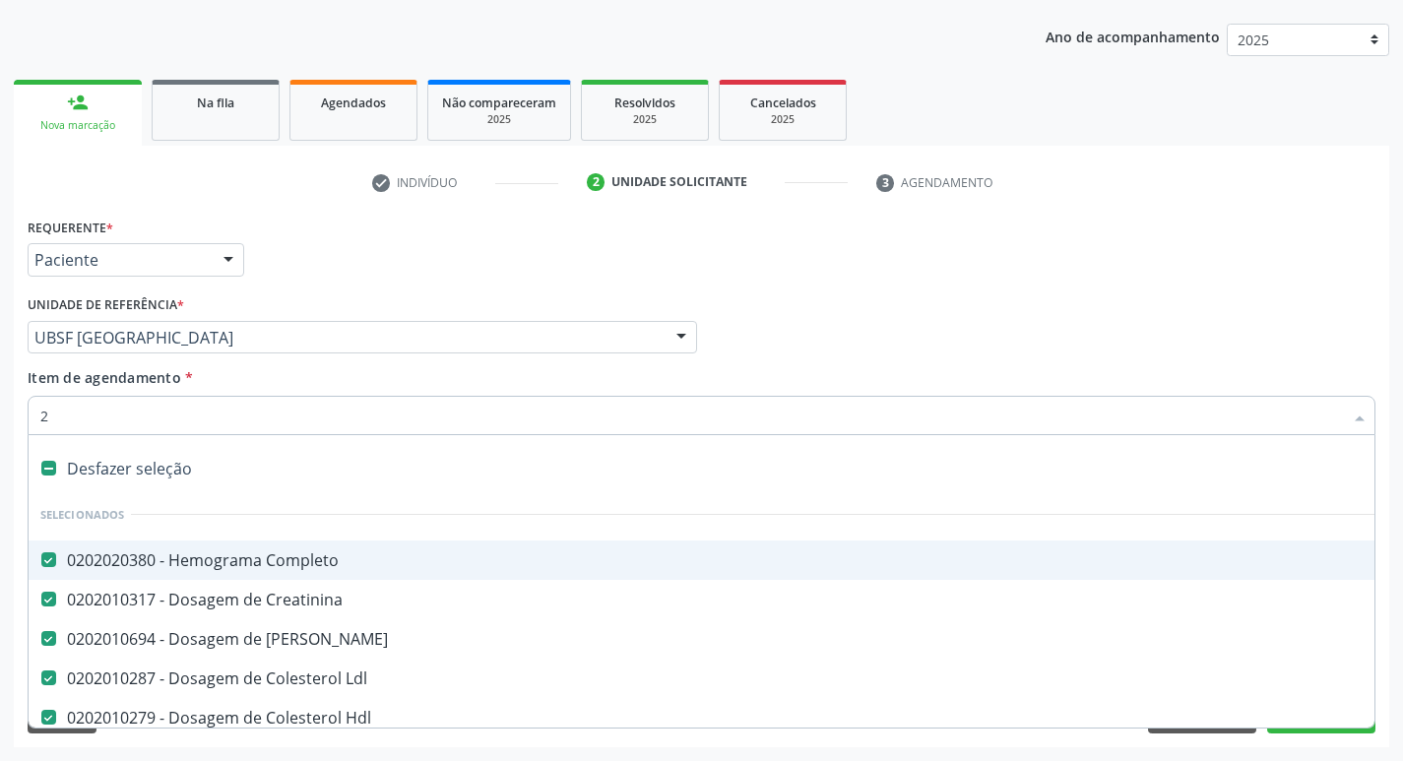
checkbox Esquerdo "true"
checkbox Epispadia "true"
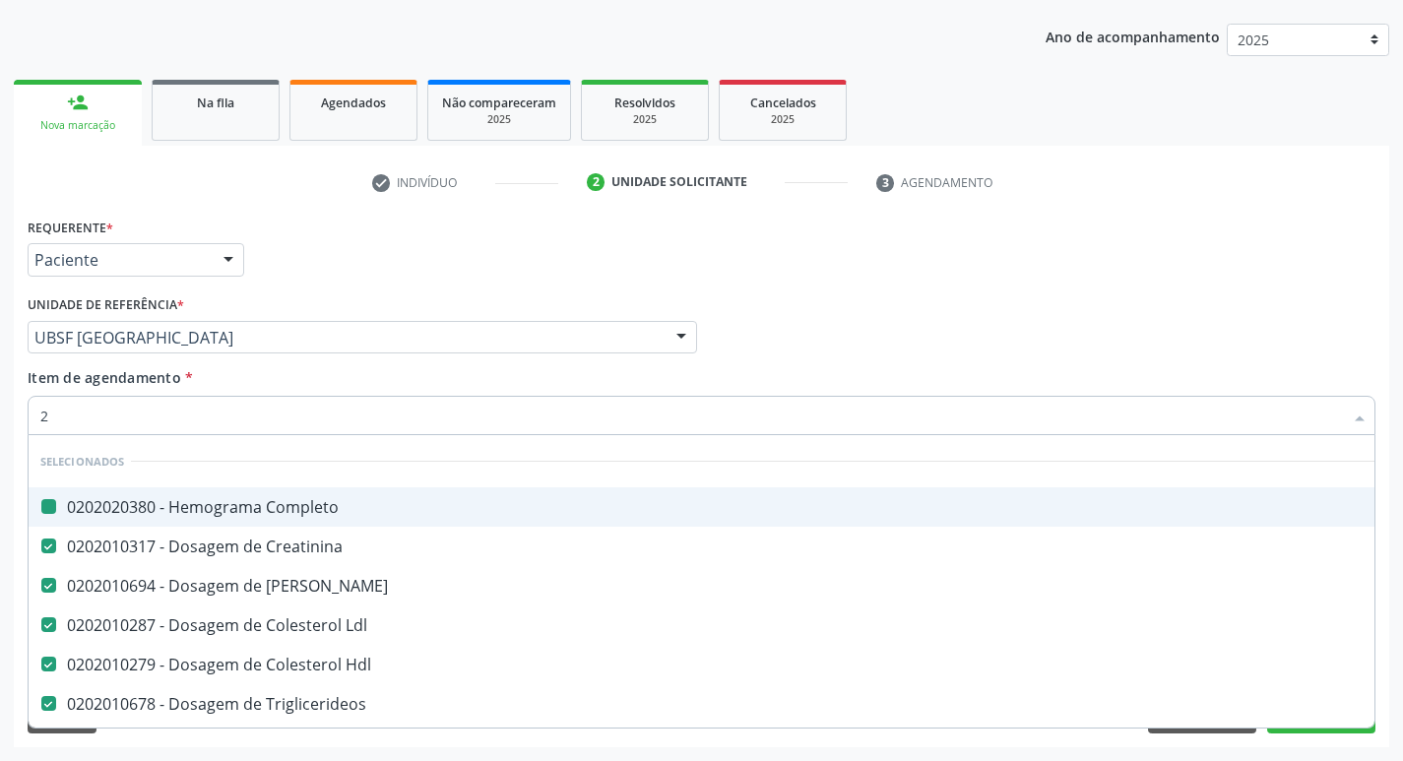
type input "20205001"
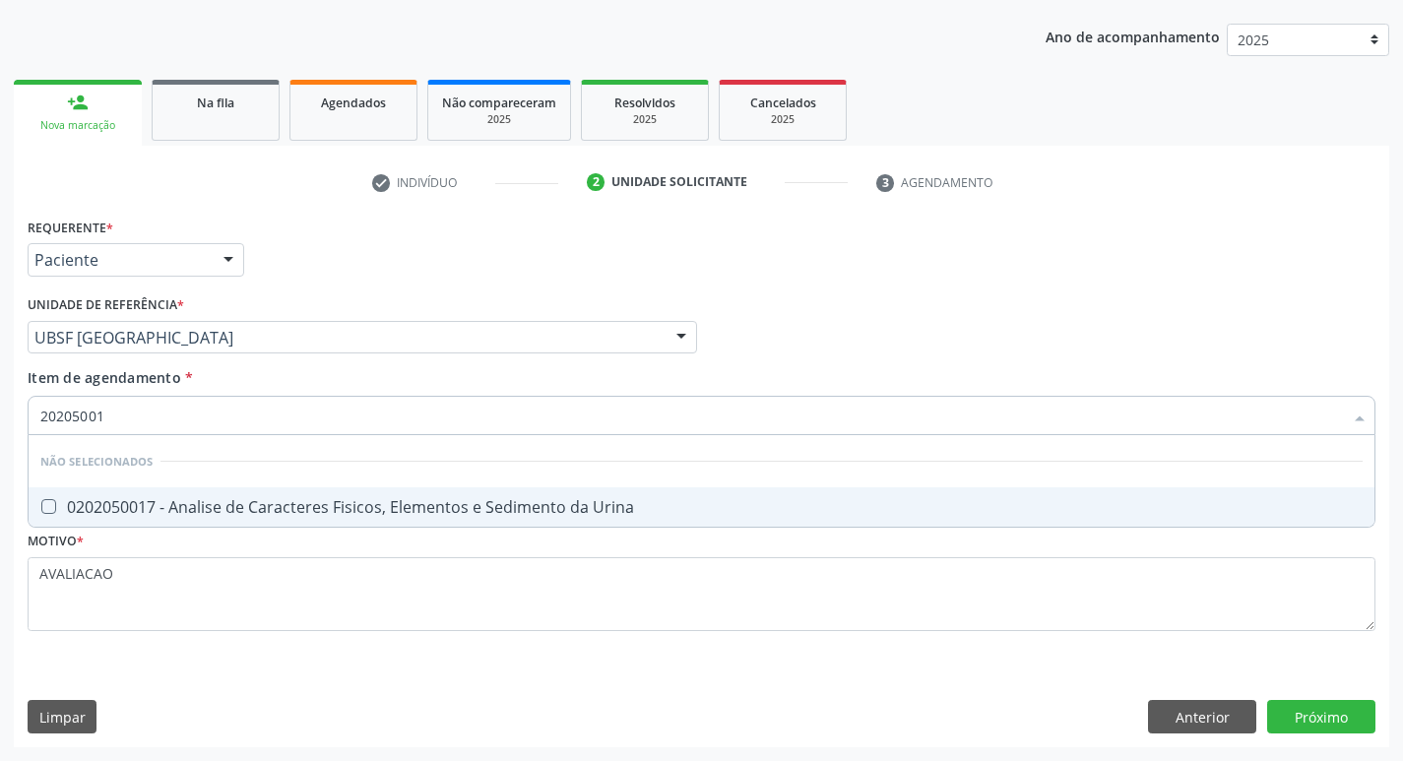
click at [275, 499] on div "0202050017 - Analise de Caracteres Fisicos, Elementos e Sedimento da Urina" at bounding box center [701, 507] width 1322 height 16
checkbox Urina "true"
click at [1313, 716] on div "Requerente * Paciente Médico(a) Enfermeiro(a) Paciente Nenhum resultado encontr…" at bounding box center [701, 480] width 1375 height 535
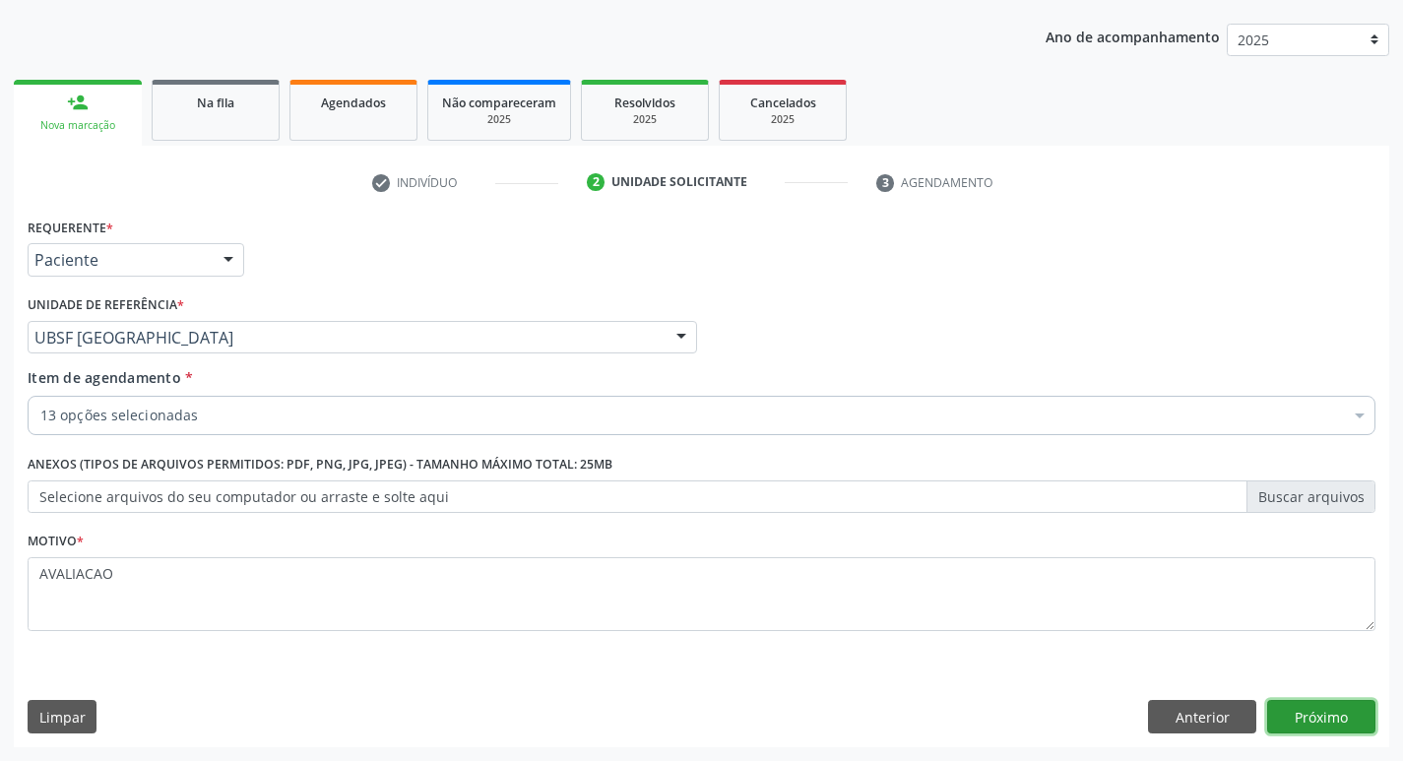
click at [1298, 711] on button "Próximo" at bounding box center [1321, 716] width 108 height 33
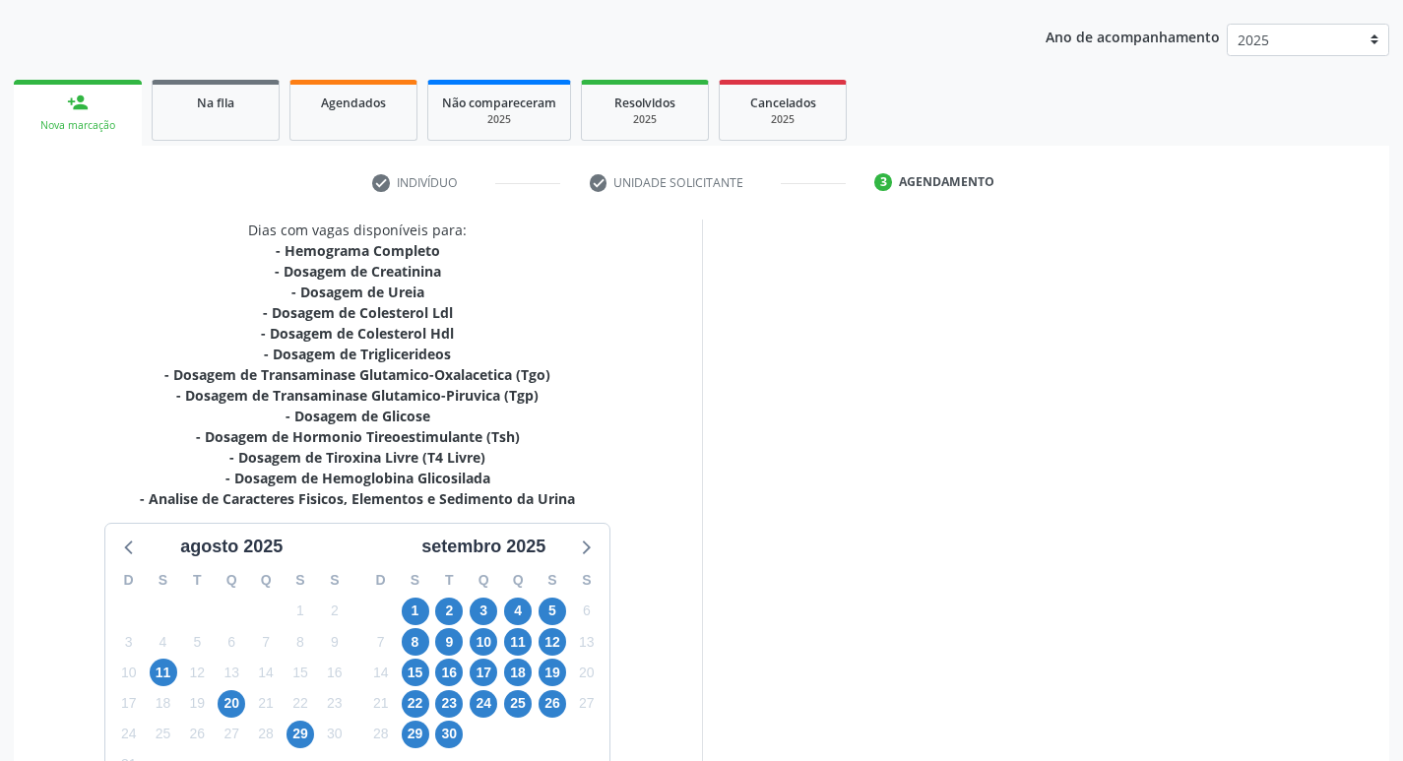
scroll to position [344, 0]
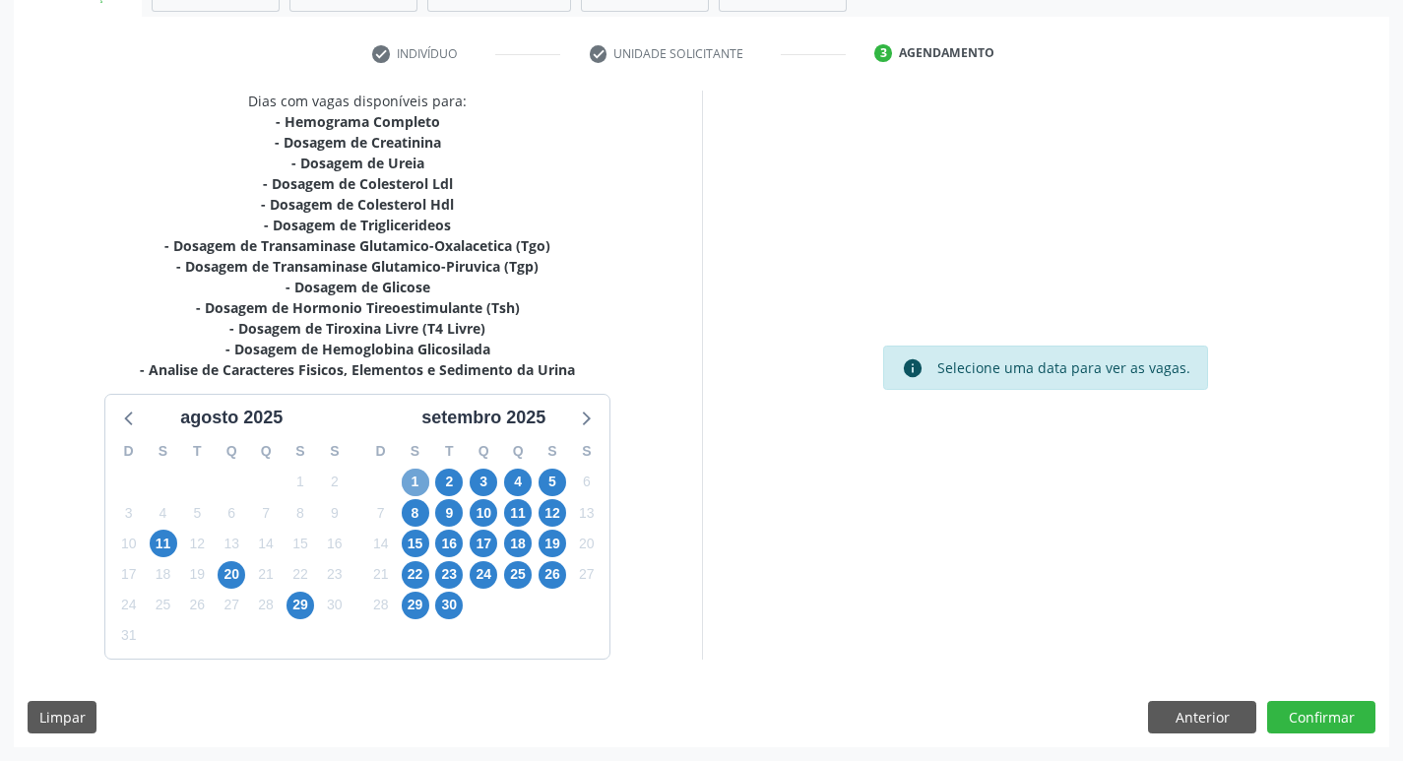
click at [414, 481] on span "1" at bounding box center [416, 483] width 28 height 28
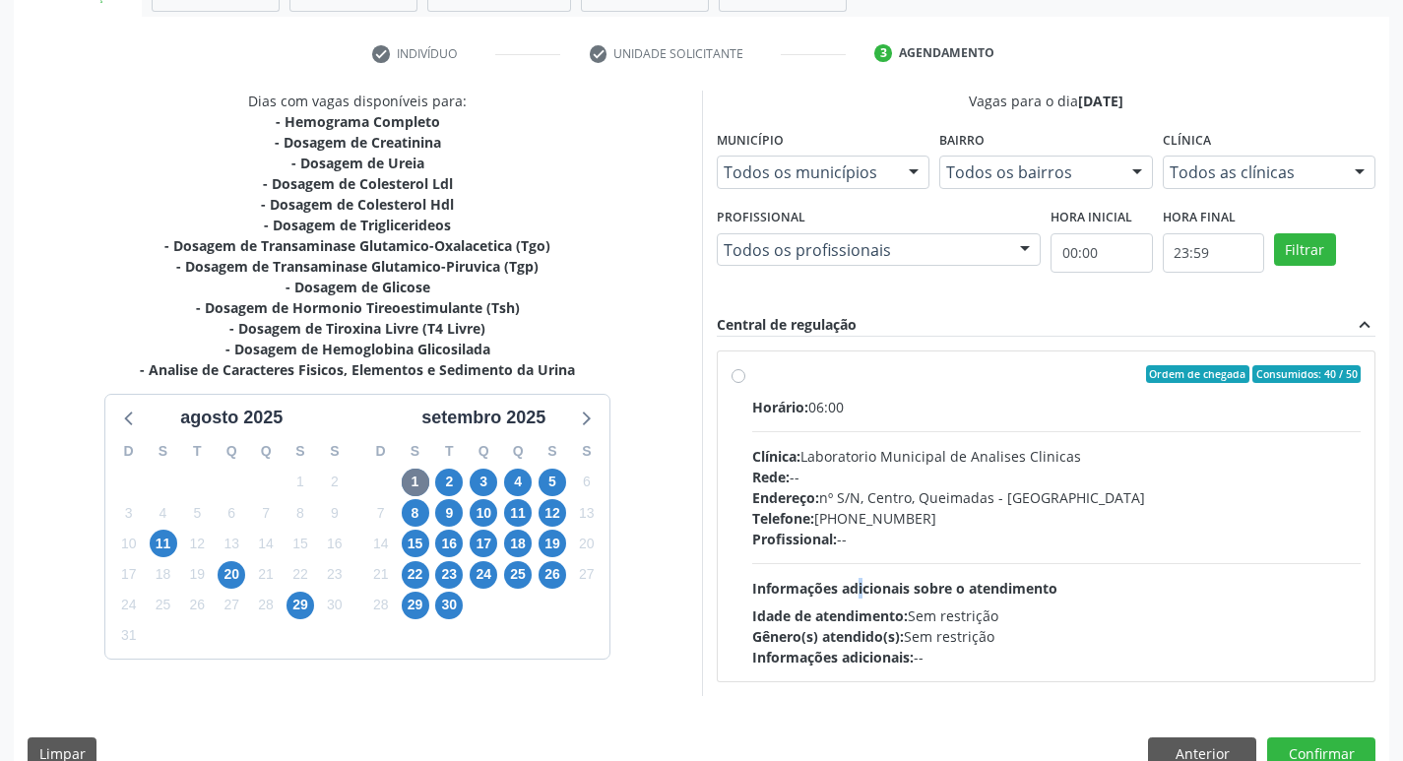
click at [819, 583] on span "Informações adicionais sobre o atendimento" at bounding box center [904, 588] width 305 height 19
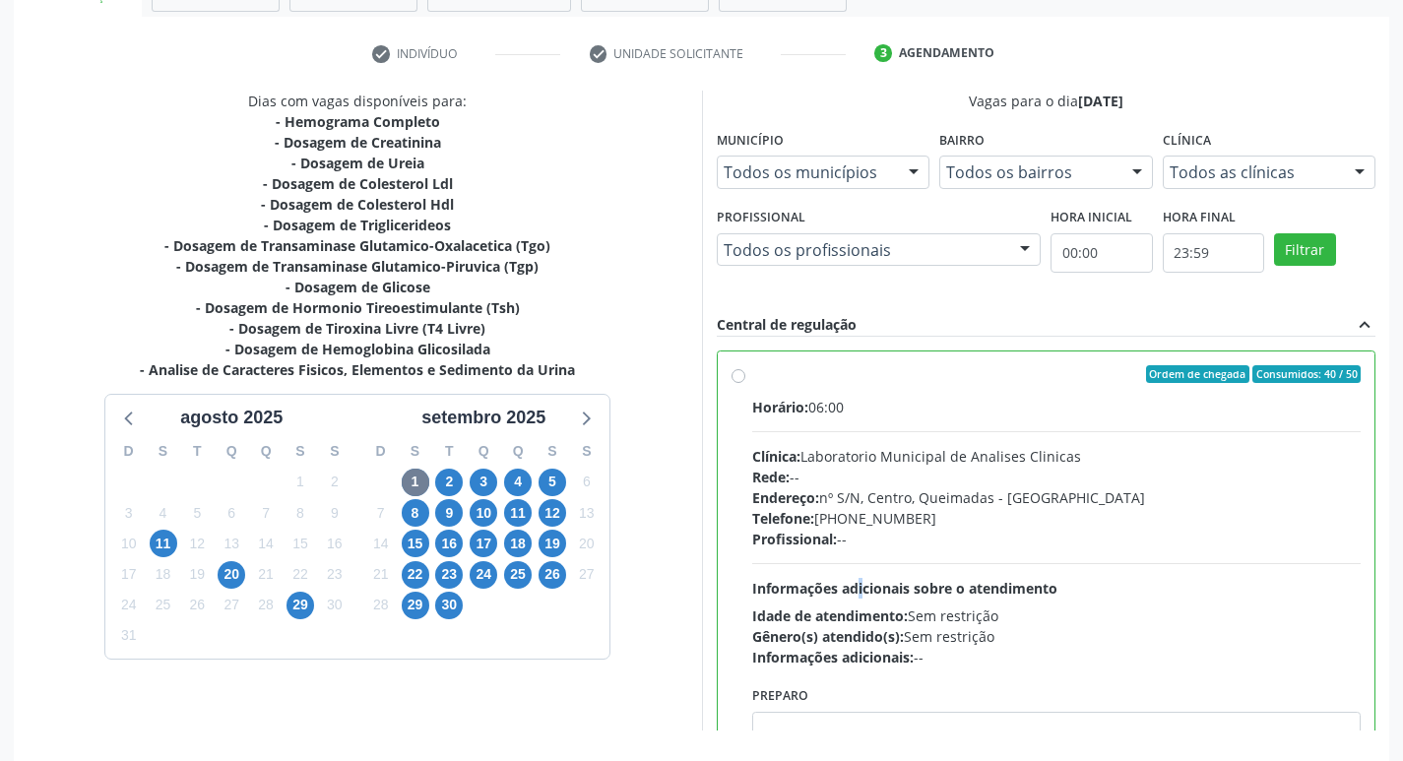
radio input "true"
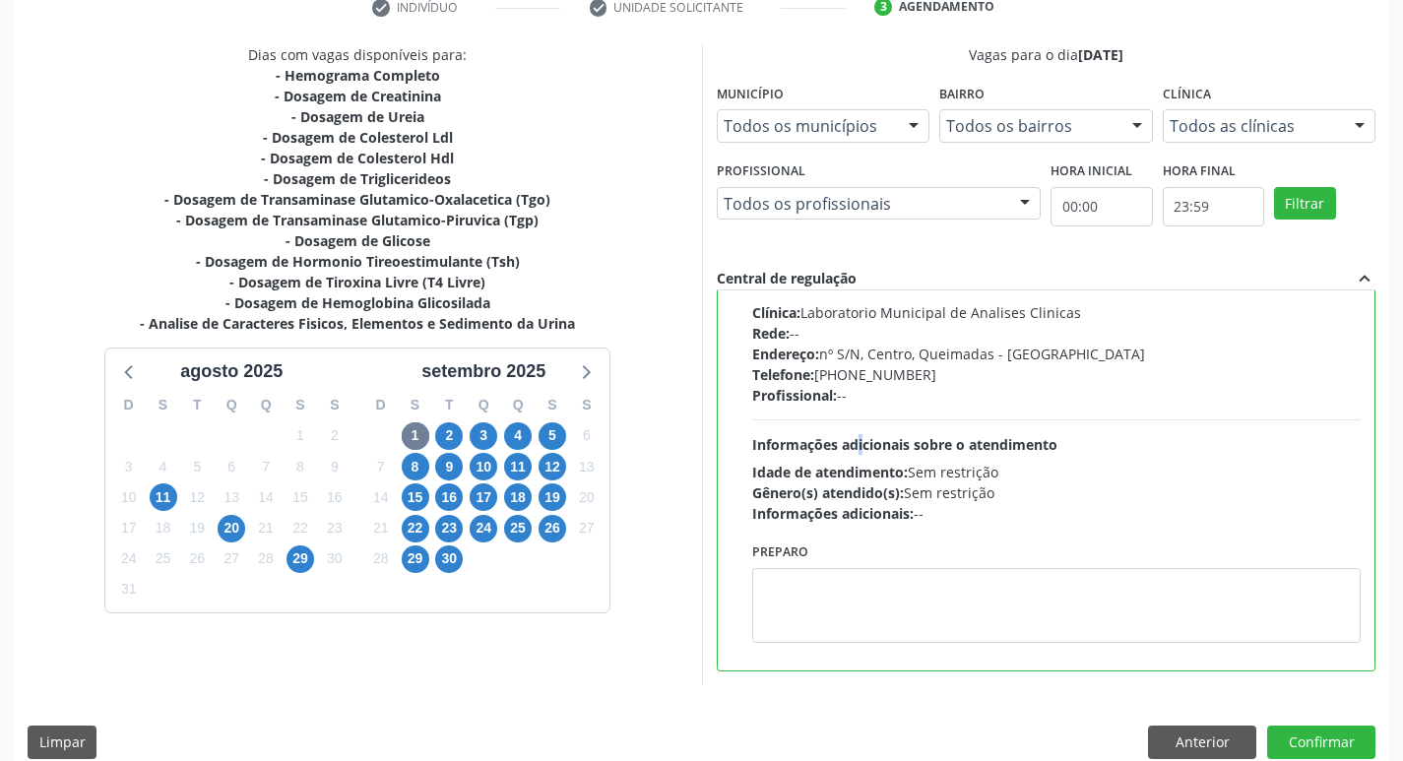
scroll to position [415, 0]
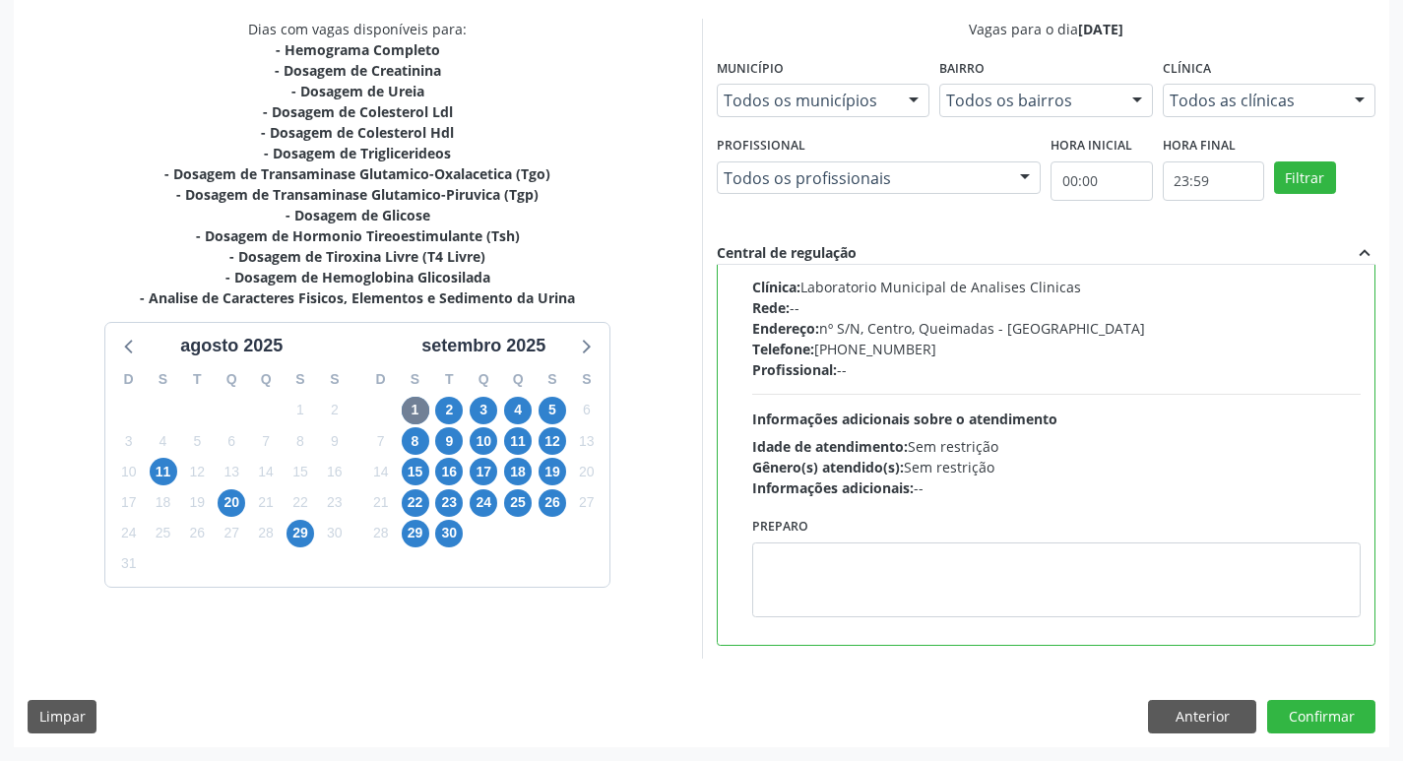
click at [861, 636] on div "Ordem de chegada Consumidos: 40 / 50 Horário: 06:00 Clínica: Laboratorio Munici…" at bounding box center [1047, 413] width 658 height 462
click at [834, 577] on textarea at bounding box center [1056, 579] width 609 height 75
paste textarea "I"
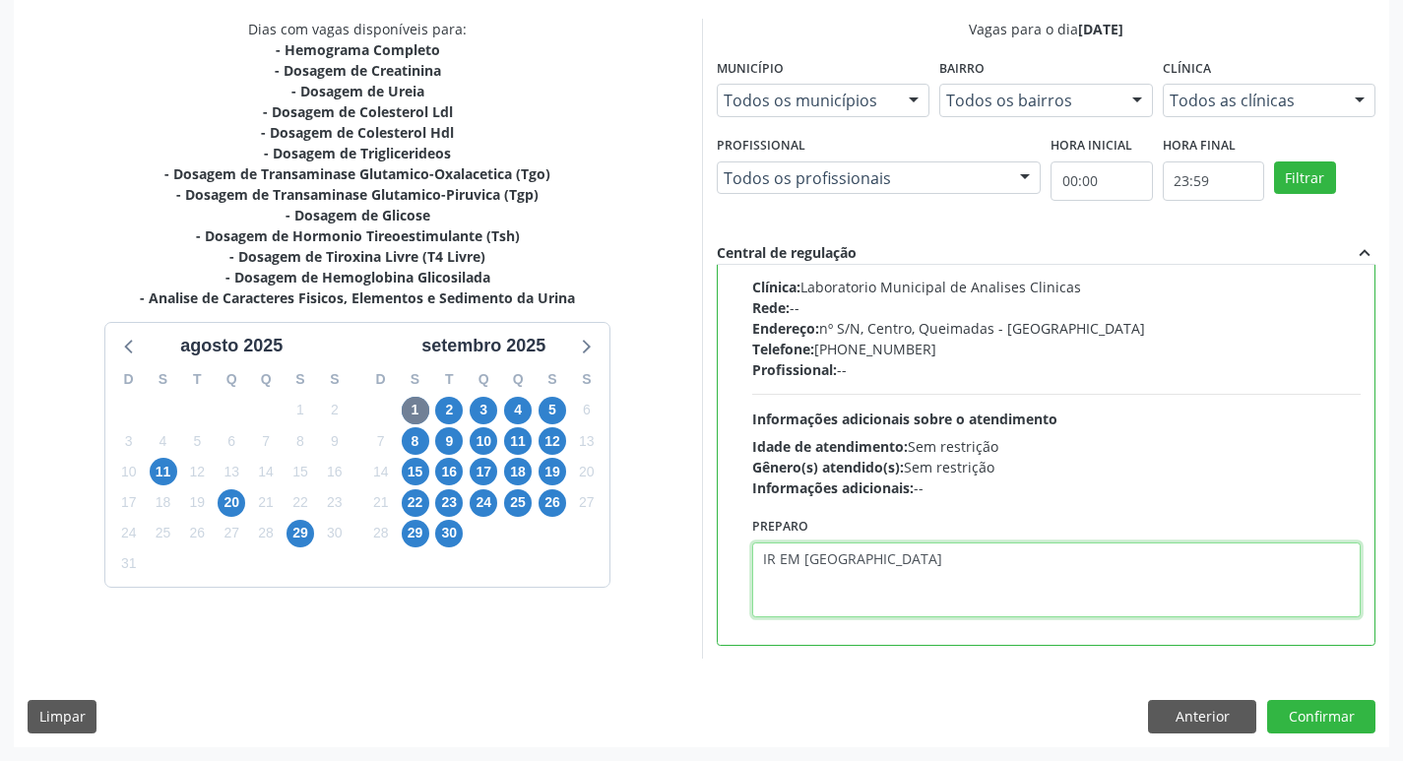
drag, startPoint x: 764, startPoint y: 555, endPoint x: 842, endPoint y: 562, distance: 78.1
click at [842, 562] on textarea "IR EM [GEOGRAPHIC_DATA]" at bounding box center [1056, 579] width 609 height 75
type textarea "IR EM [GEOGRAPHIC_DATA]"
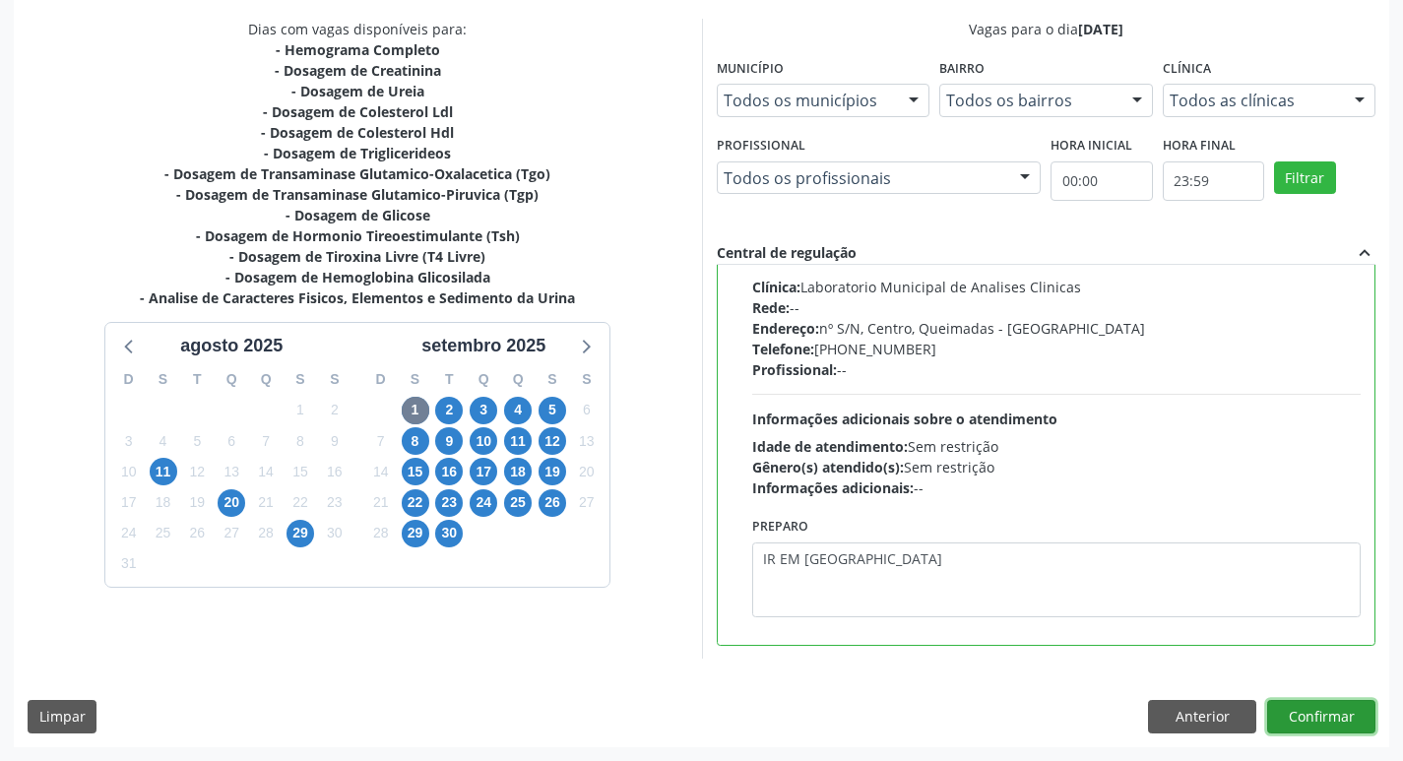
click at [1304, 713] on button "Confirmar" at bounding box center [1321, 716] width 108 height 33
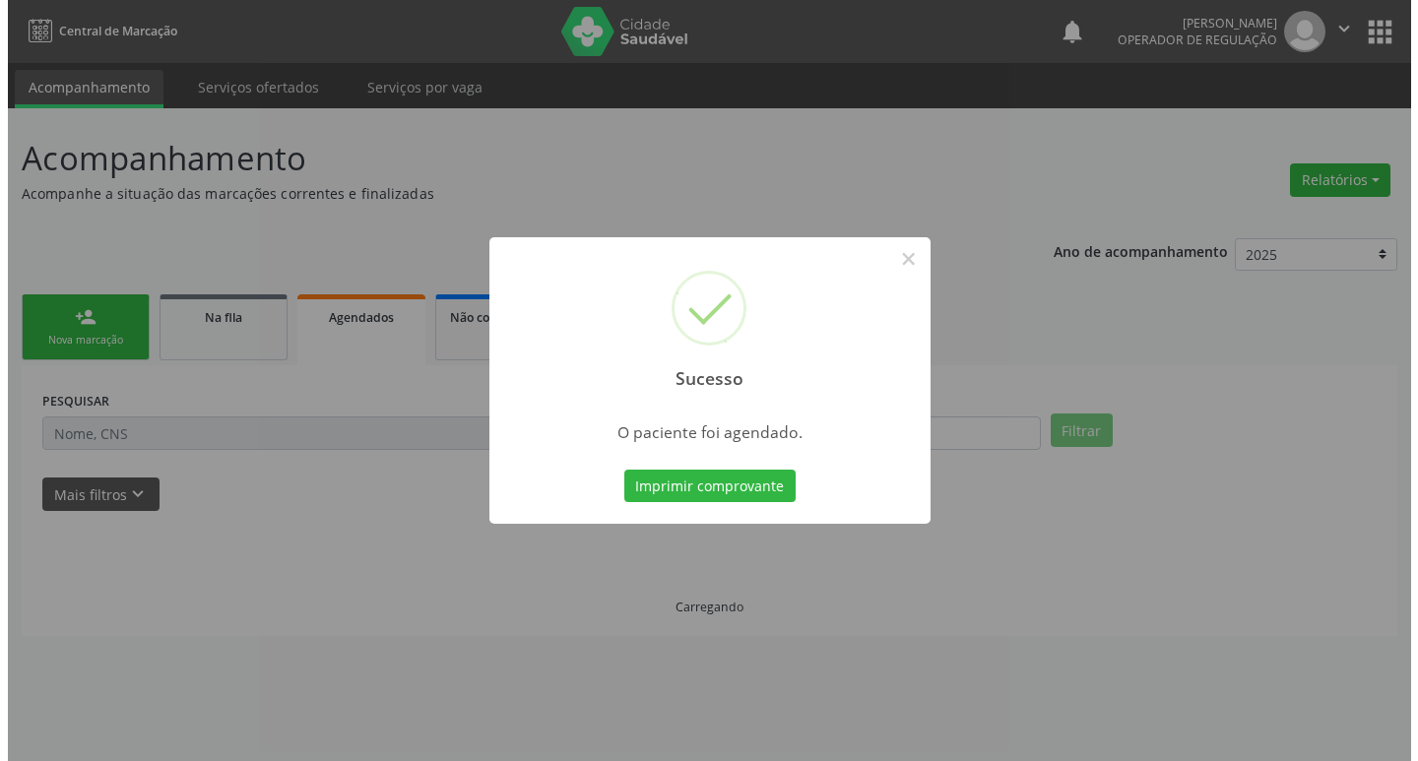
scroll to position [0, 0]
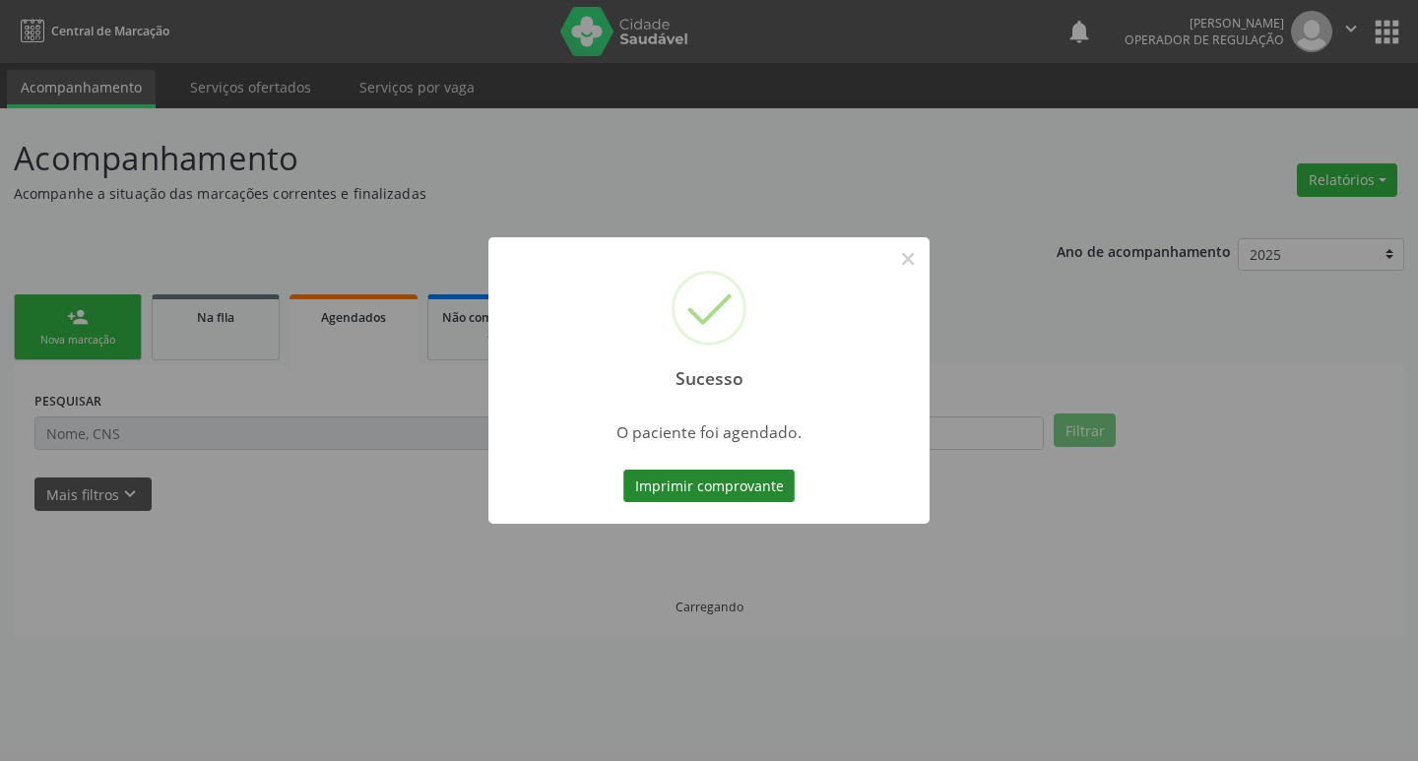
click at [677, 479] on button "Imprimir comprovante" at bounding box center [708, 486] width 171 height 33
